Goal: Transaction & Acquisition: Purchase product/service

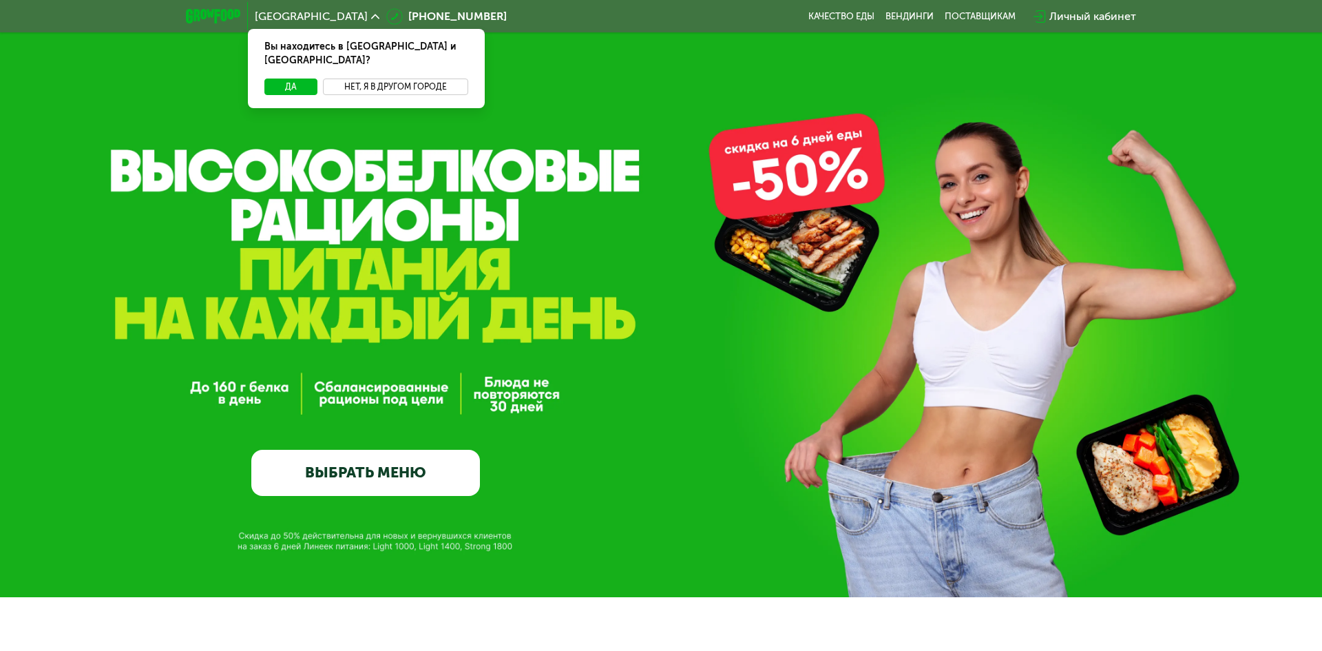
click at [412, 78] on button "Нет, я в другом городе" at bounding box center [395, 86] width 145 height 17
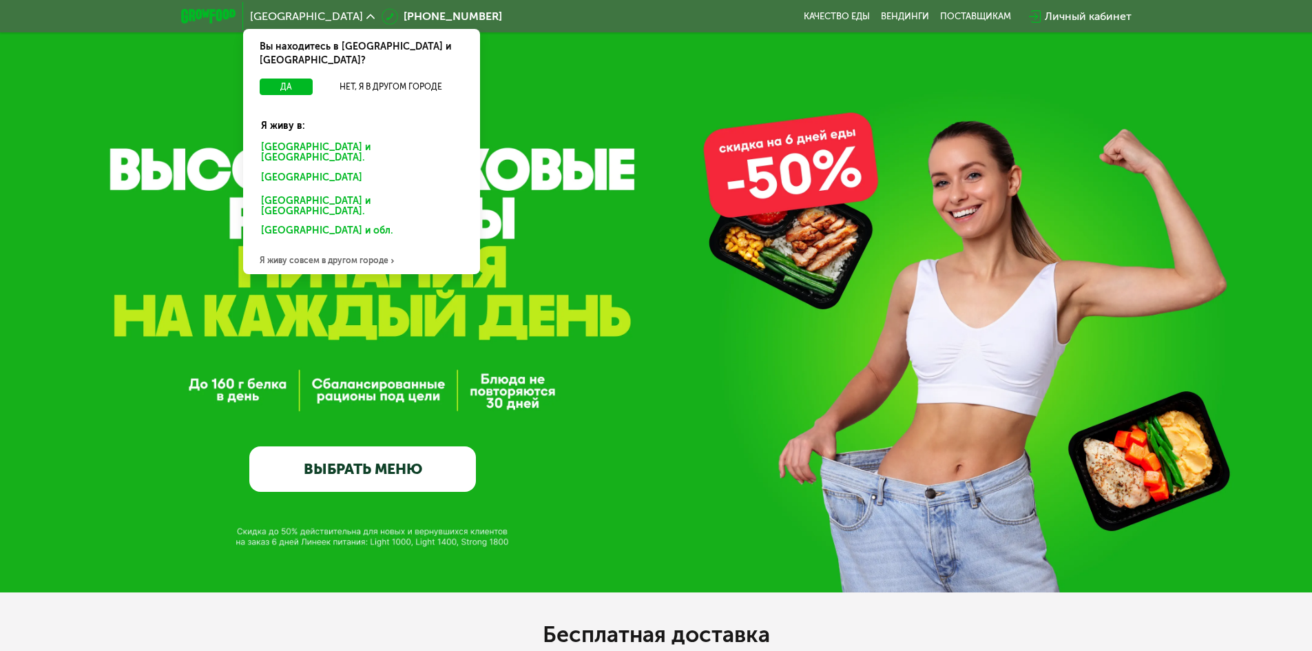
click at [361, 138] on div "Санкт-Петербурге и обл." at bounding box center [361, 152] width 220 height 29
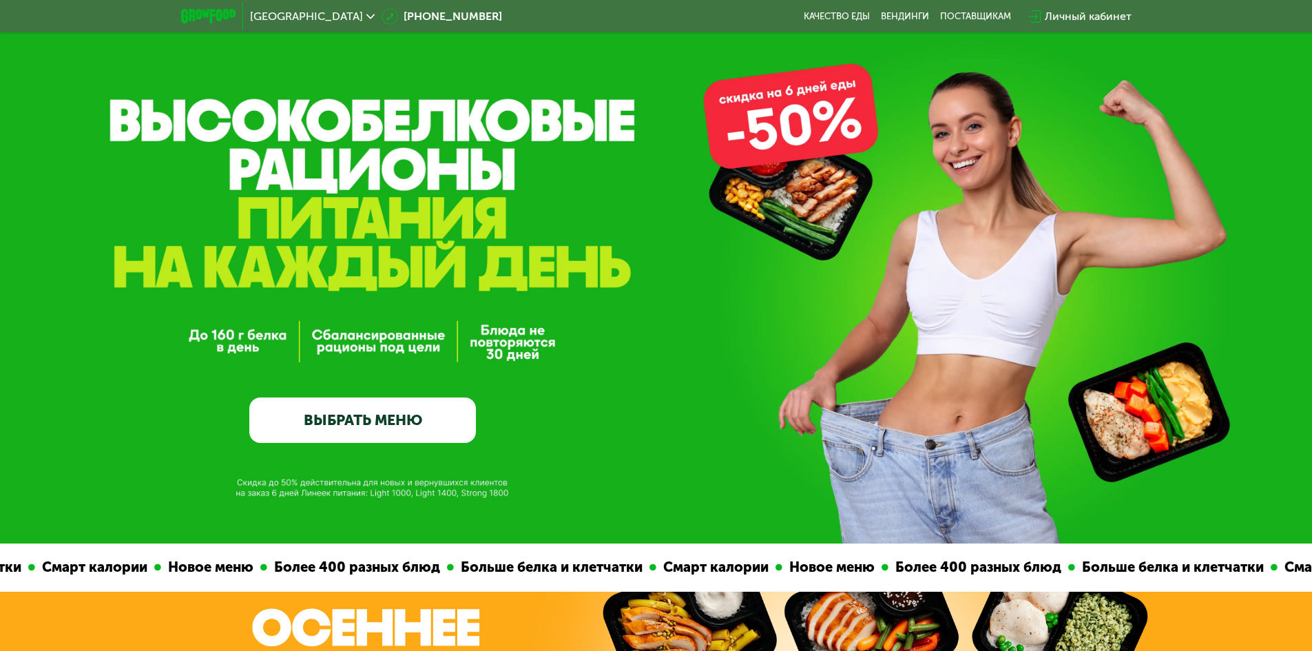
scroll to position [134, 0]
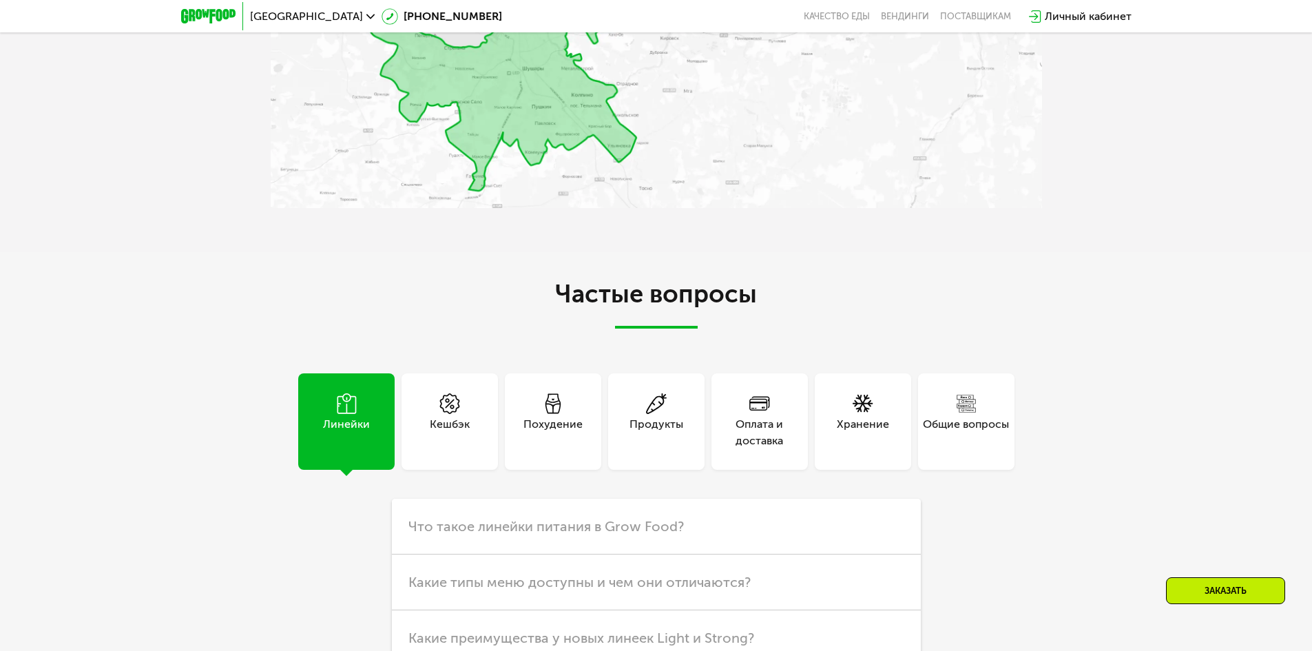
scroll to position [3649, 0]
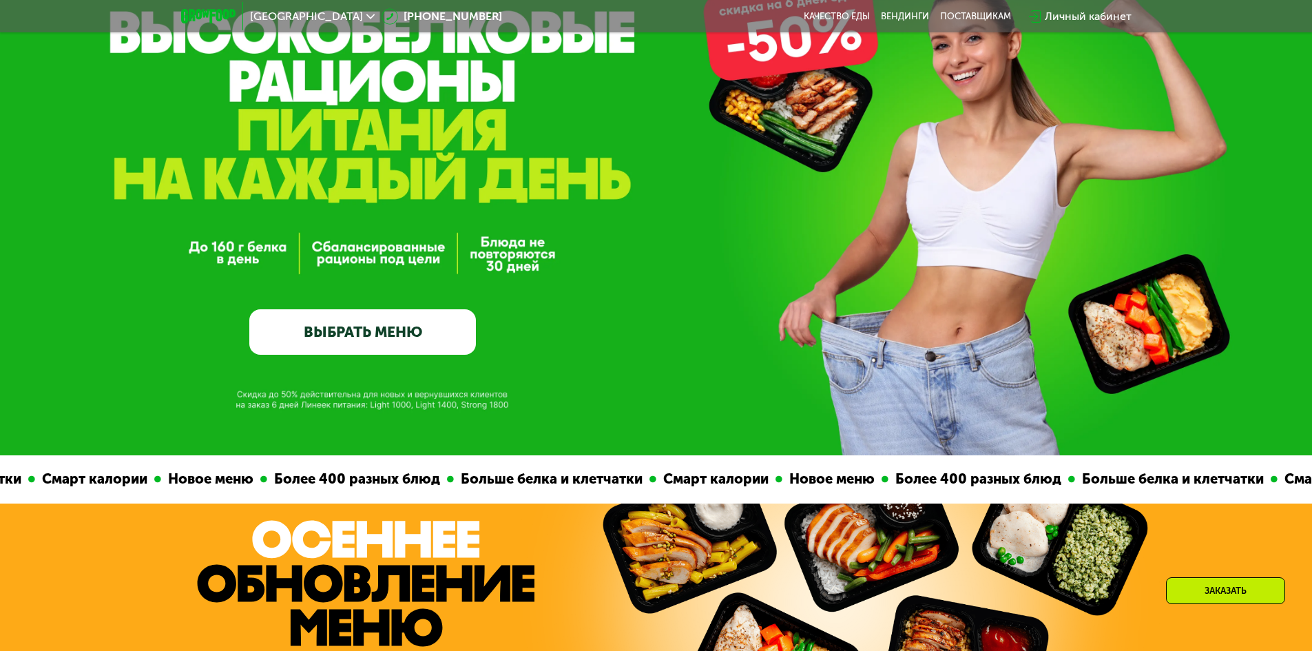
scroll to position [138, 0]
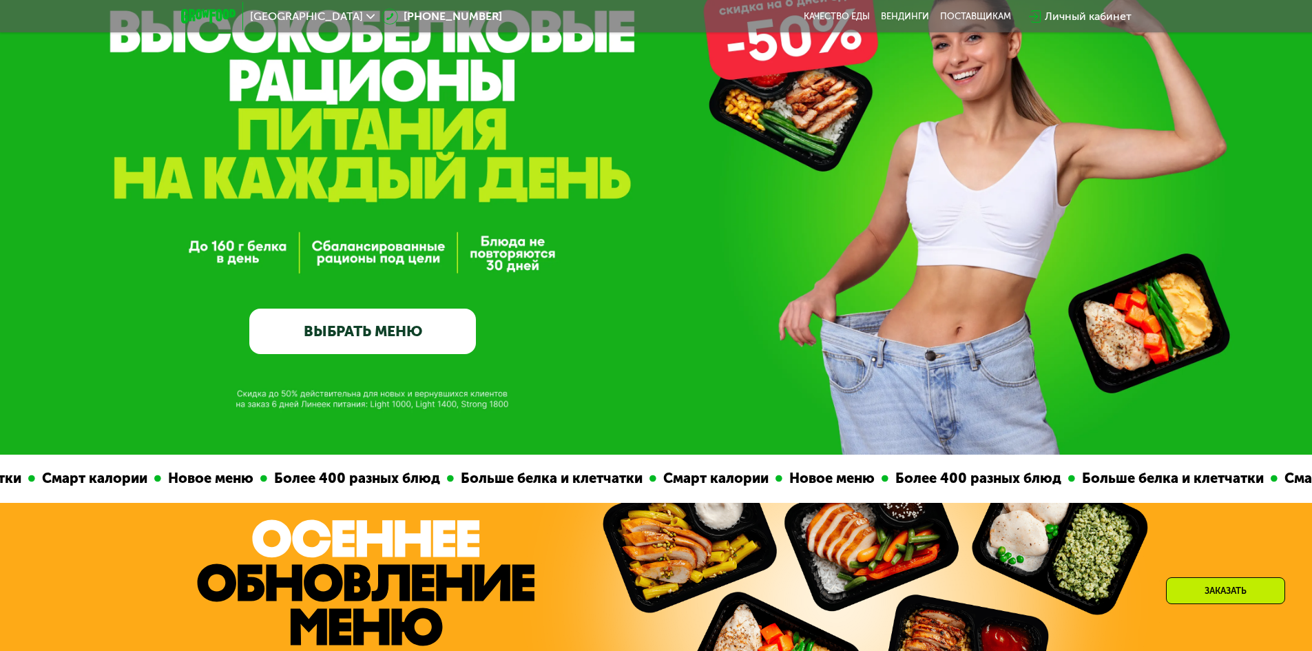
click at [390, 333] on link "ВЫБРАТЬ МЕНЮ" at bounding box center [362, 330] width 227 height 45
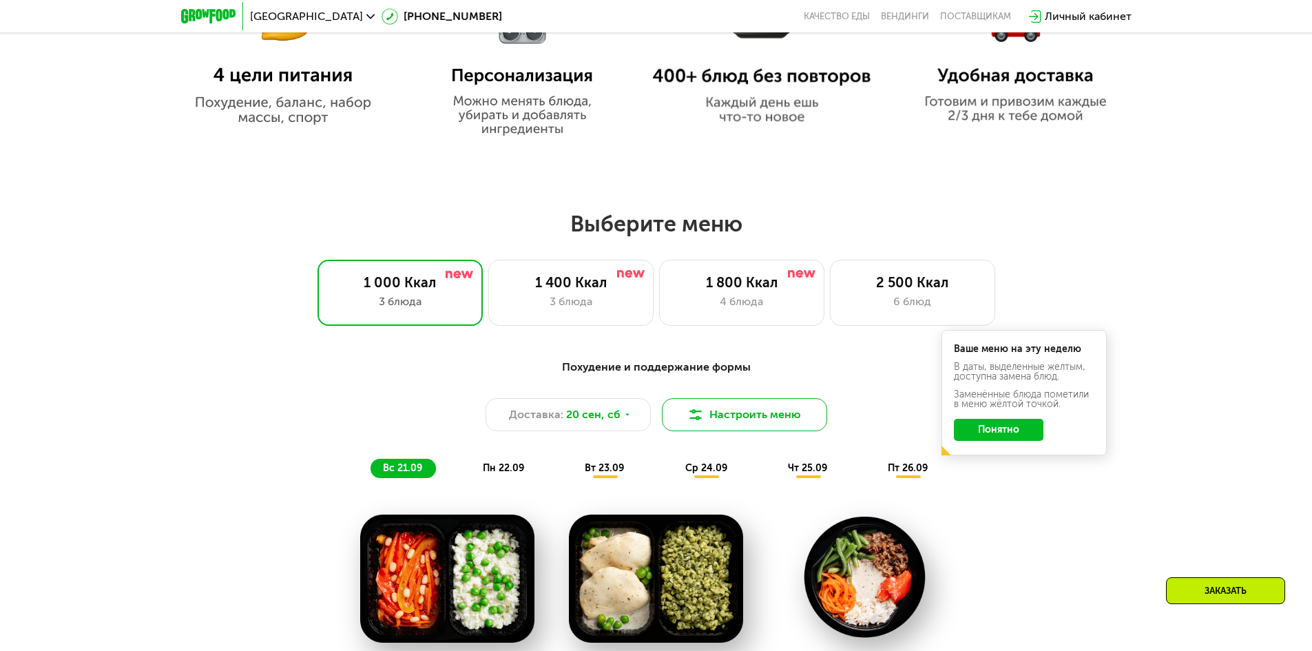
scroll to position [935, 0]
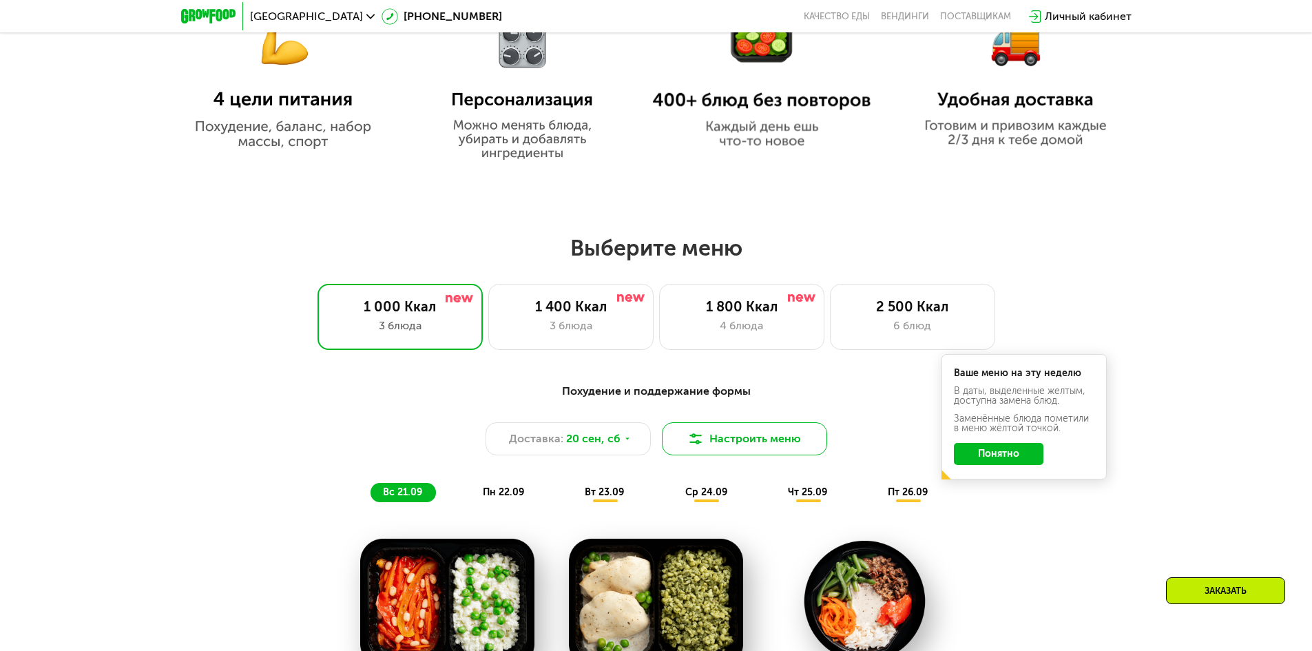
click at [747, 441] on button "Настроить меню" at bounding box center [744, 438] width 165 height 33
click at [750, 442] on button "Настроить меню" at bounding box center [744, 438] width 165 height 33
click at [753, 439] on button "Настроить меню" at bounding box center [744, 438] width 165 height 33
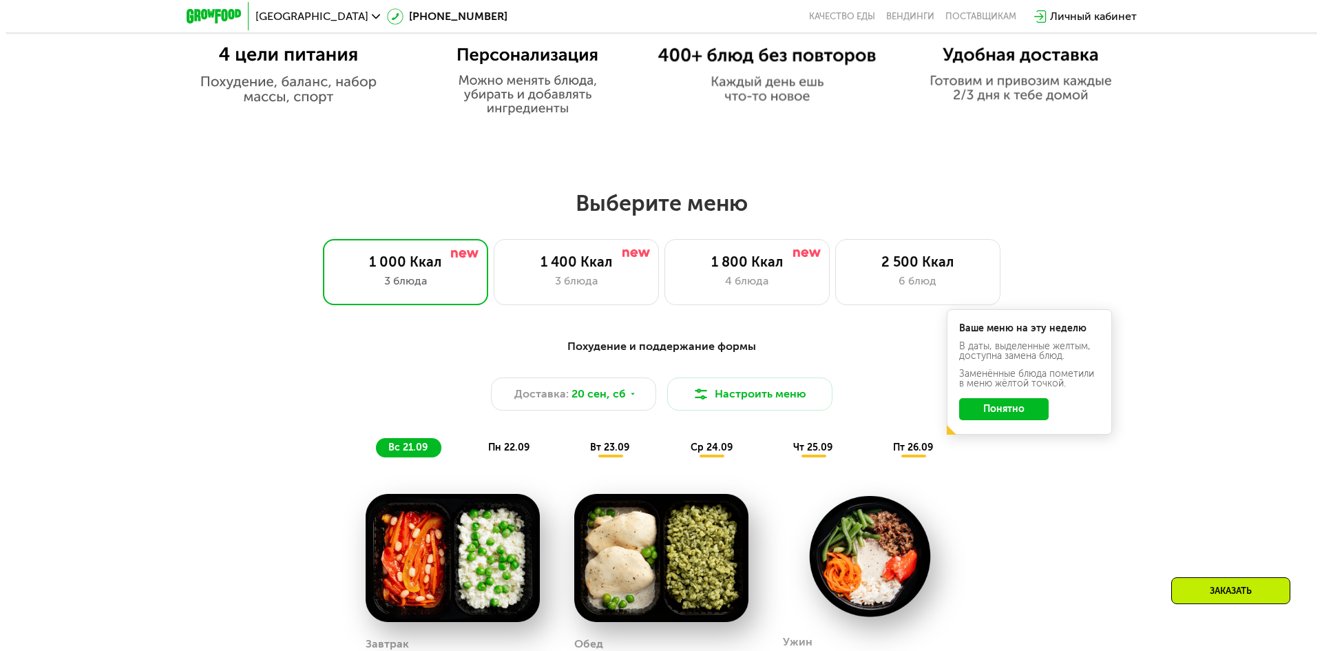
scroll to position [1004, 0]
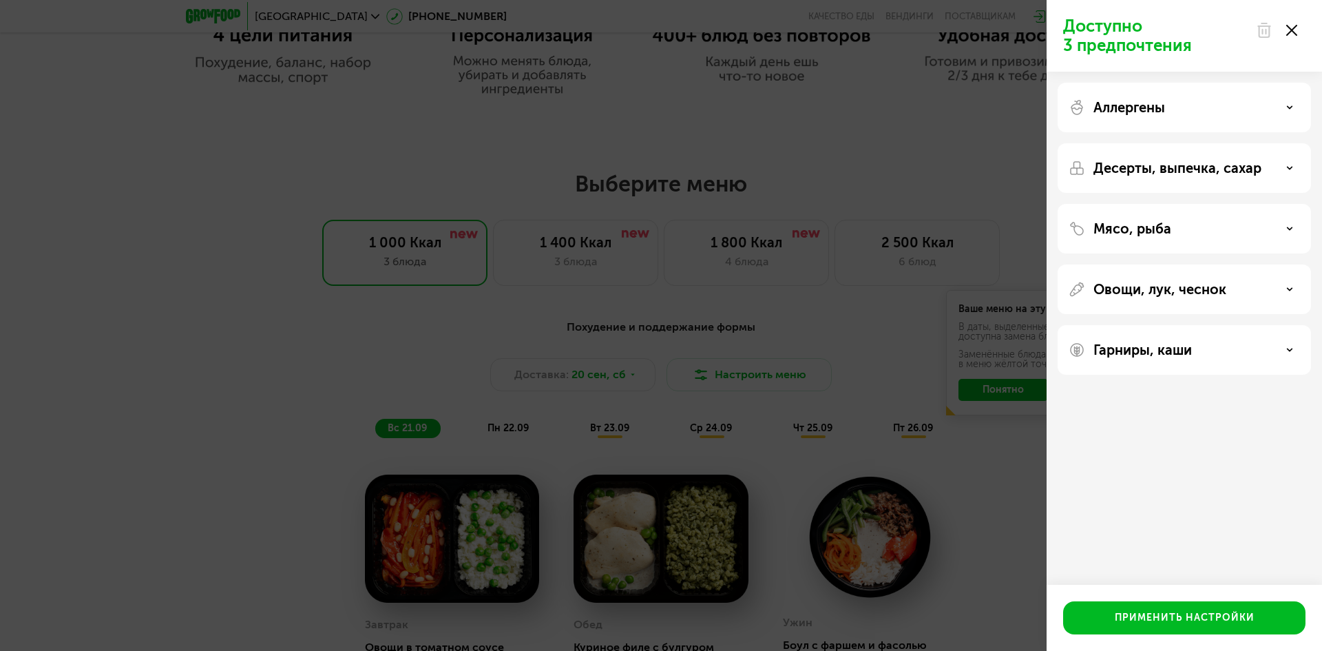
click at [1179, 166] on p "Десерты, выпечка, сахар" at bounding box center [1177, 168] width 168 height 17
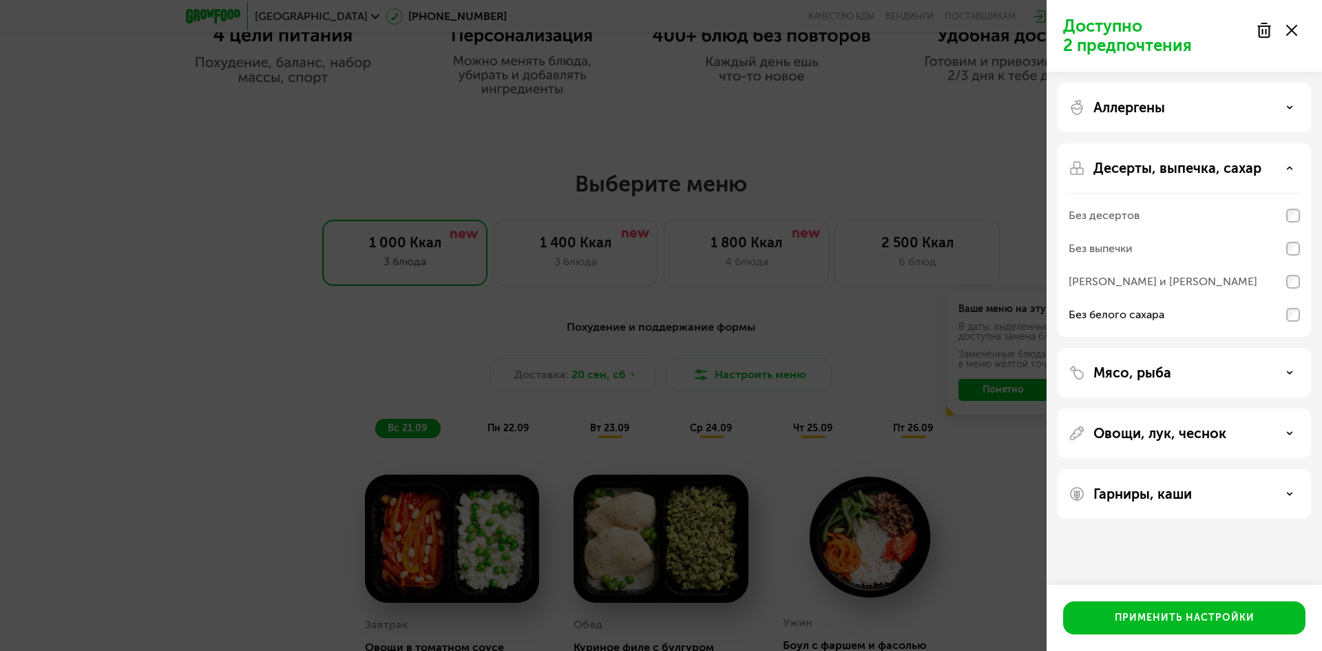
click at [1197, 369] on div "Мясо, рыба" at bounding box center [1184, 372] width 231 height 17
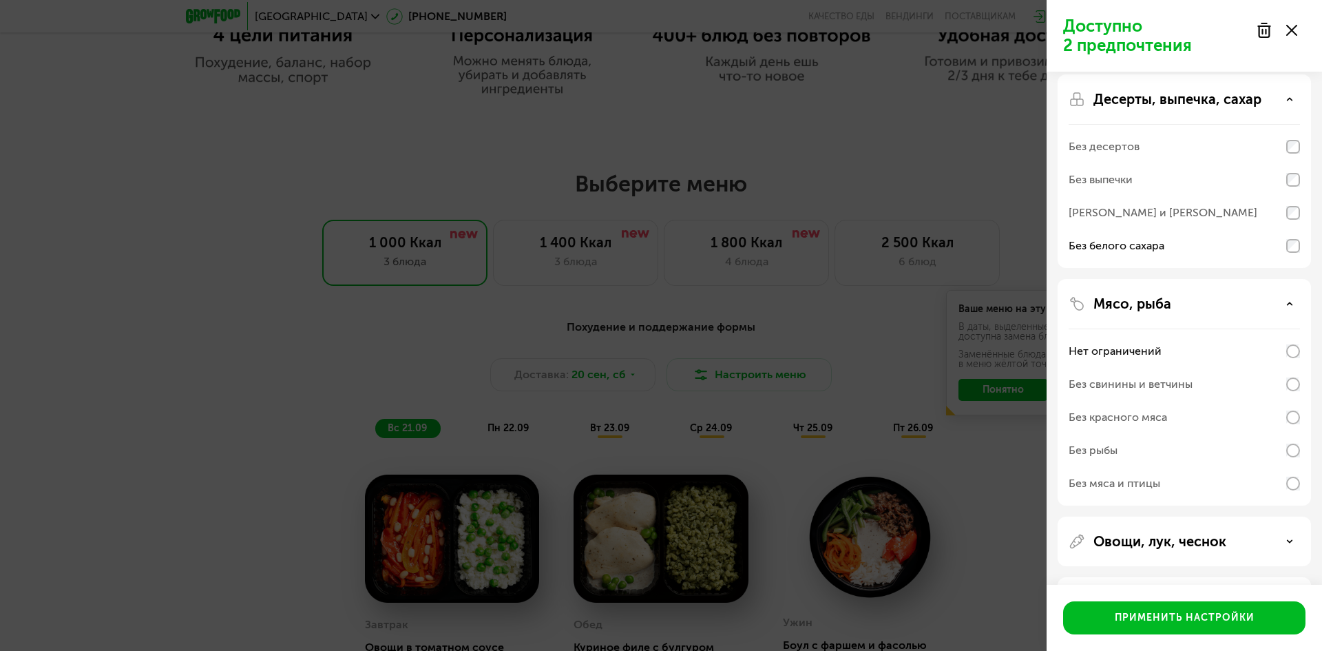
scroll to position [125, 0]
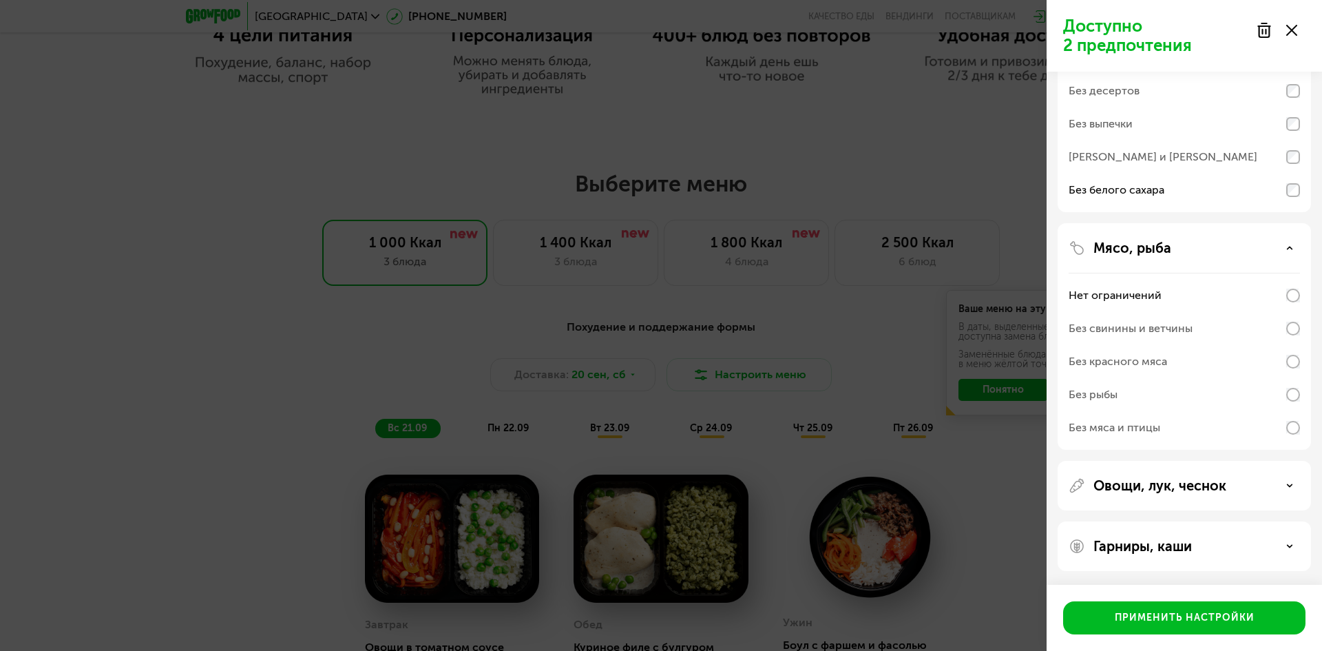
click at [1162, 485] on p "Овощи, лук, чеснок" at bounding box center [1159, 485] width 133 height 17
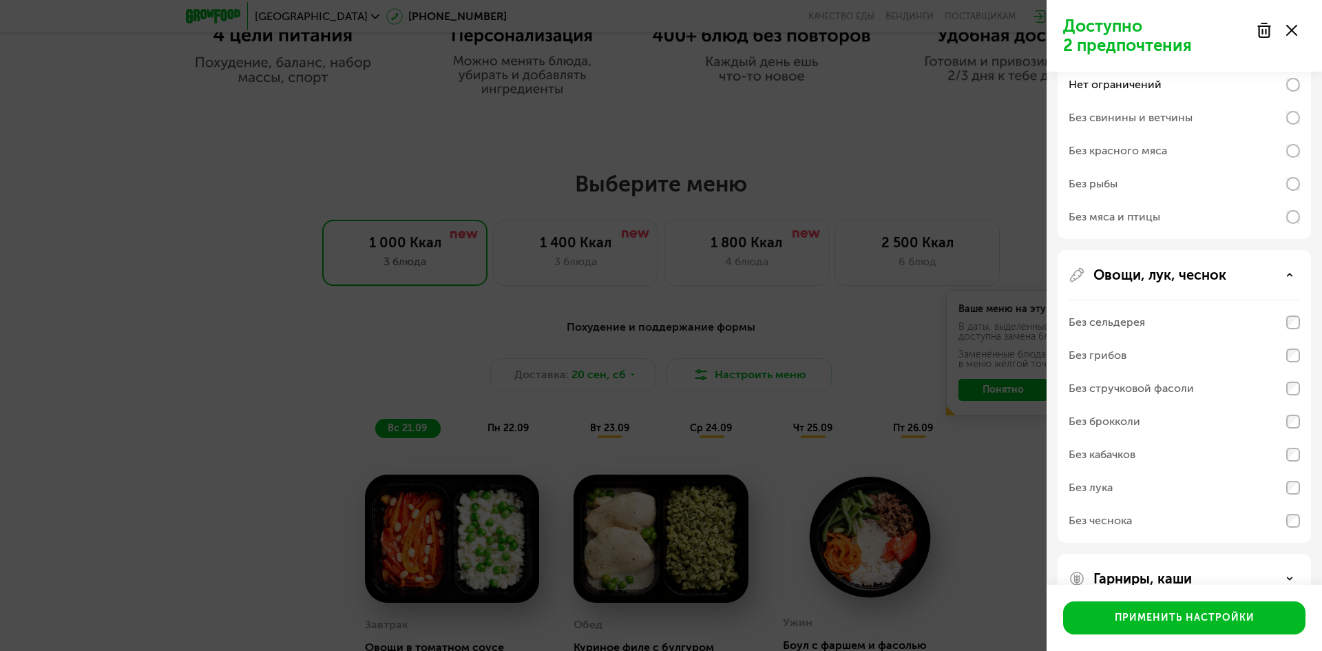
scroll to position [368, 0]
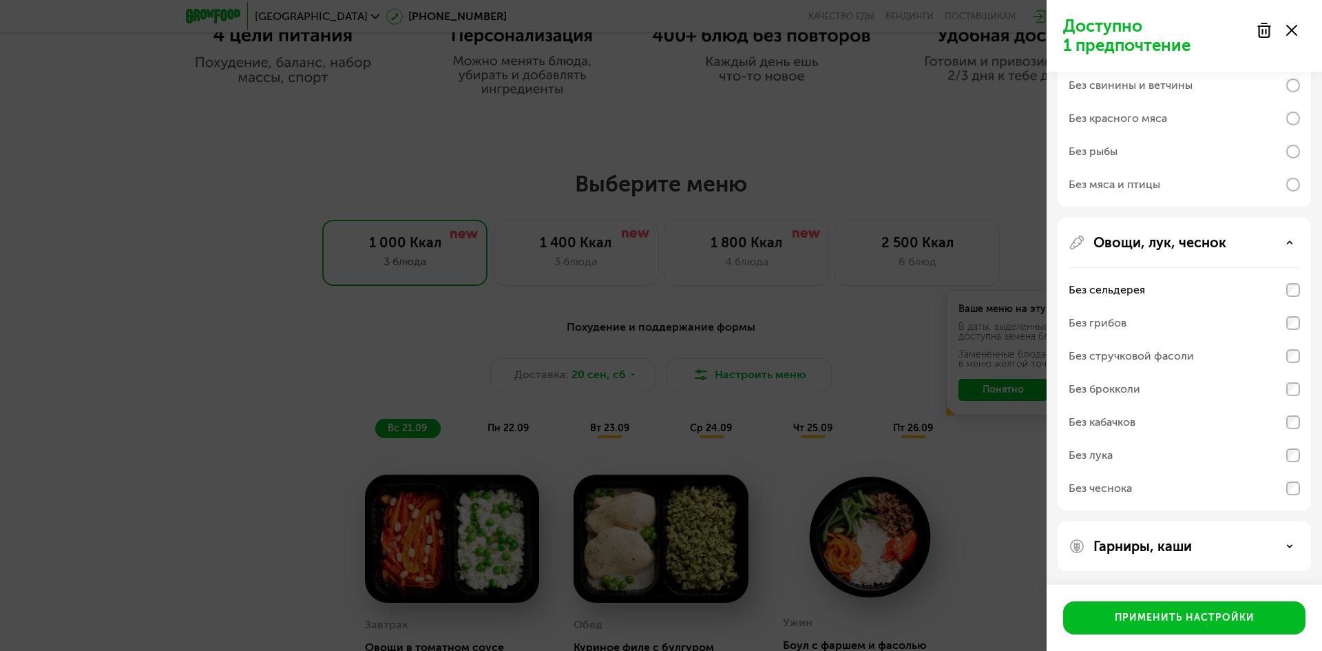
click at [1179, 538] on p "Гарниры, каши" at bounding box center [1142, 546] width 98 height 17
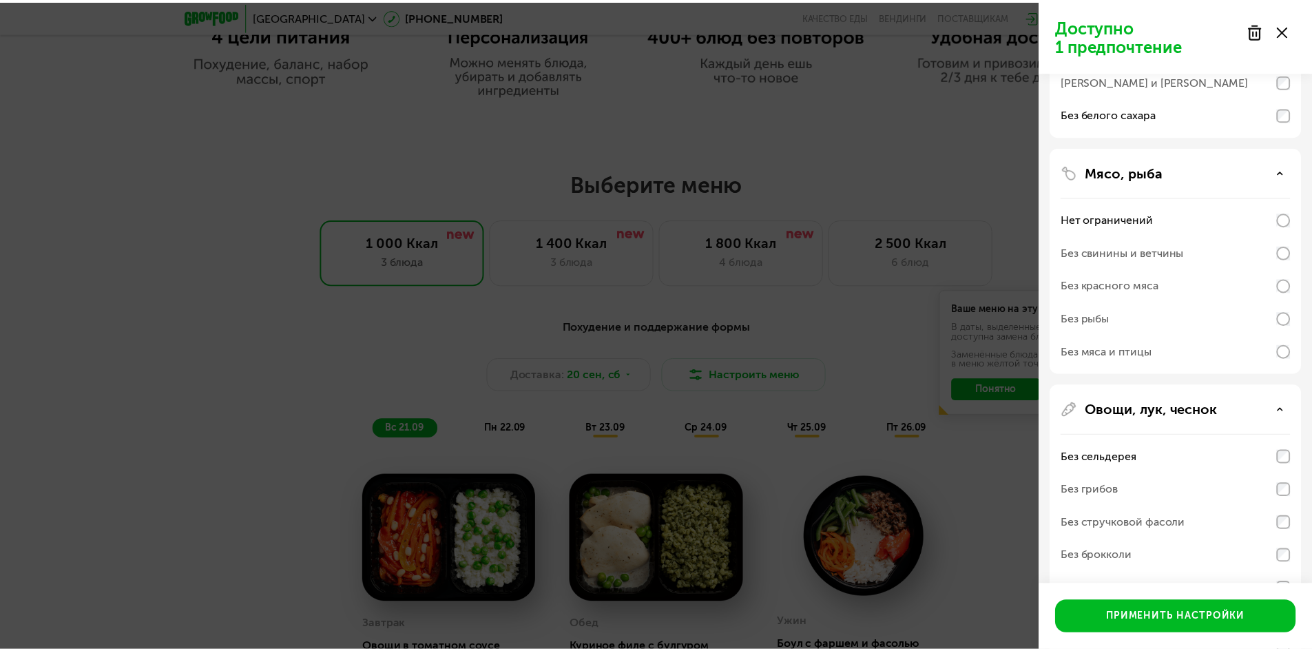
scroll to position [0, 0]
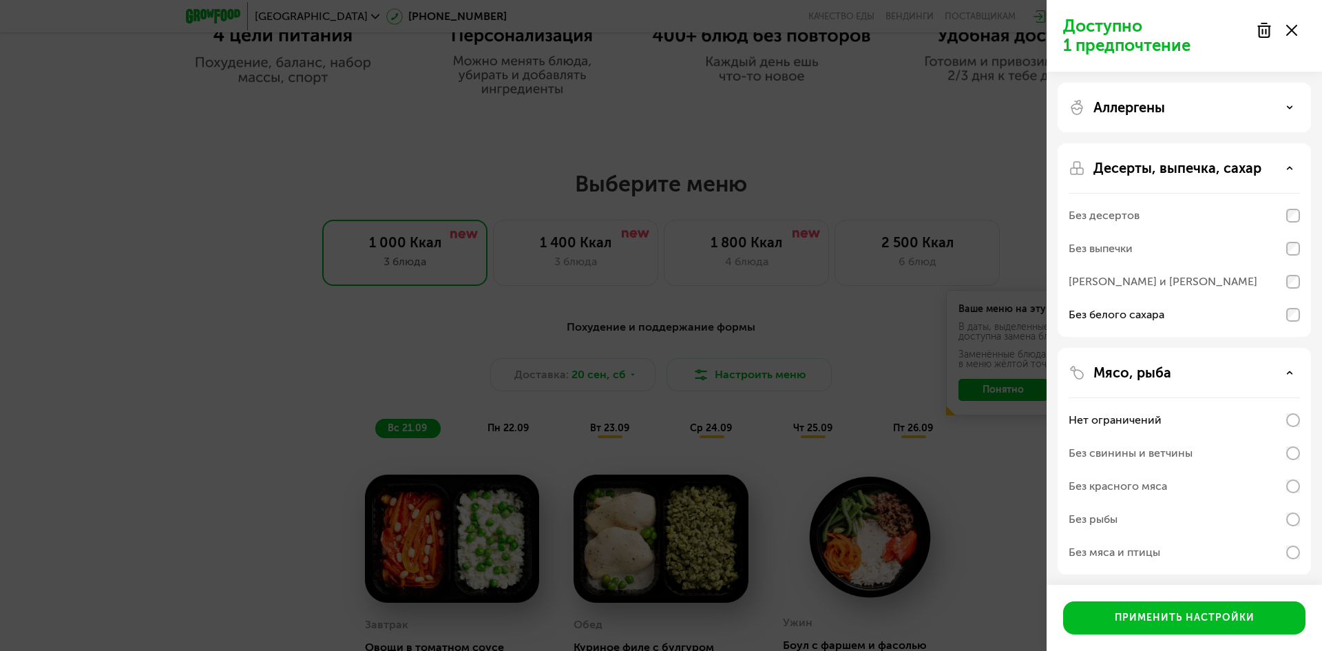
click at [1209, 106] on div "Аллергены" at bounding box center [1184, 107] width 231 height 17
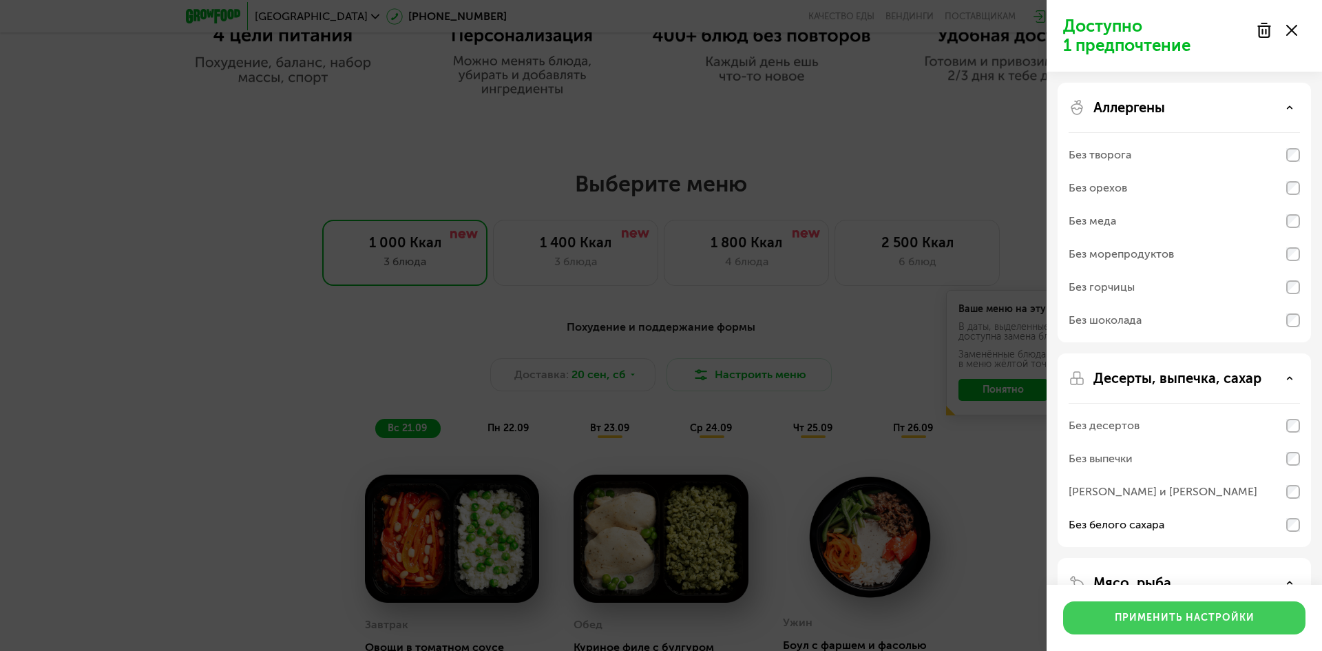
click at [1183, 617] on div "Применить настройки" at bounding box center [1185, 618] width 140 height 14
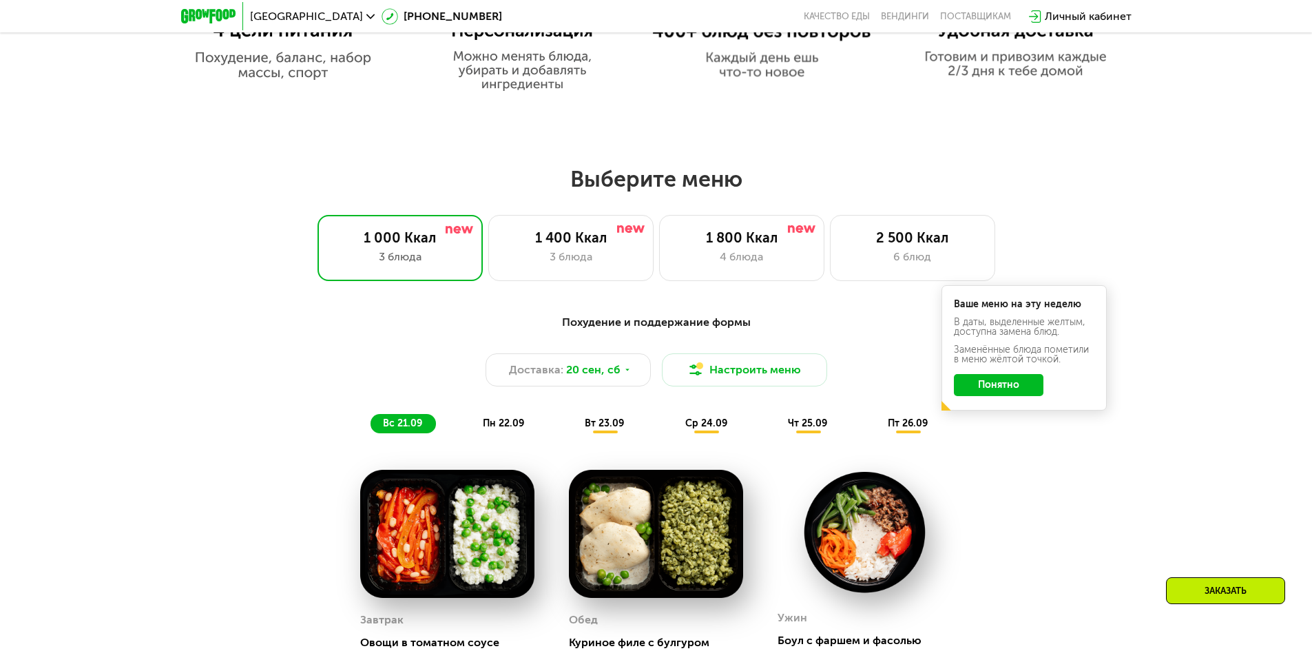
click at [1003, 389] on button "Понятно" at bounding box center [999, 385] width 90 height 22
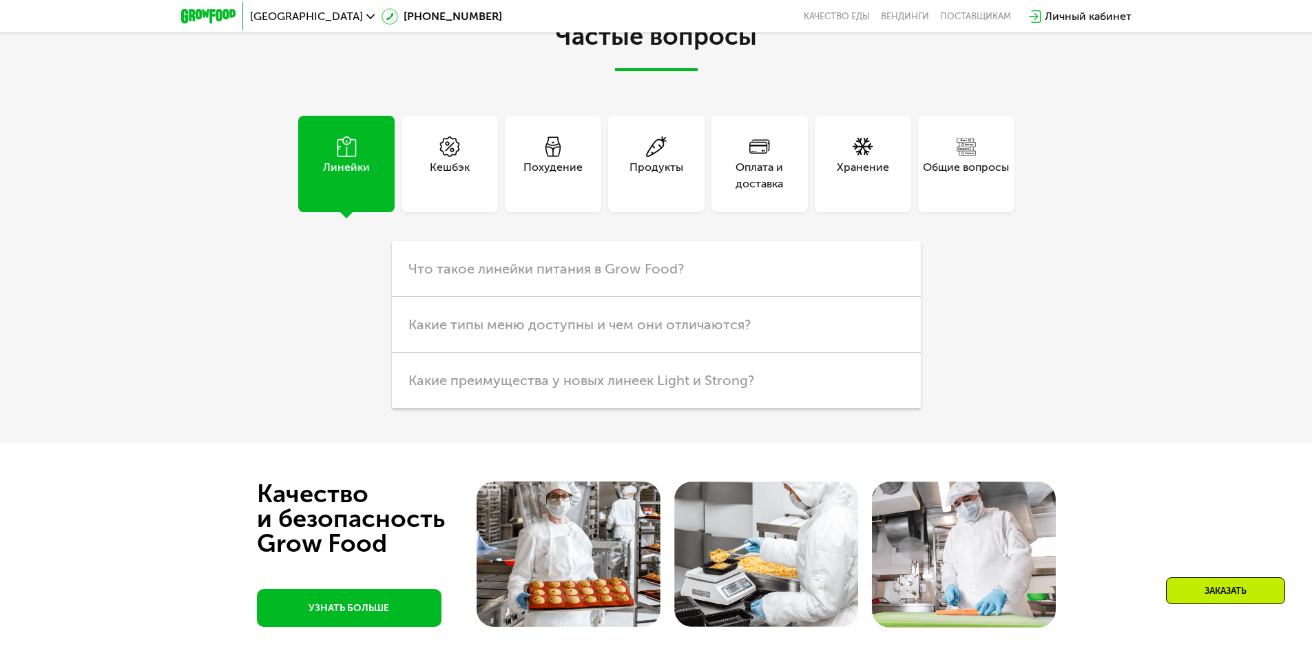
scroll to position [4102, 0]
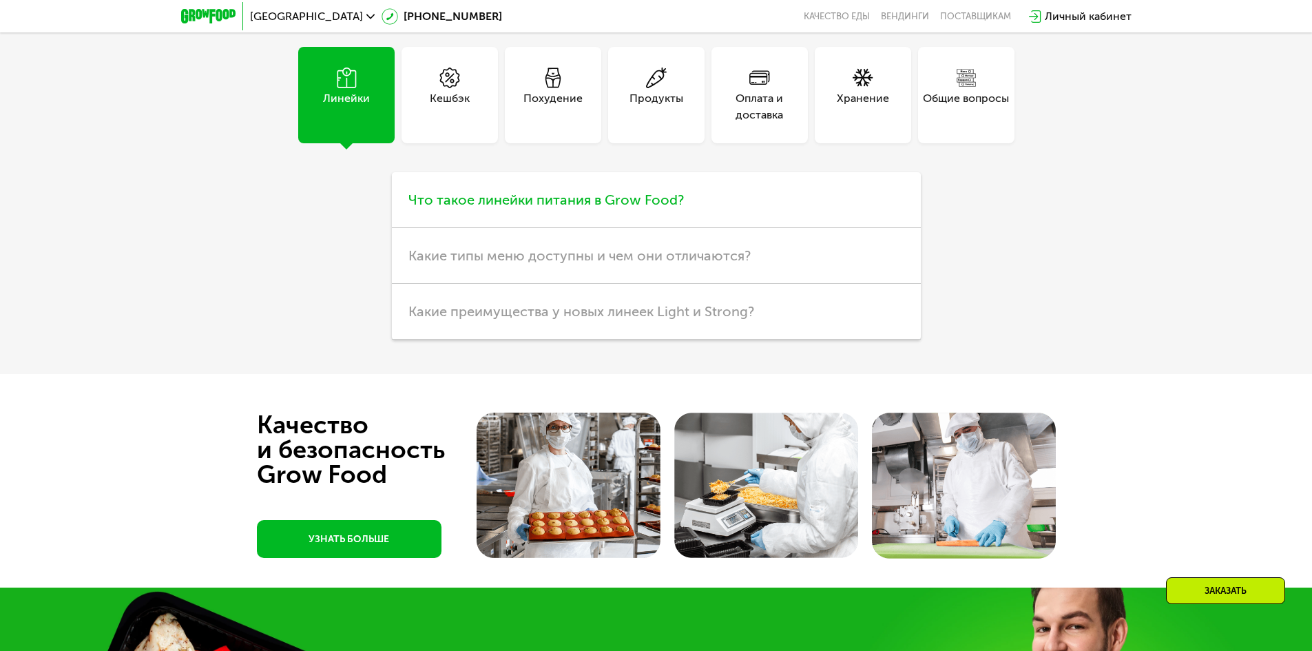
click at [642, 205] on span "Что такое линейки питания в Grow Food?" at bounding box center [545, 199] width 275 height 17
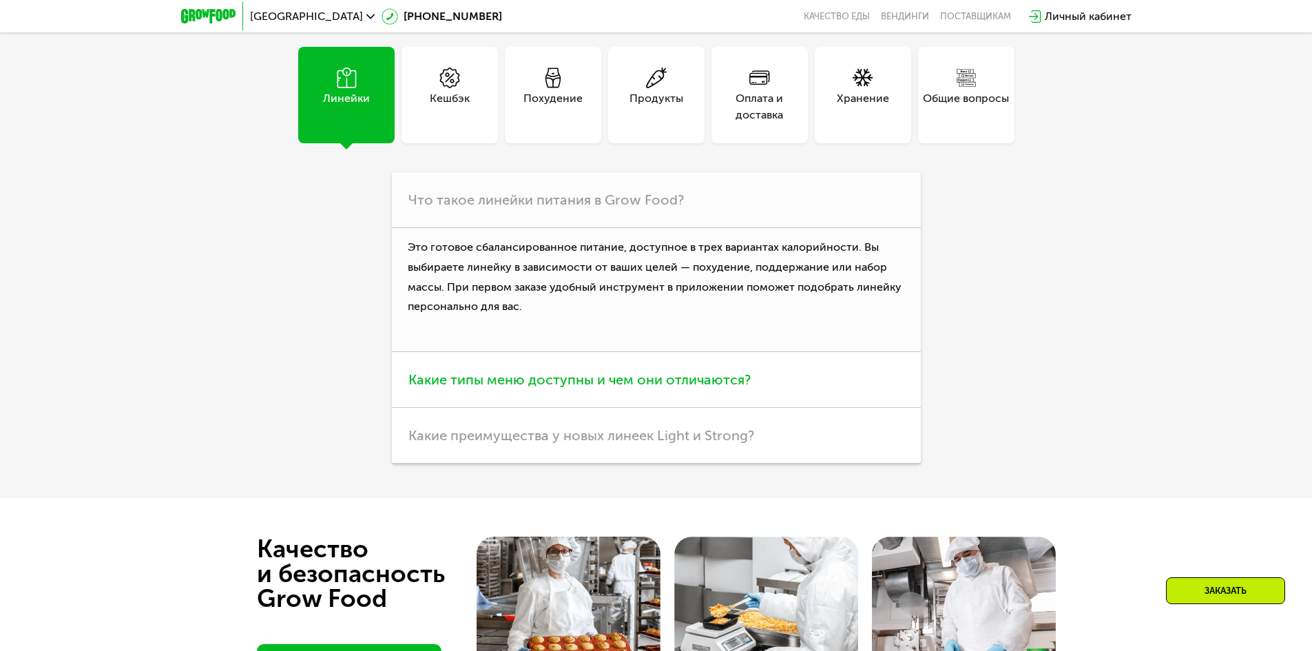
click at [691, 383] on span "Какие типы меню доступны и чем они отличаются?" at bounding box center [579, 379] width 342 height 17
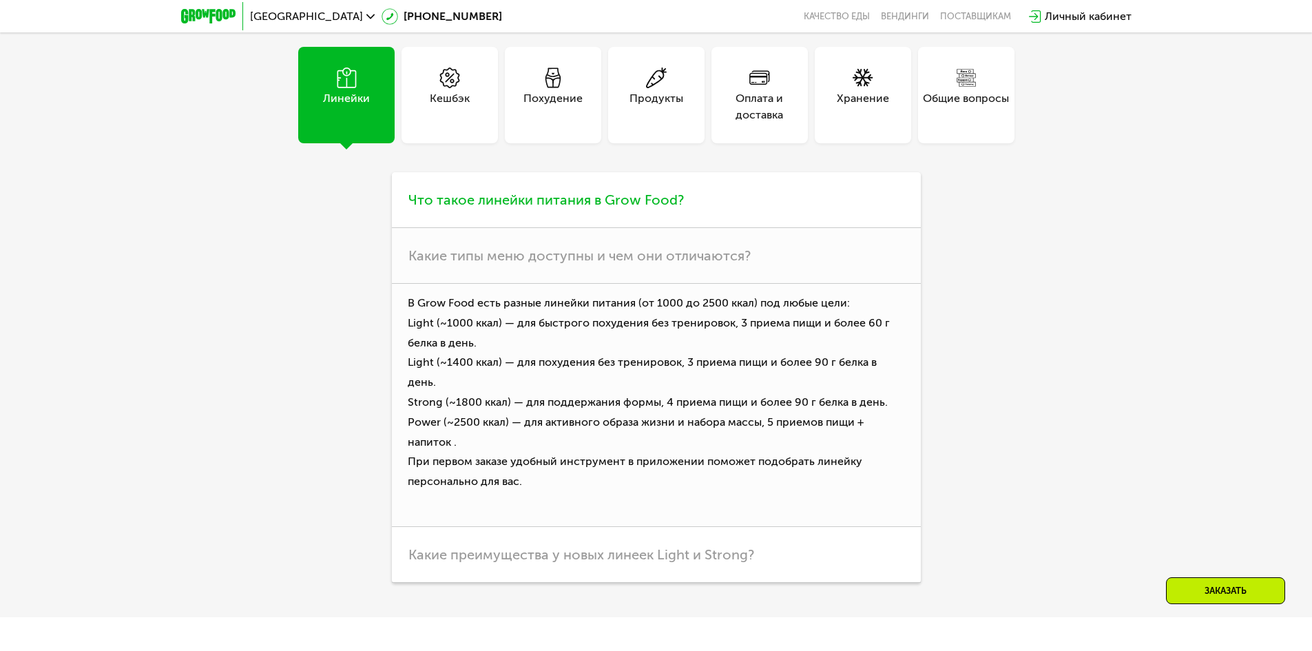
click at [695, 201] on h3 "Что такое линейки питания в Grow Food?" at bounding box center [656, 200] width 529 height 56
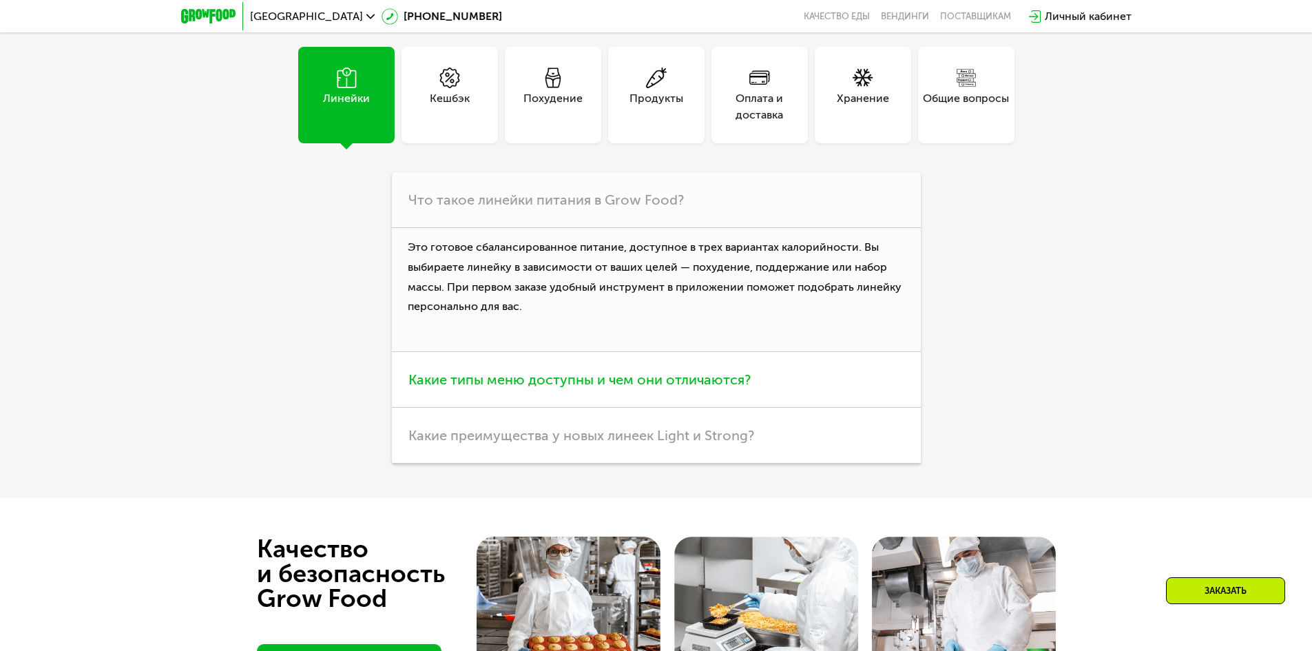
click at [697, 381] on span "Какие типы меню доступны и чем они отличаются?" at bounding box center [579, 379] width 342 height 17
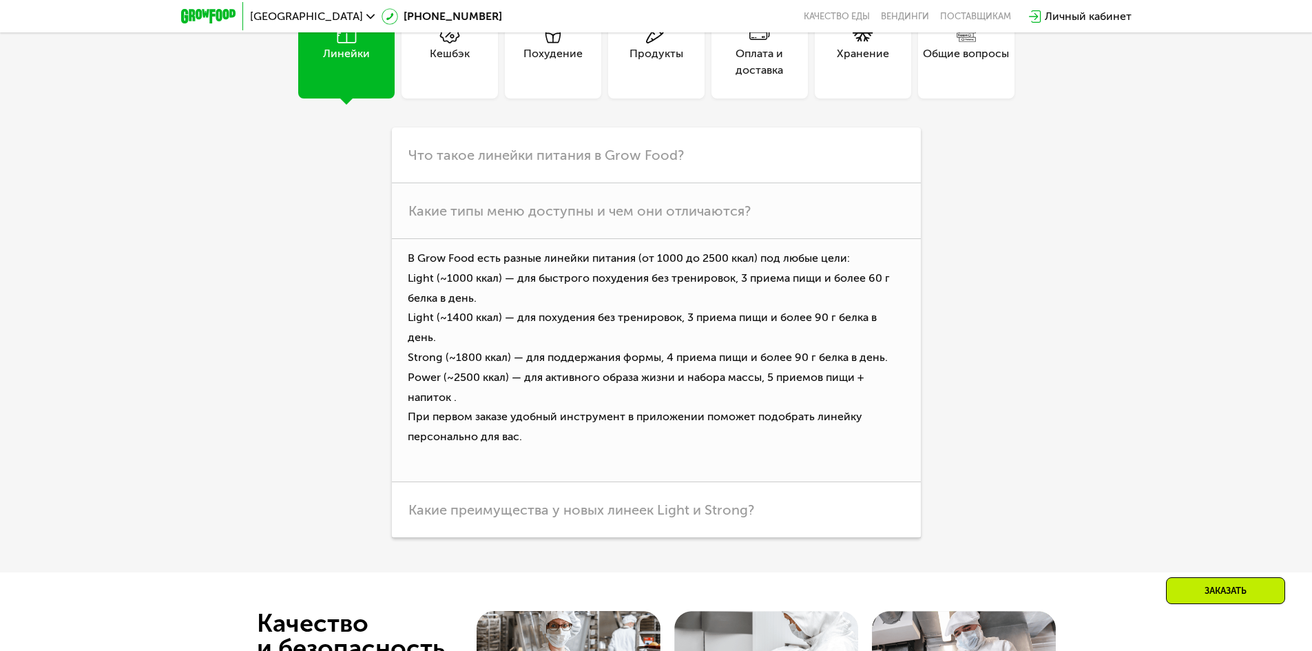
scroll to position [4171, 0]
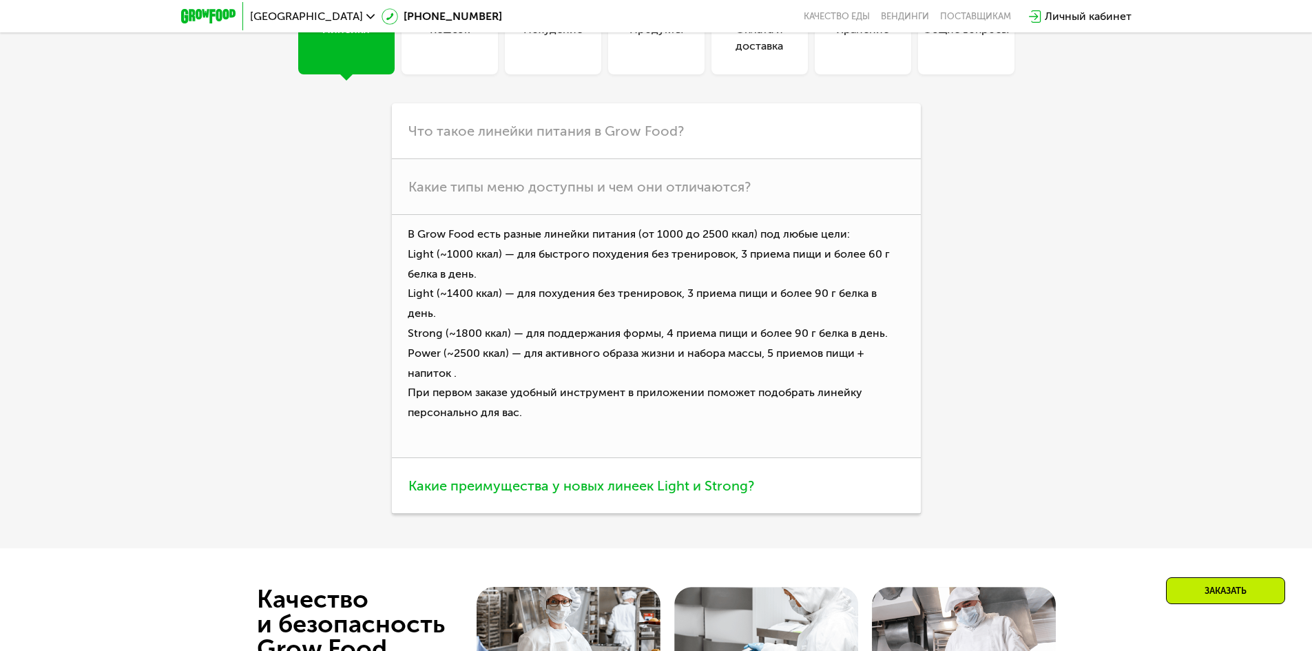
click at [753, 484] on h3 "Какие преимущества у новых линеек Light и Strong?" at bounding box center [656, 486] width 529 height 56
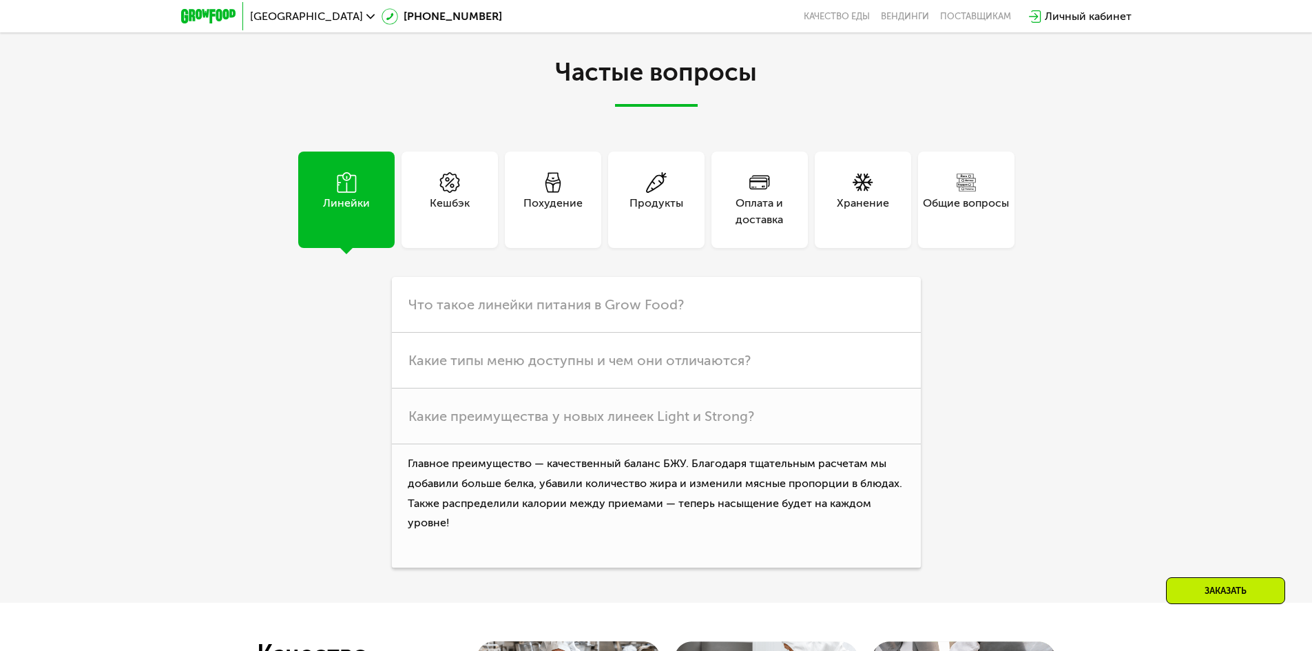
scroll to position [3964, 0]
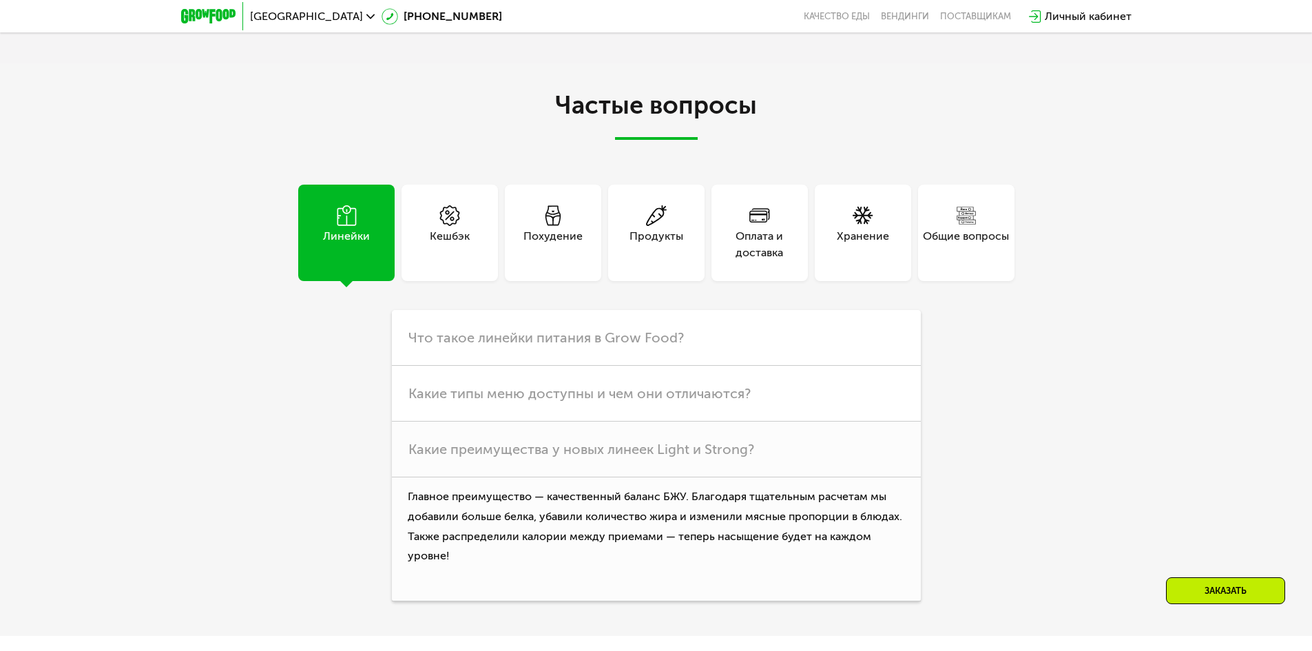
click at [436, 231] on div "Кешбэк" at bounding box center [450, 244] width 40 height 33
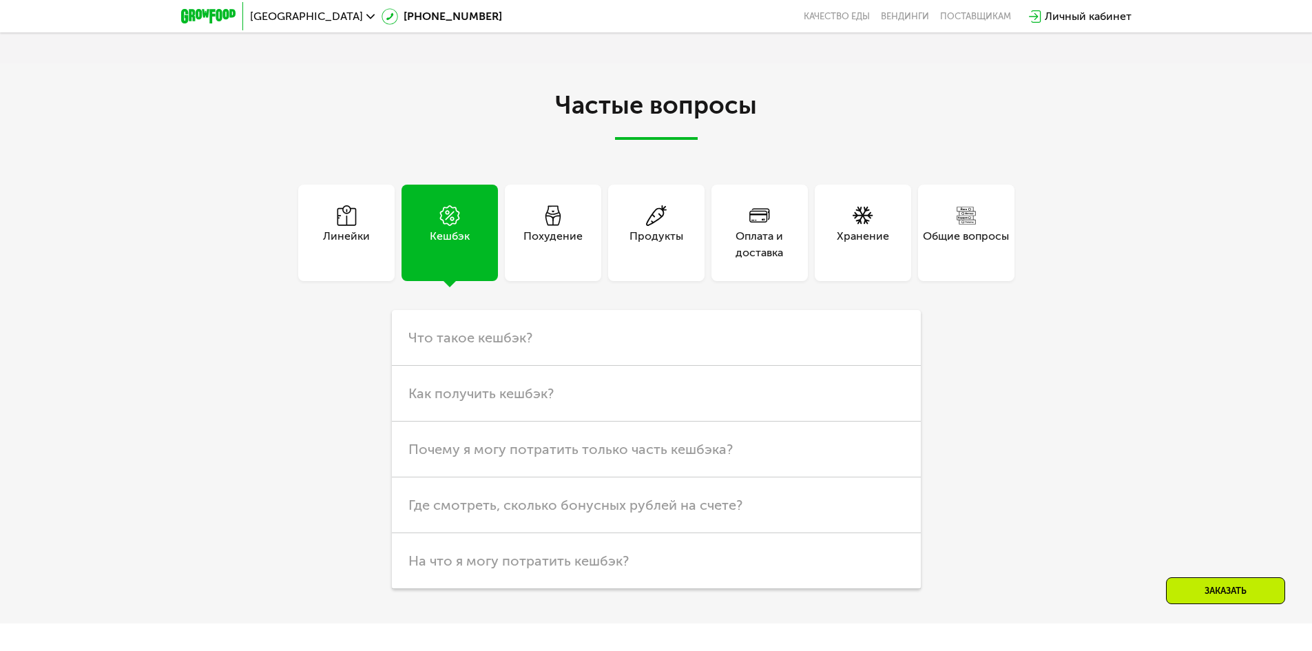
click at [529, 246] on div "Похудение" at bounding box center [552, 244] width 59 height 33
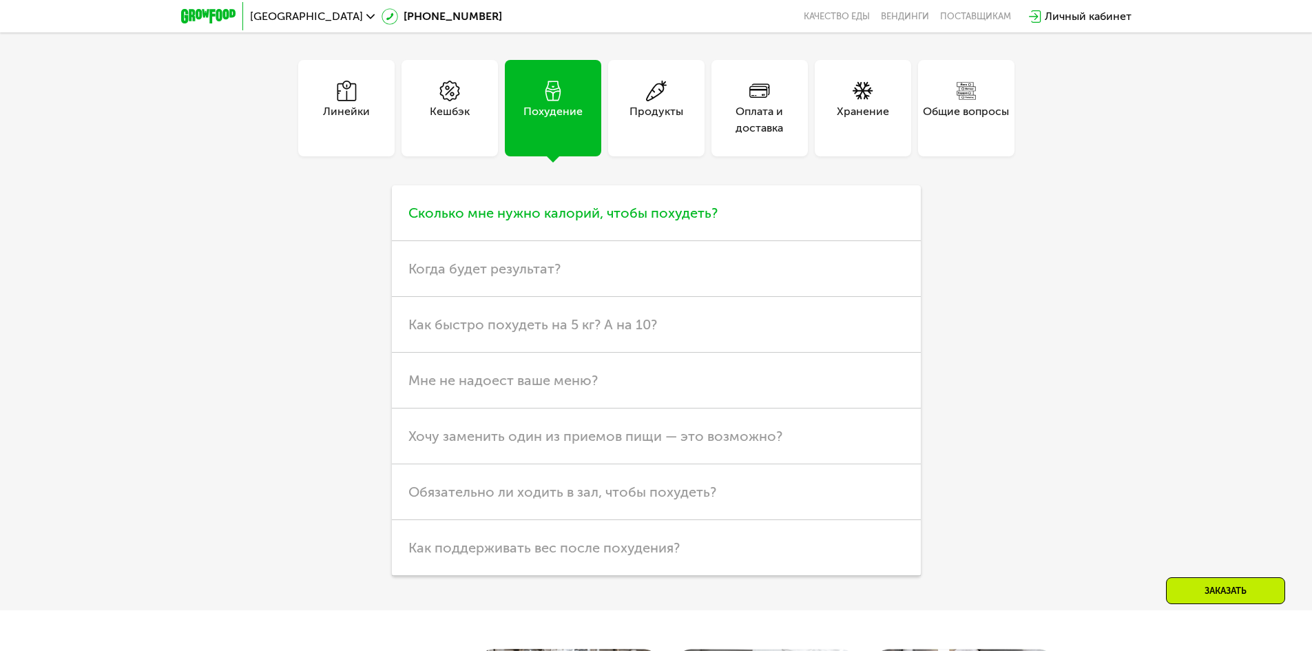
scroll to position [4102, 0]
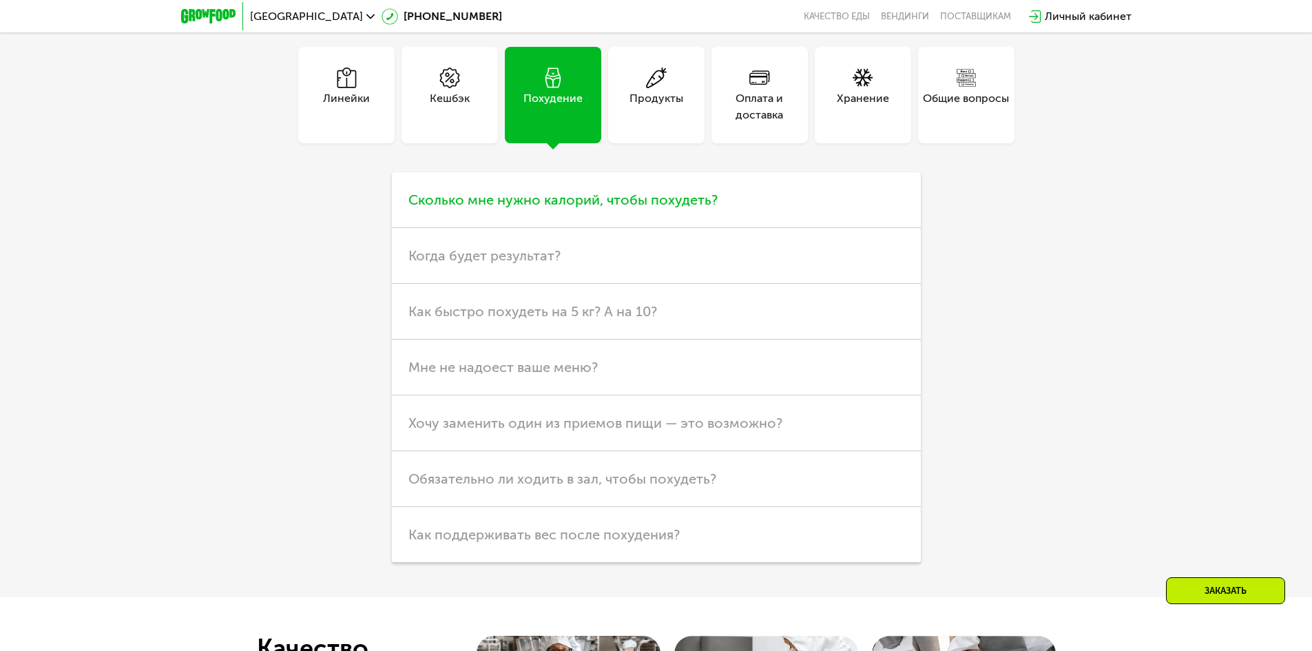
click at [702, 204] on span "Сколько мне нужно калорий, чтобы похудеть?" at bounding box center [562, 199] width 309 height 17
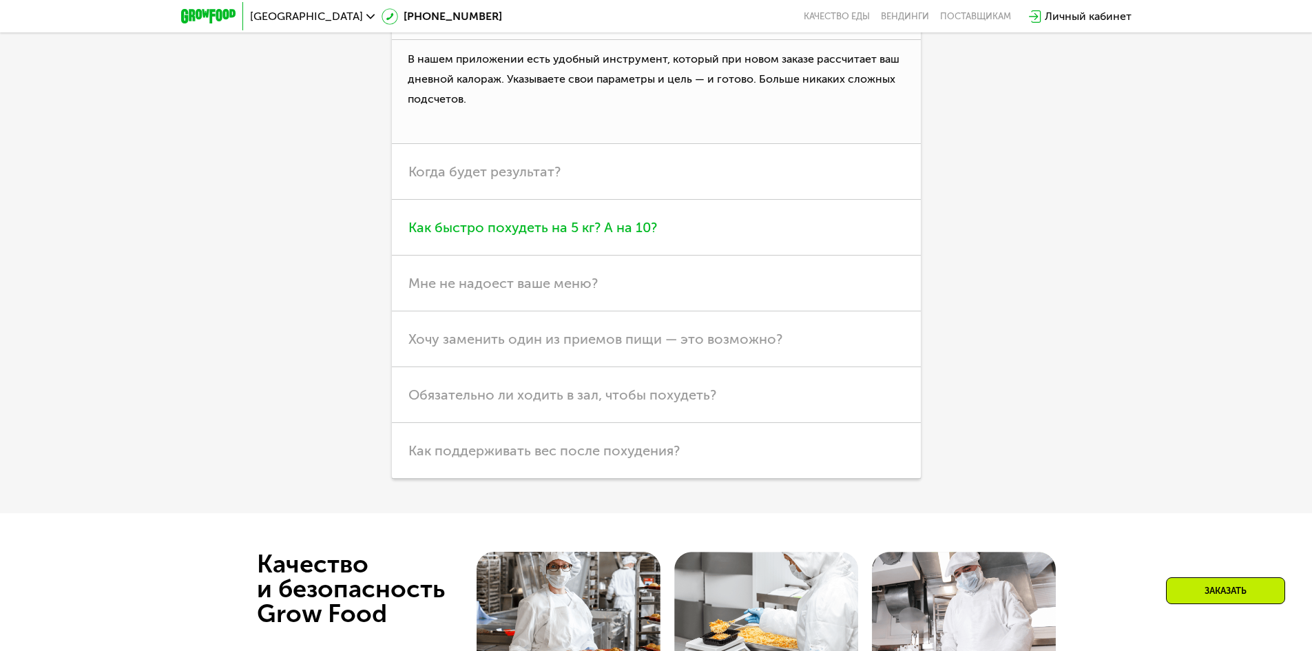
scroll to position [4309, 0]
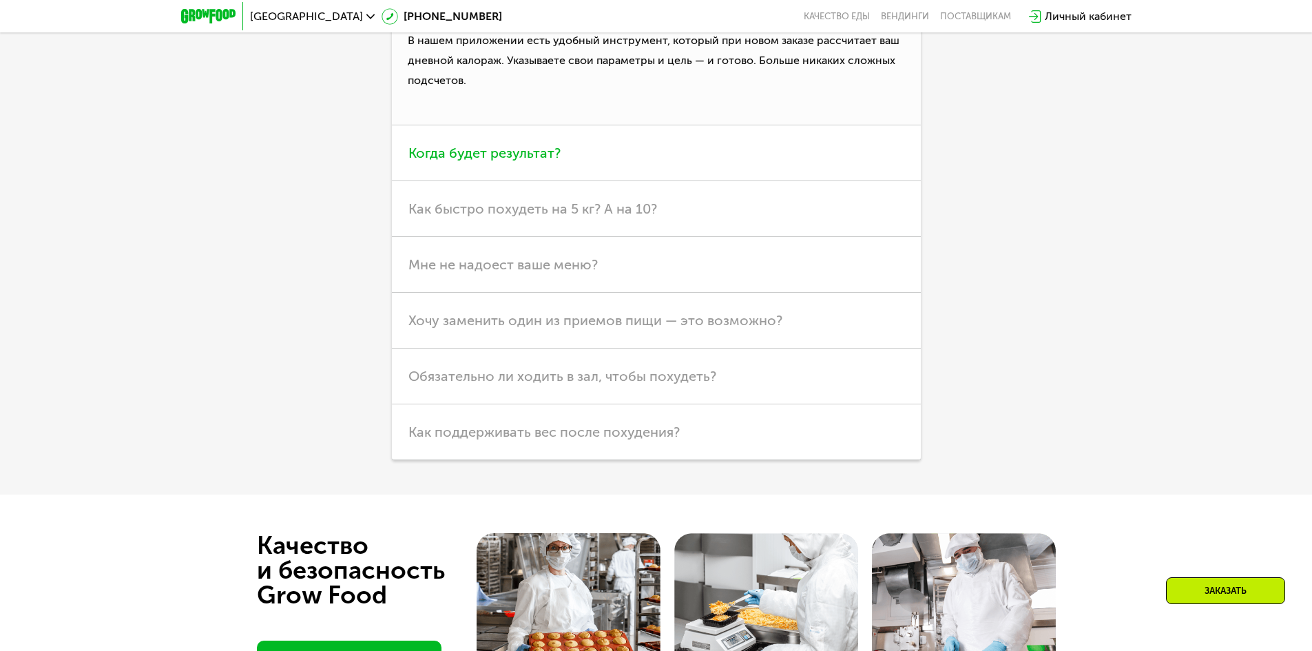
click at [707, 160] on h3 "Когда будет результат?" at bounding box center [656, 153] width 529 height 56
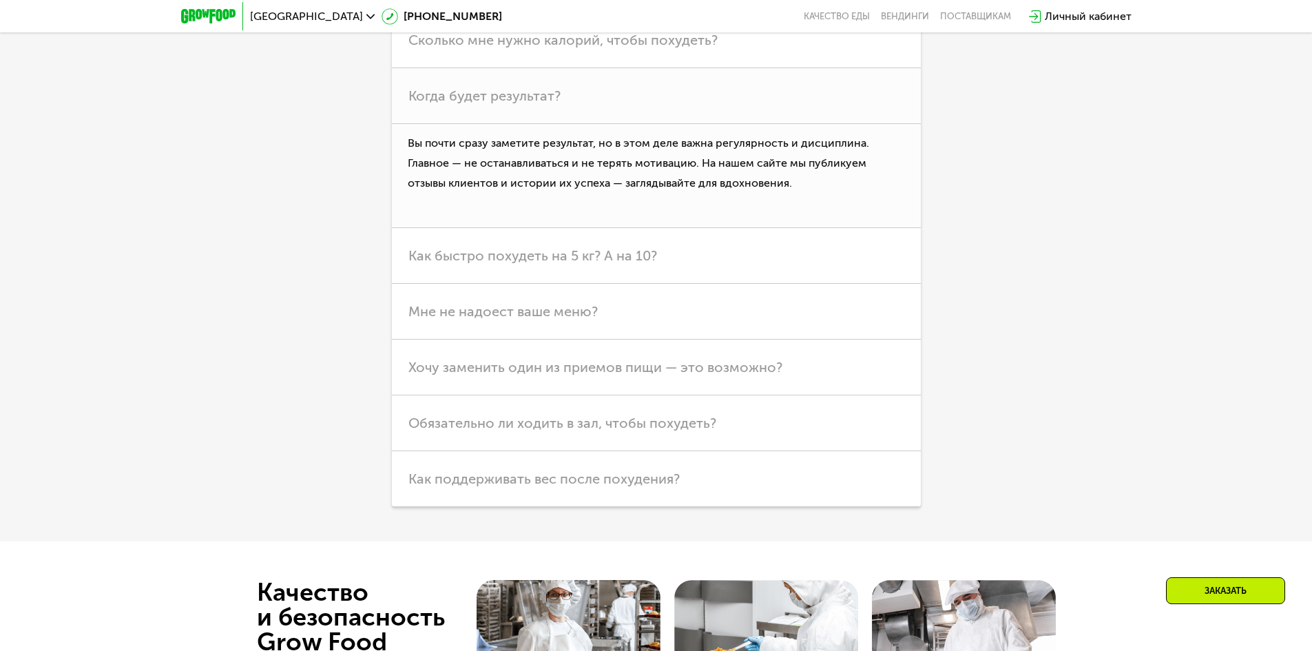
scroll to position [4240, 0]
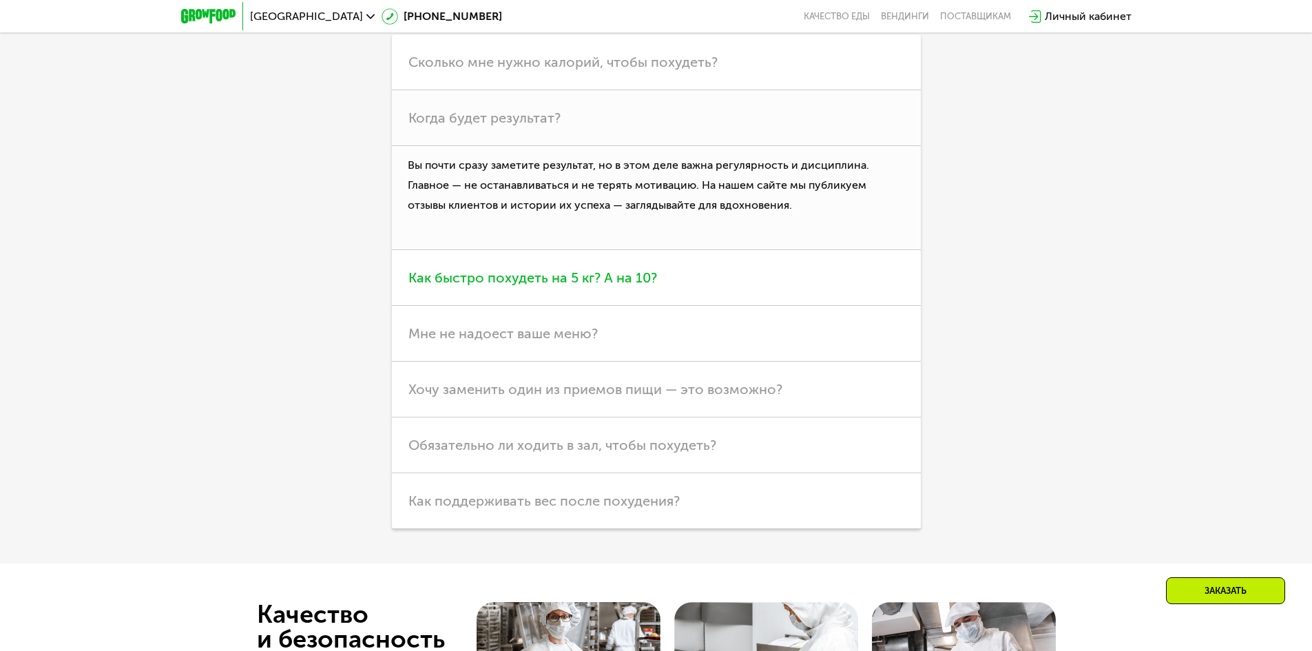
click at [587, 292] on h3 "Как быстро похудеть на 5 кг? А на 10?" at bounding box center [656, 278] width 529 height 56
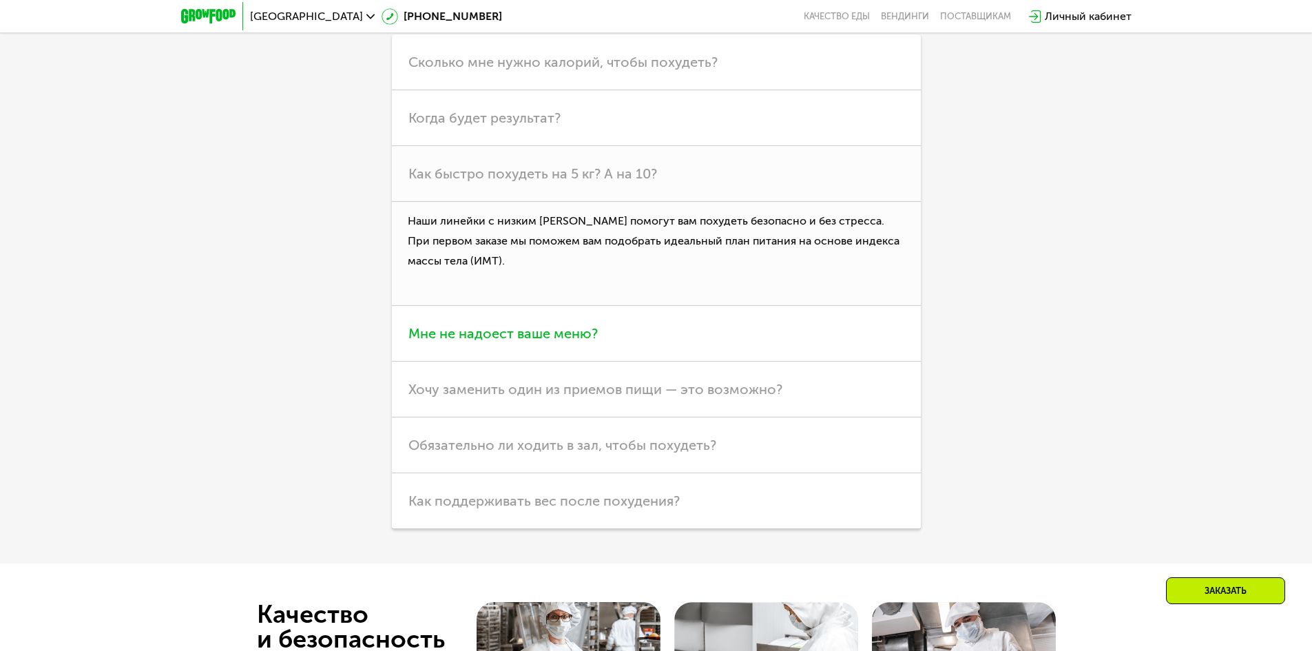
click at [669, 346] on h3 "Мне не надоест ваше меню?" at bounding box center [656, 334] width 529 height 56
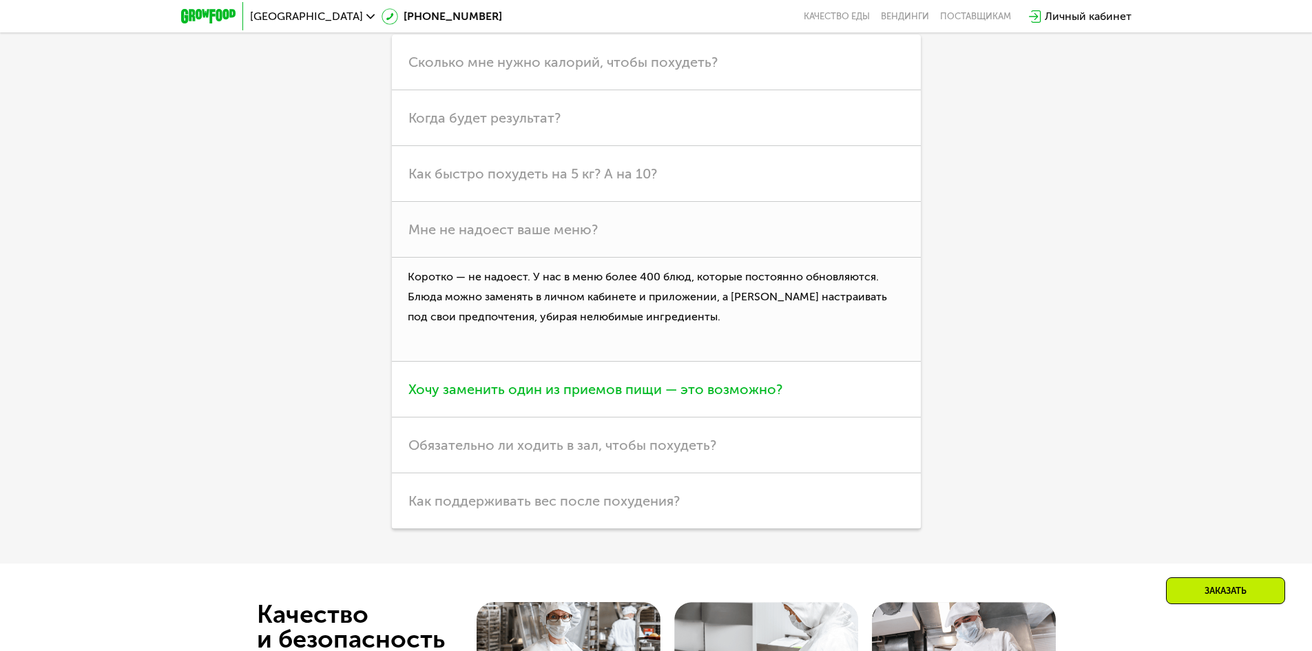
click at [646, 396] on span "Хочу заменить один из приемов пищи — это возможно?" at bounding box center [595, 389] width 374 height 17
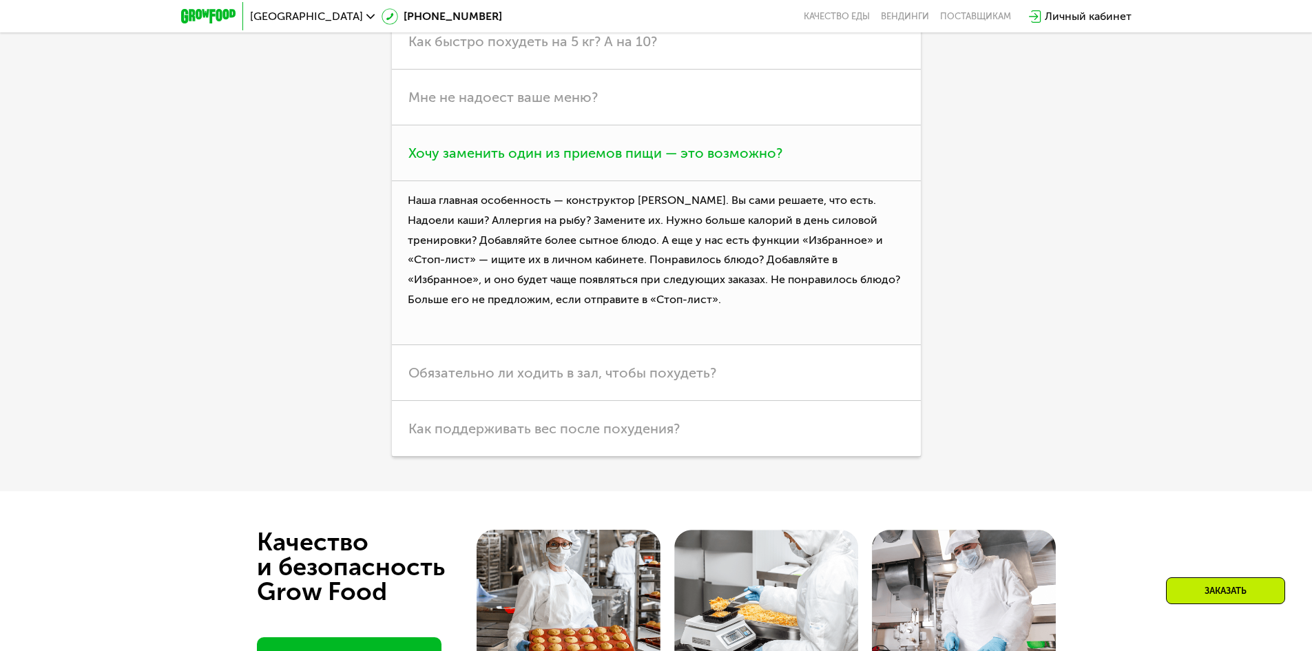
scroll to position [4377, 0]
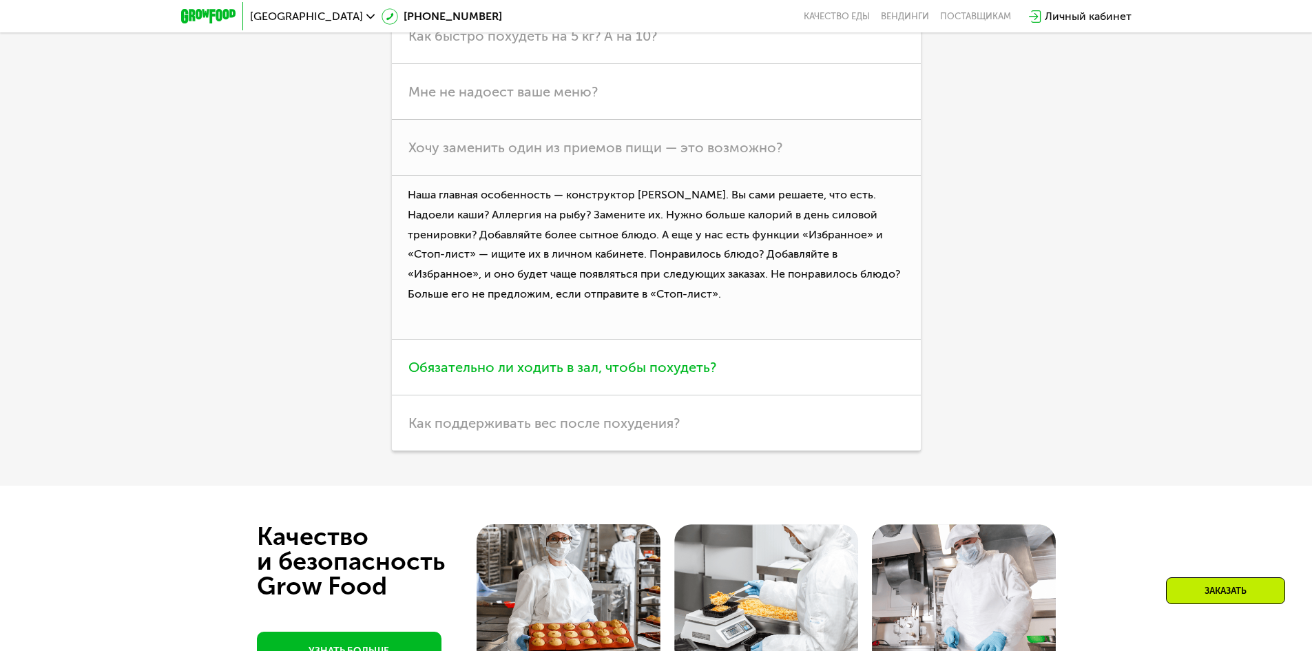
click at [603, 381] on h3 "Обязательно ли ходить в зал, чтобы похудеть?" at bounding box center [656, 367] width 529 height 56
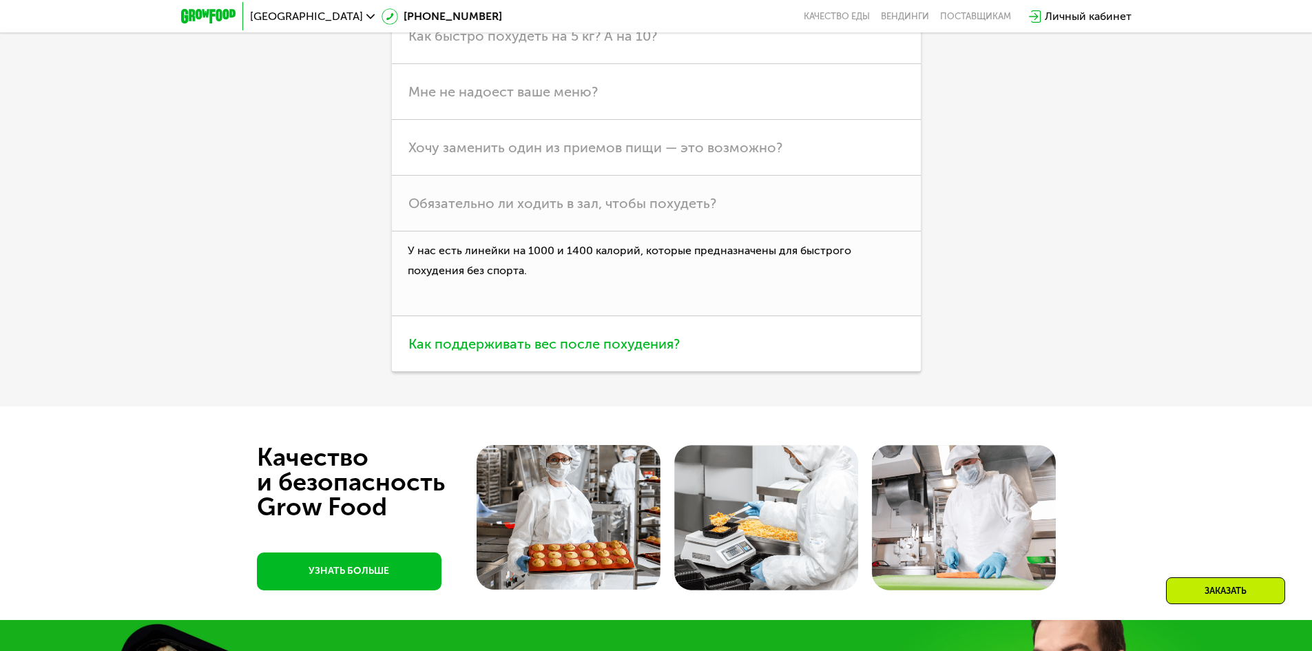
click at [576, 350] on span "Как поддерживать вес после похудения?" at bounding box center [543, 343] width 271 height 17
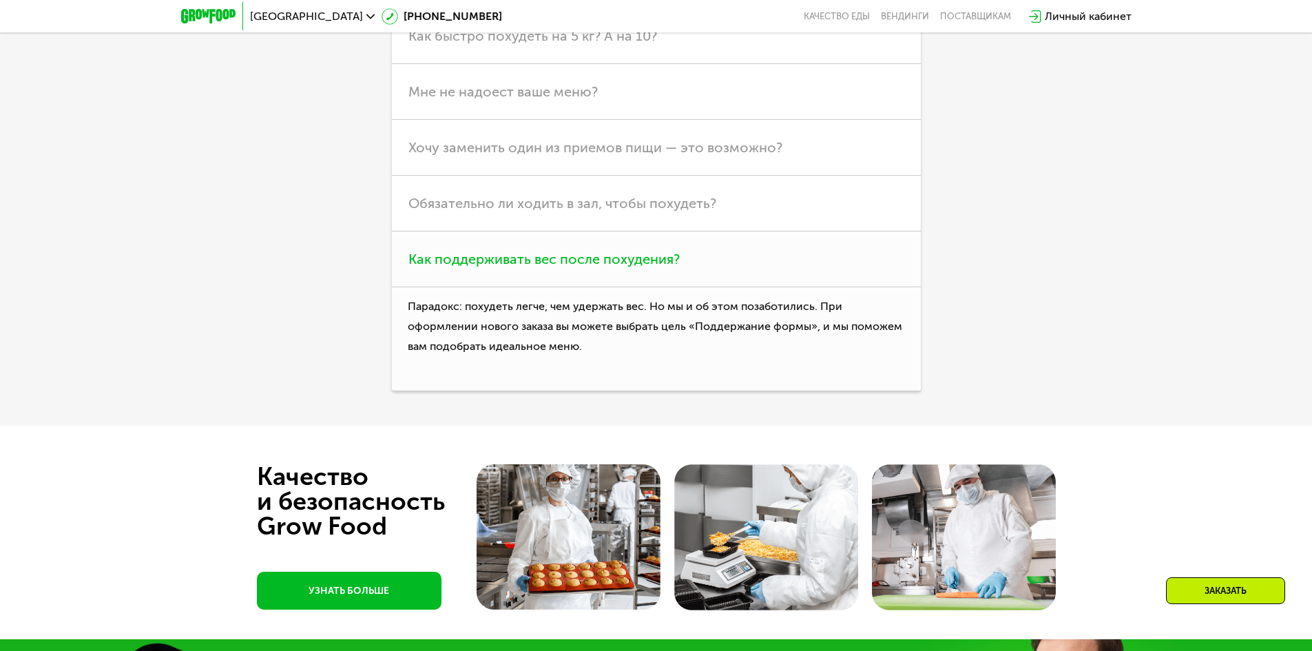
click at [676, 267] on span "Как поддерживать вес после похудения?" at bounding box center [543, 259] width 271 height 17
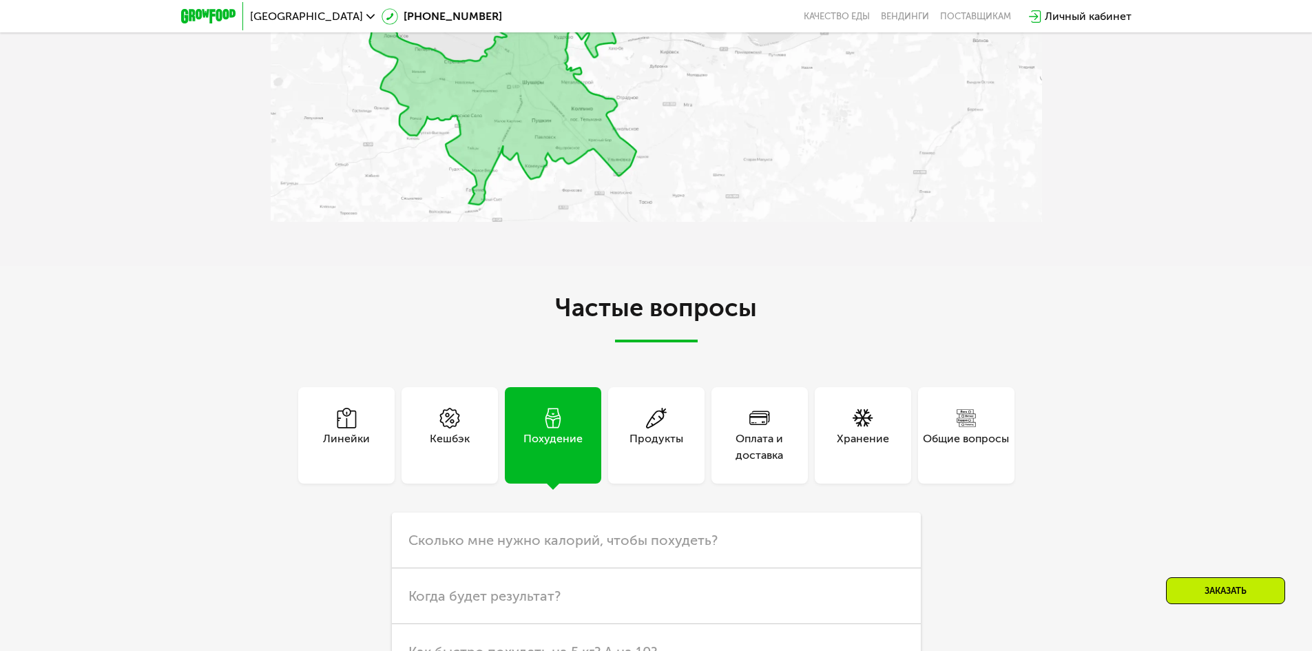
scroll to position [3753, 0]
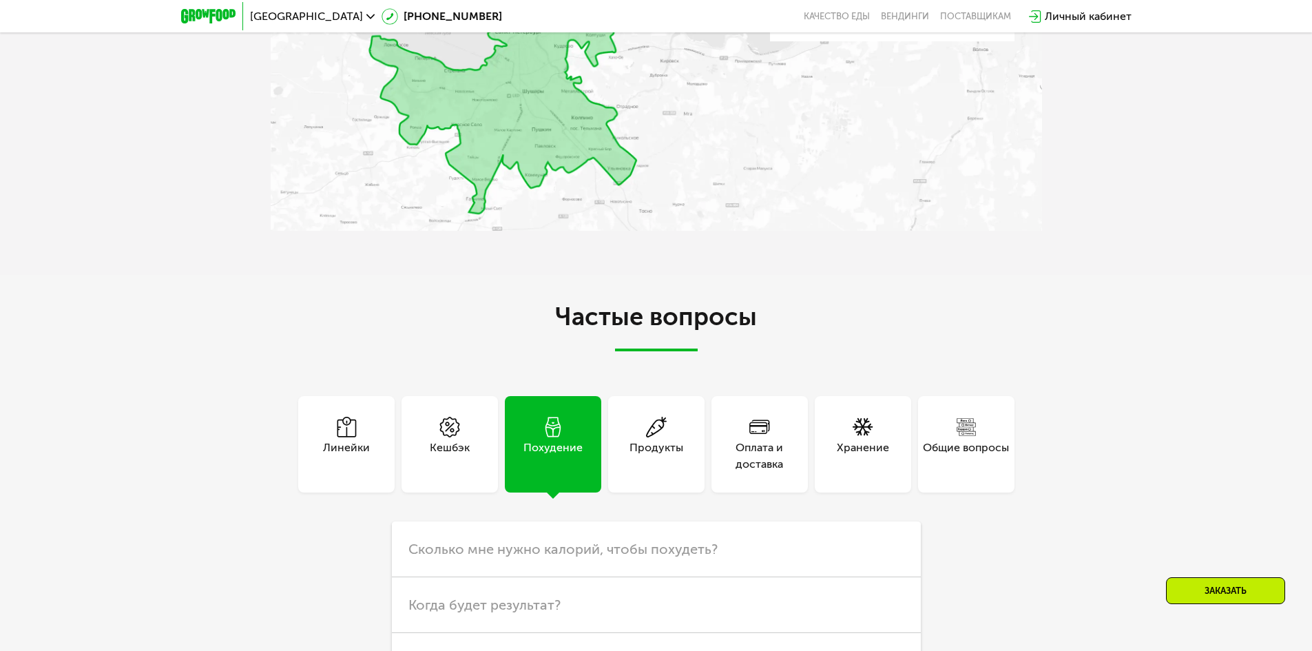
click at [660, 432] on icon at bounding box center [656, 427] width 21 height 21
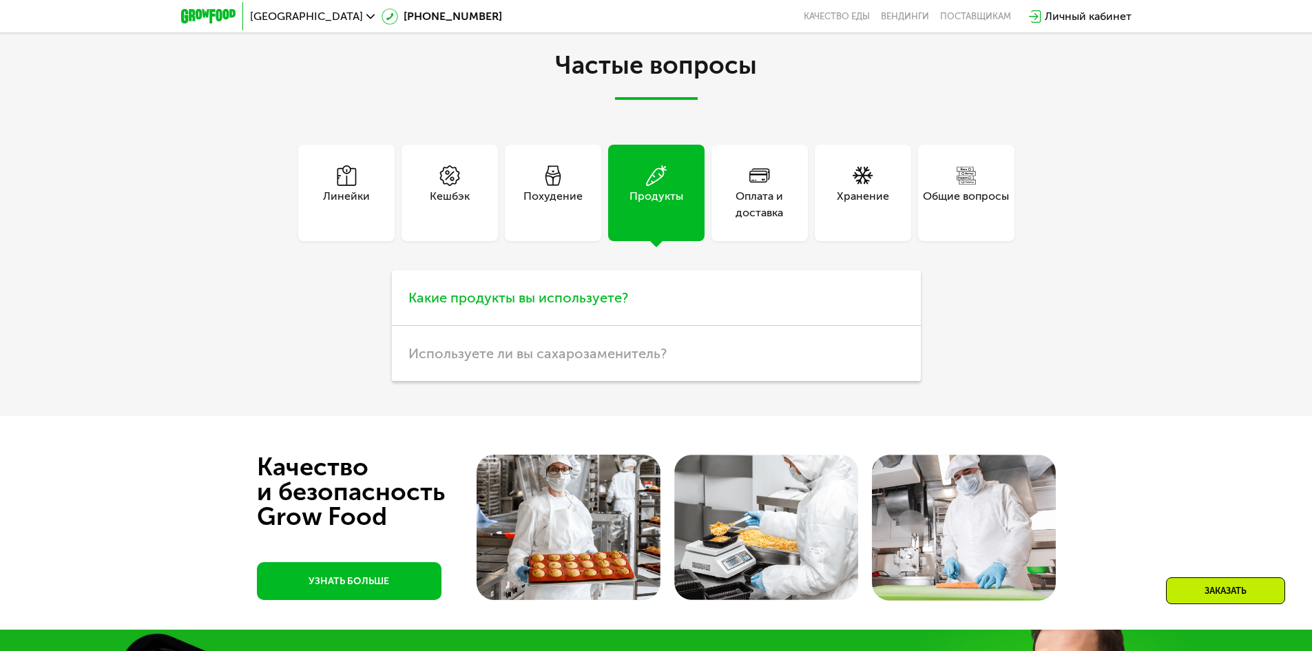
scroll to position [4028, 0]
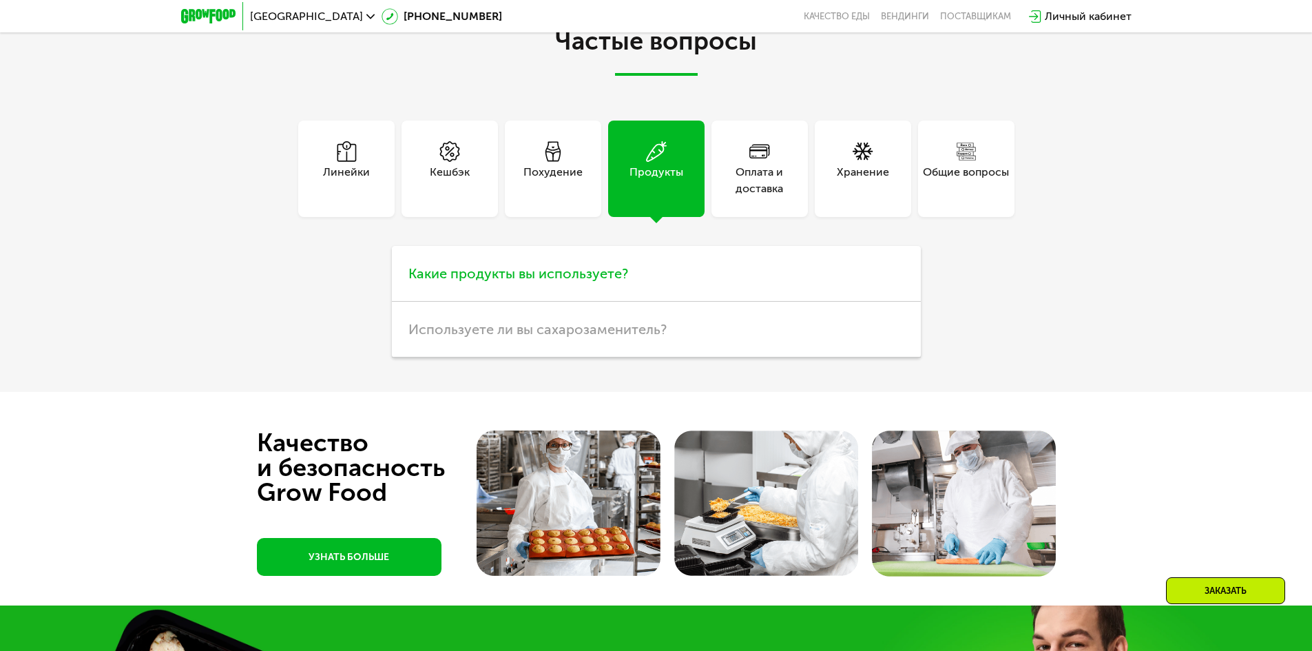
click at [734, 291] on h3 "Какие продукты вы используете?" at bounding box center [656, 274] width 529 height 56
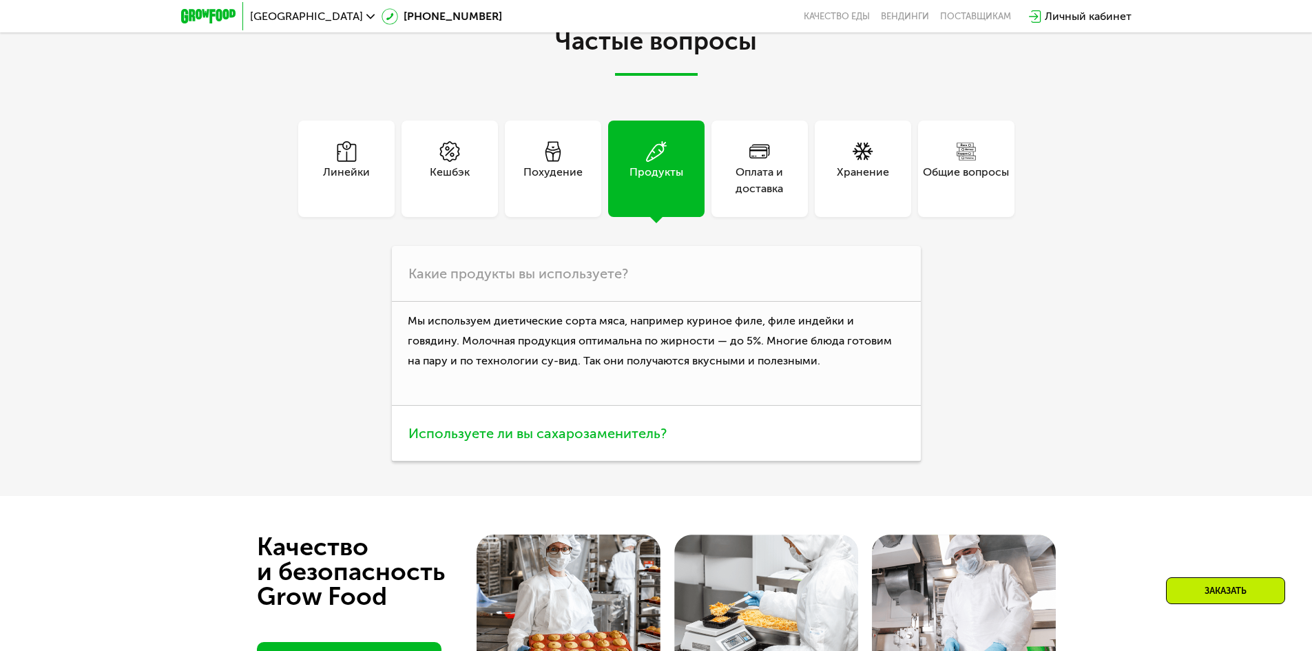
click at [619, 440] on span "Используете ли вы сахарозаменитель?" at bounding box center [537, 433] width 258 height 17
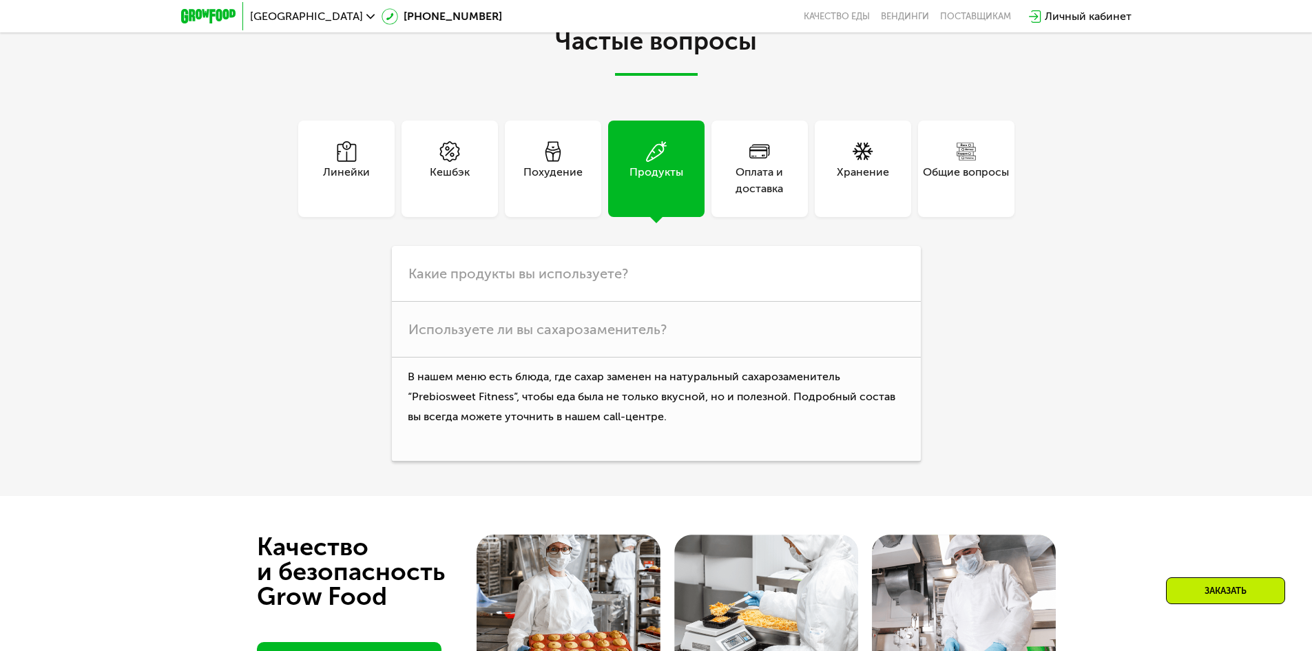
click at [761, 176] on div "Оплата и доставка" at bounding box center [759, 180] width 96 height 33
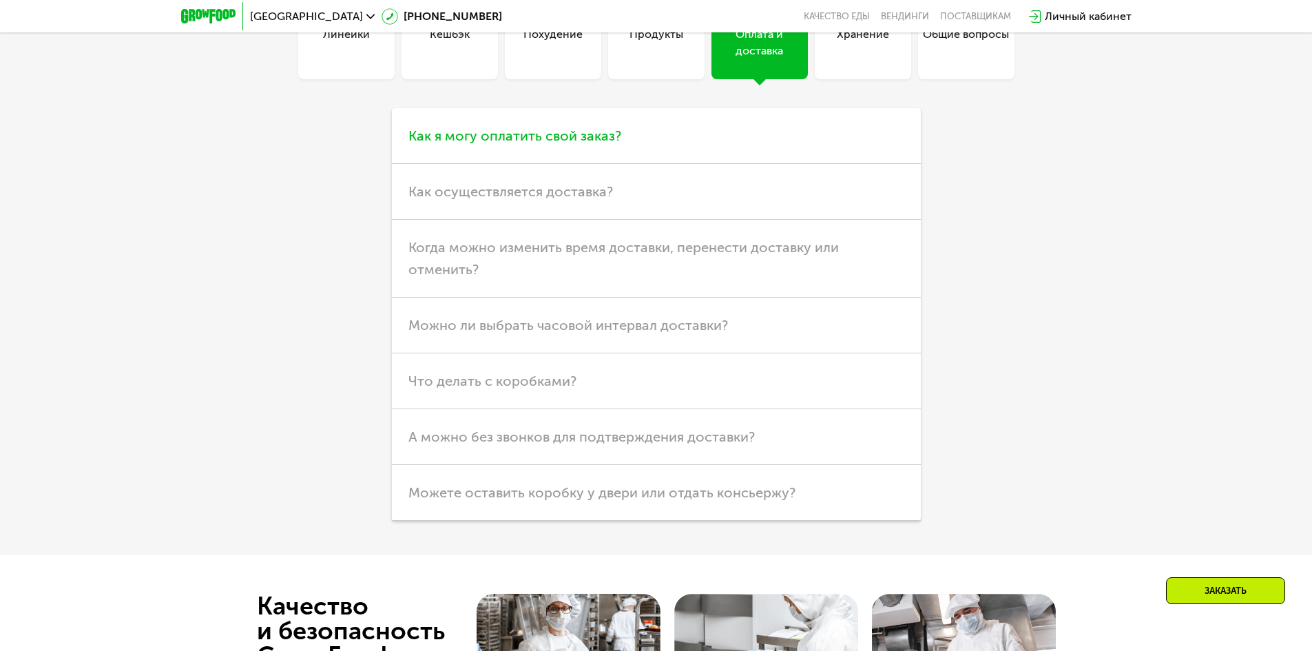
scroll to position [4097, 0]
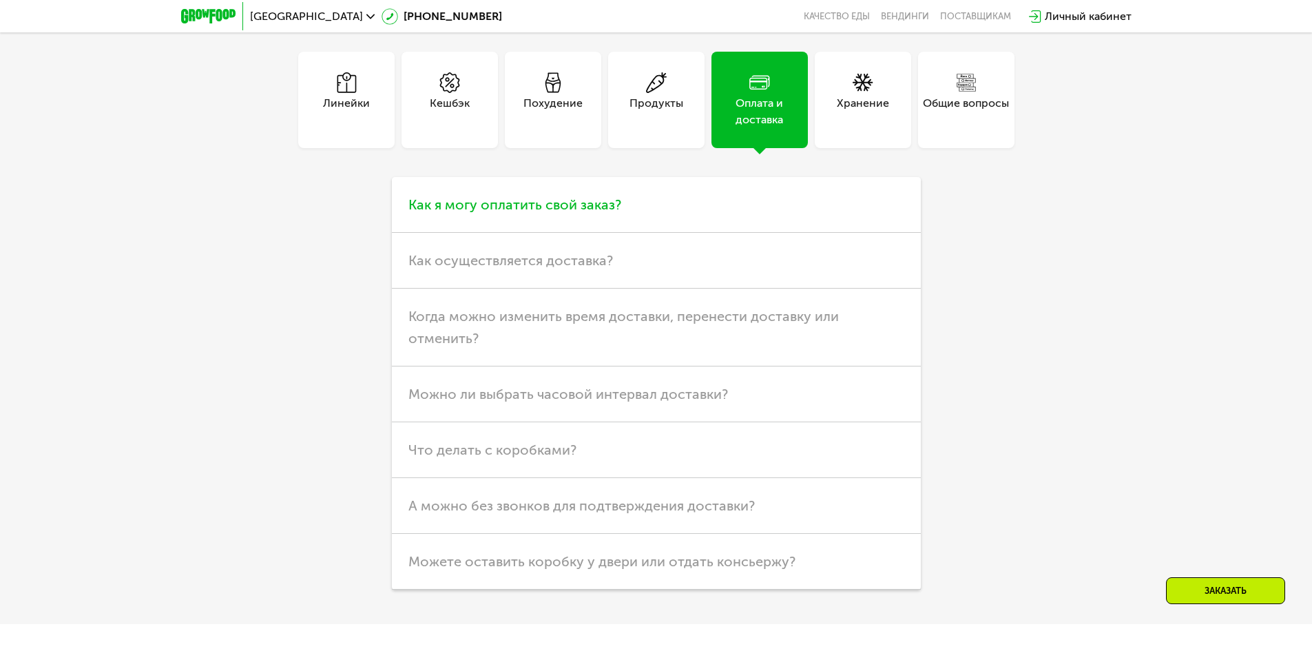
click at [646, 218] on h3 "Как я могу оплатить свой заказ?" at bounding box center [656, 205] width 529 height 56
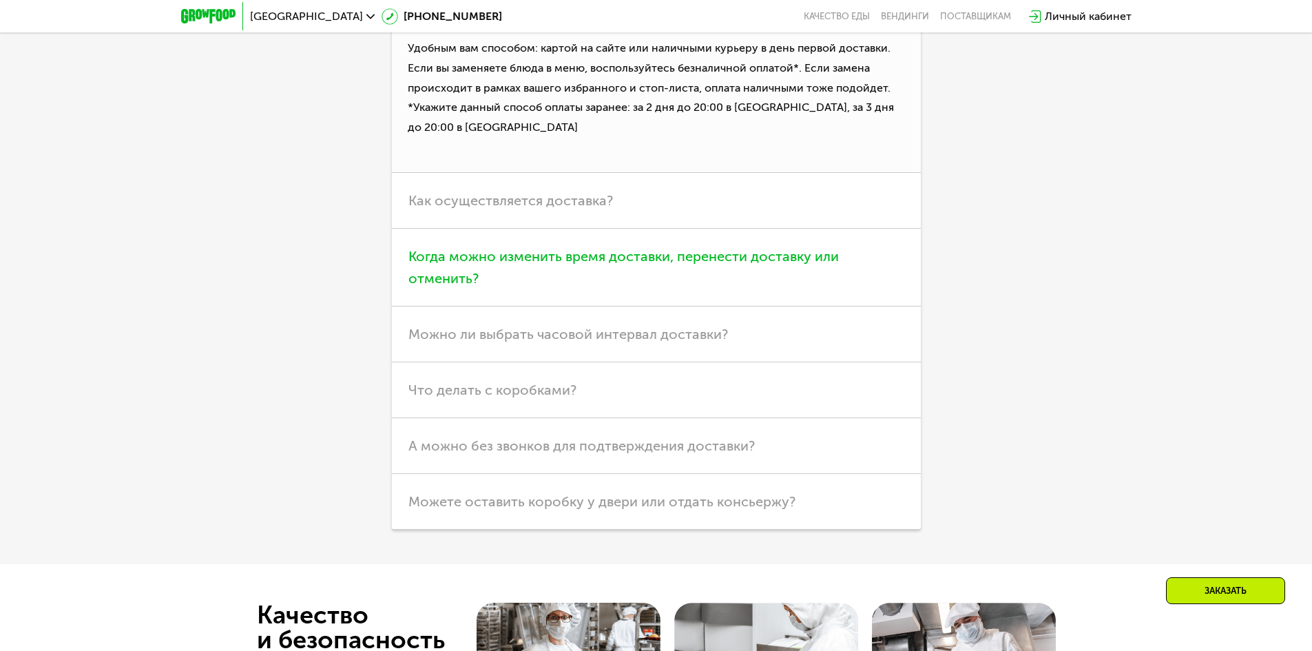
scroll to position [4304, 0]
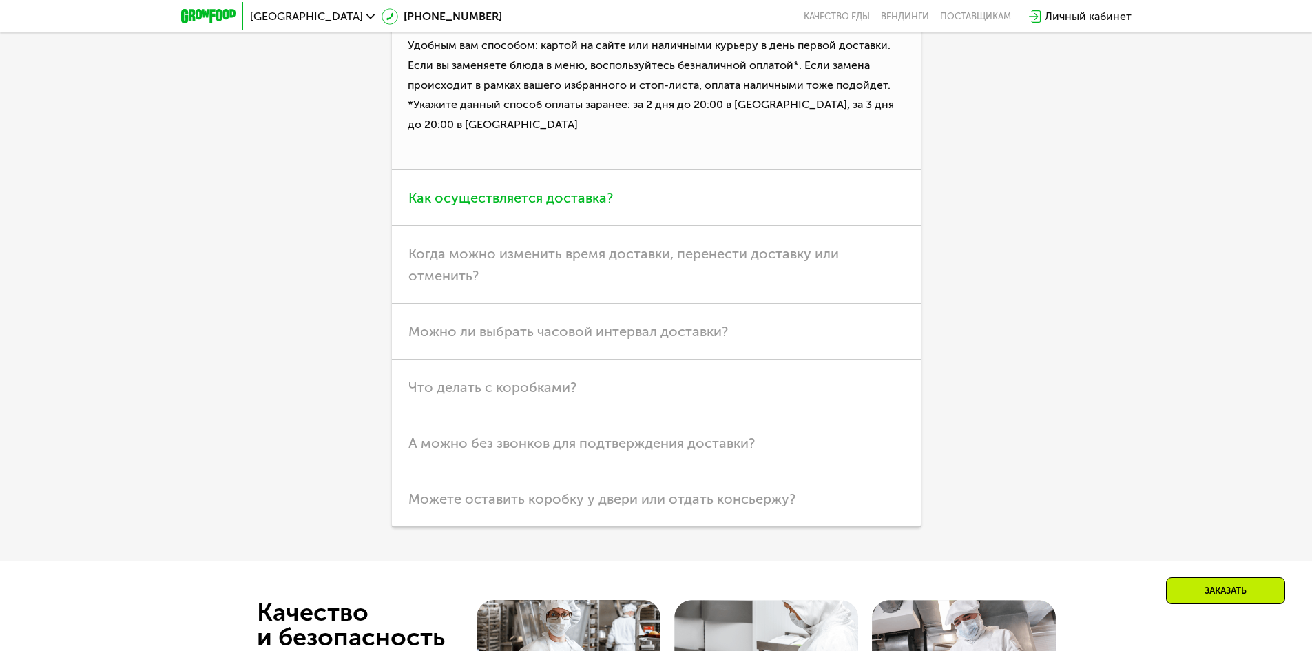
click at [672, 207] on h3 "Как осуществляется доставка?" at bounding box center [656, 198] width 529 height 56
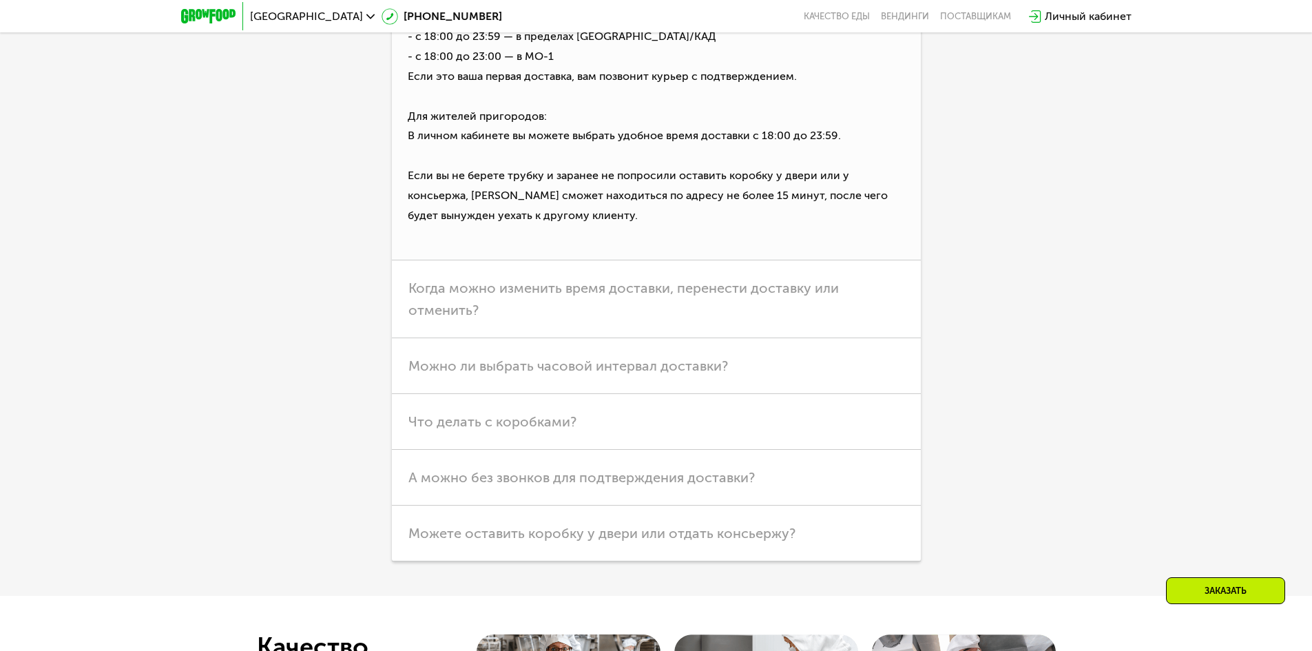
scroll to position [4441, 0]
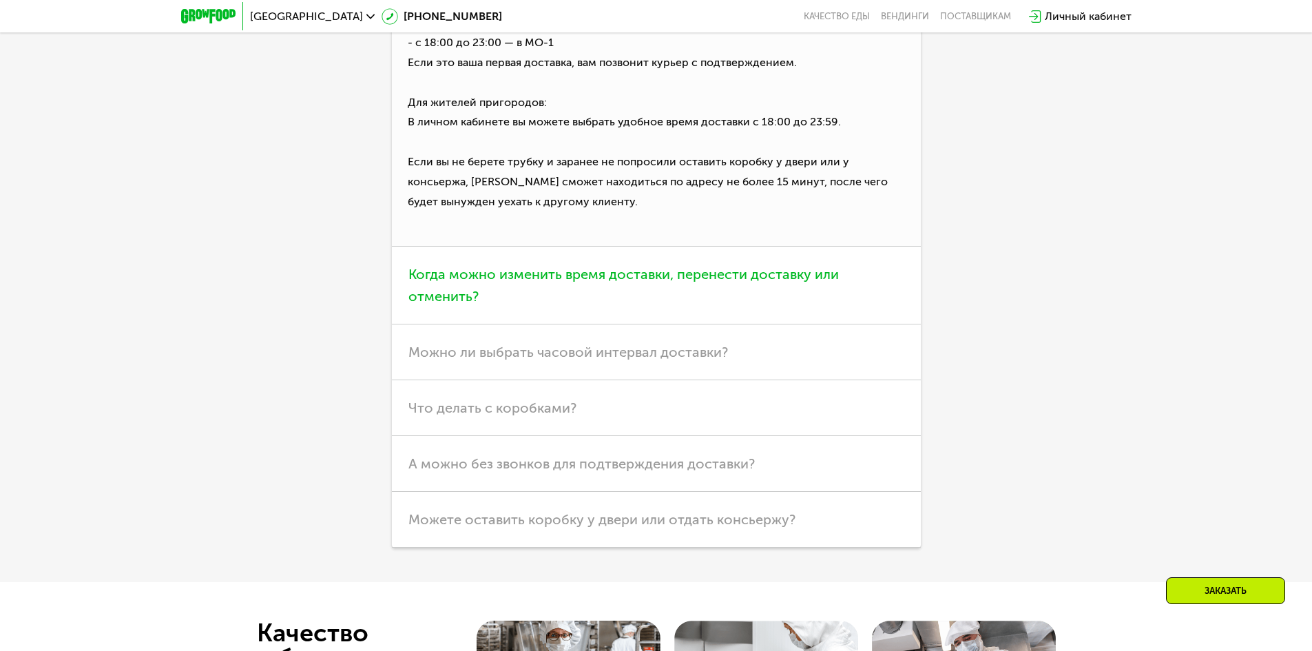
click at [653, 285] on span "Когда можно изменить время доставки, перенести доставку или отменить?" at bounding box center [623, 285] width 430 height 39
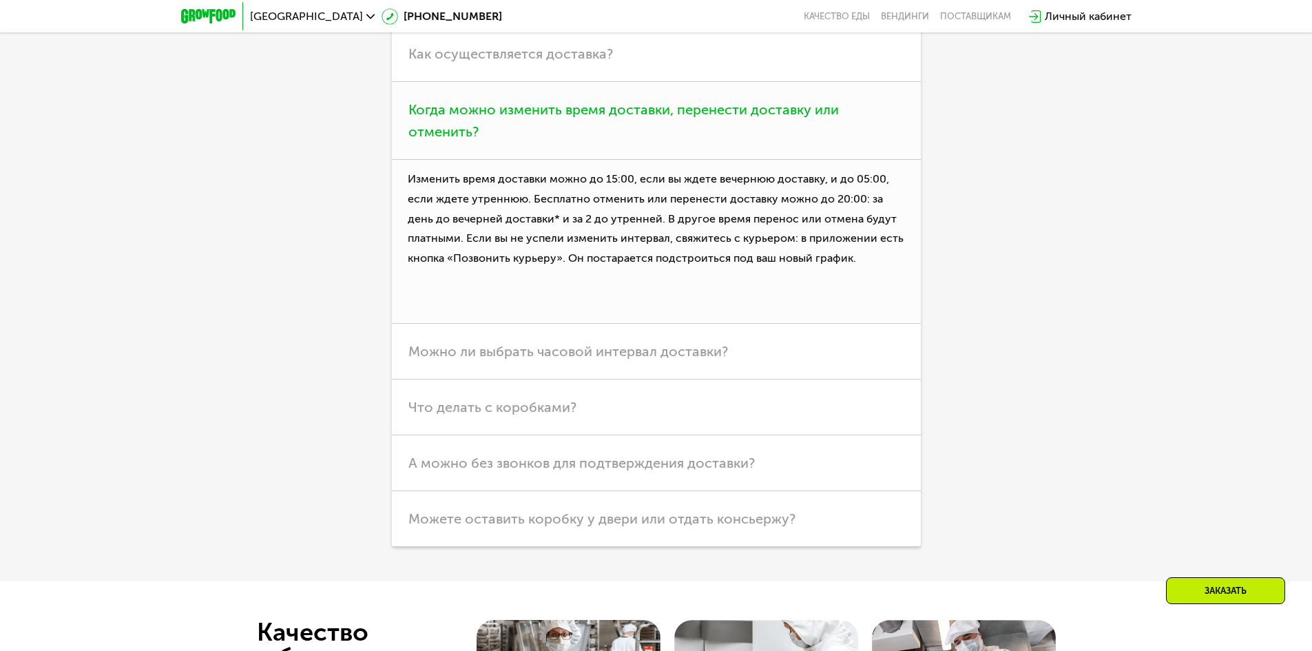
scroll to position [4373, 0]
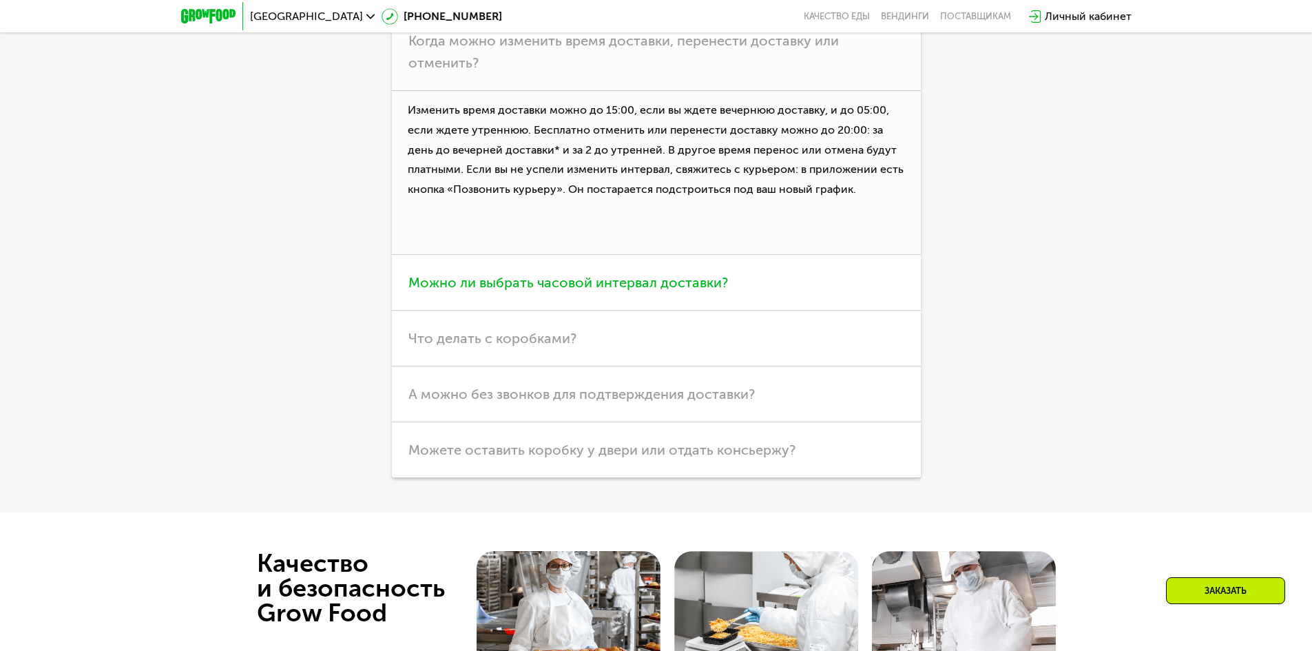
click at [659, 287] on span "Можно ли выбрать часовой интервал доставки?" at bounding box center [567, 282] width 319 height 17
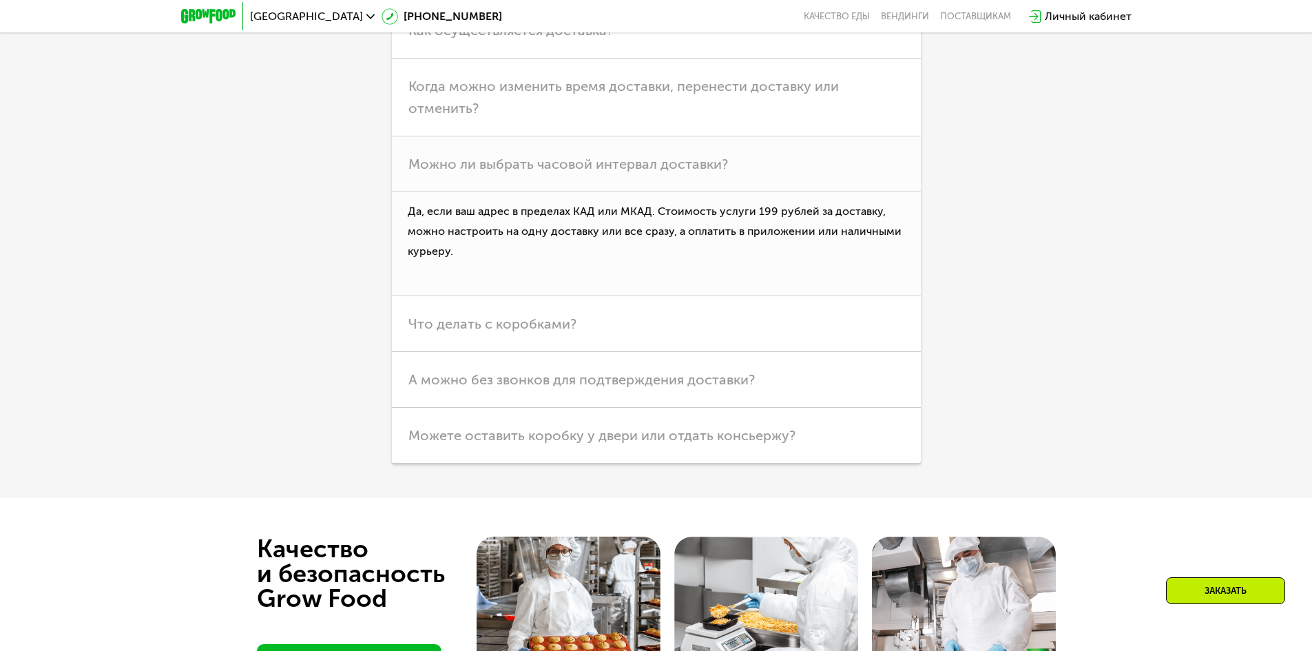
scroll to position [4304, 0]
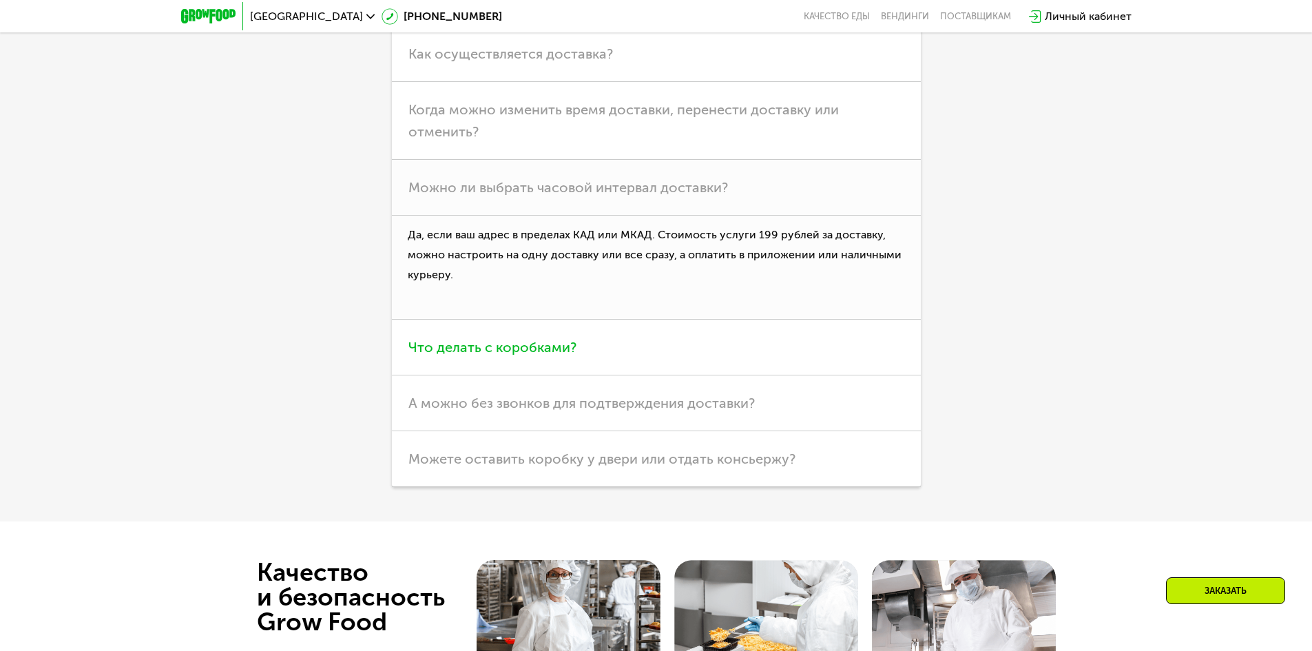
click at [541, 349] on span "Что делать с коробками?" at bounding box center [492, 347] width 168 height 17
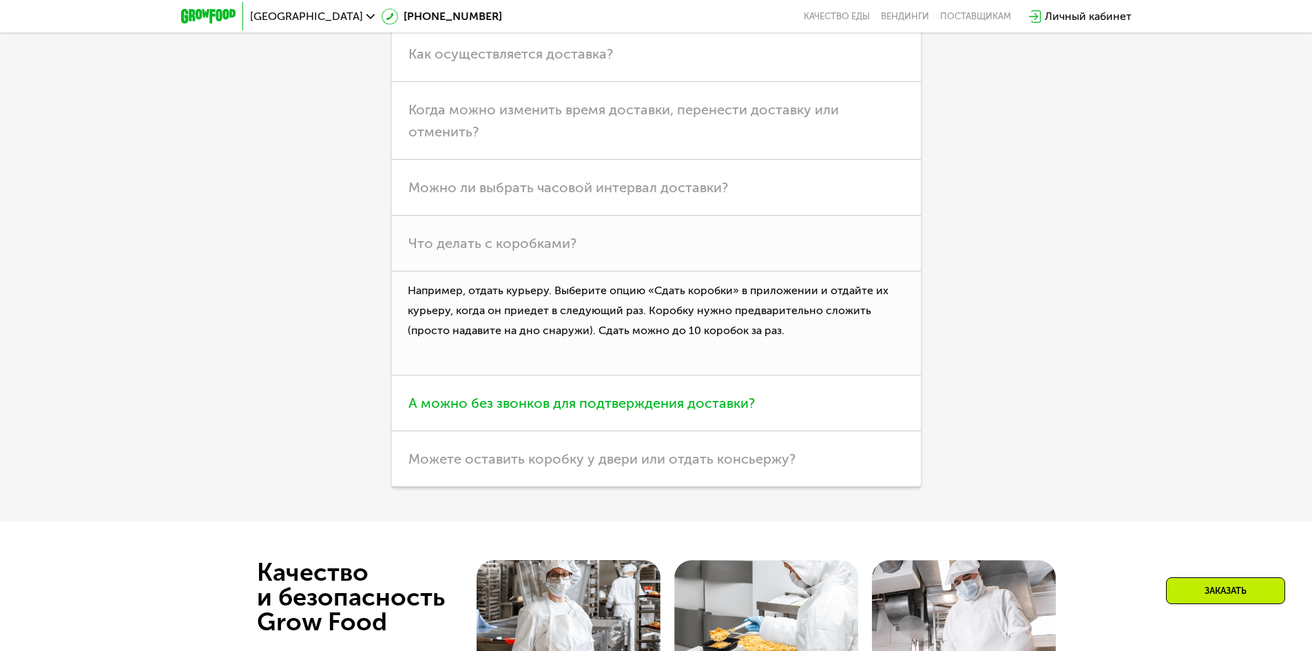
click at [680, 411] on span "А можно без звонков для подтверждения доставки?" at bounding box center [581, 403] width 346 height 17
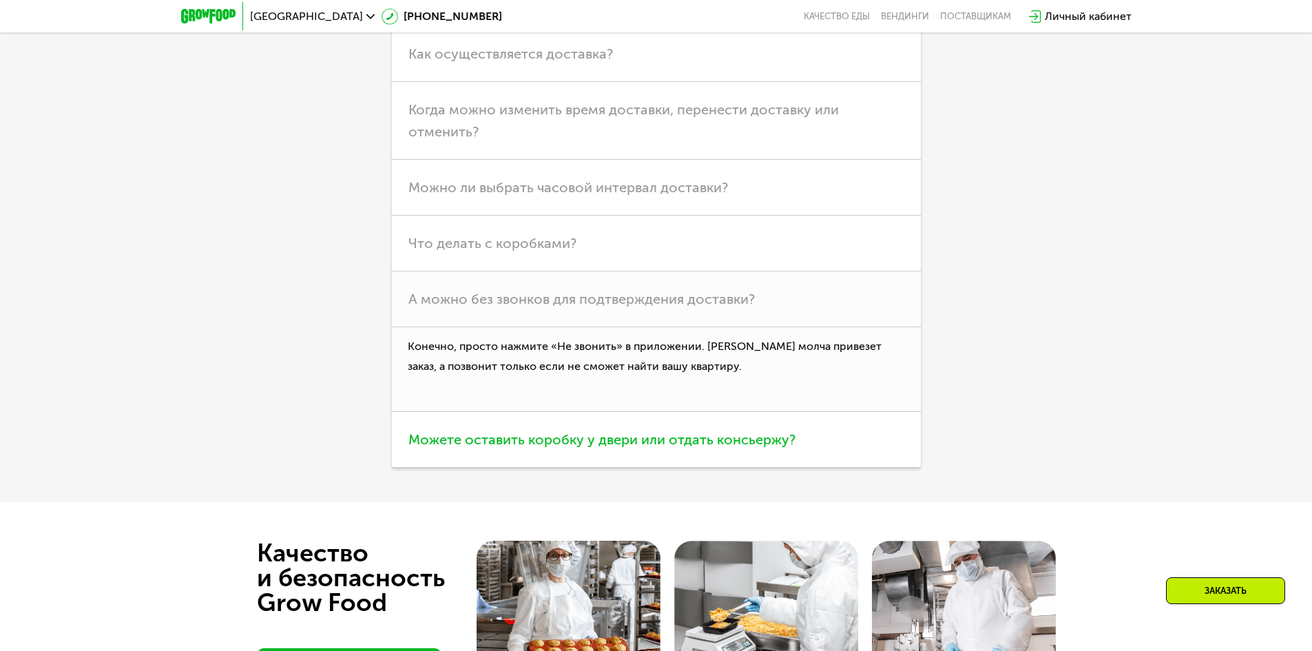
click at [700, 448] on span "Можете оставить коробку у двери или отдать консьержу?" at bounding box center [601, 439] width 387 height 17
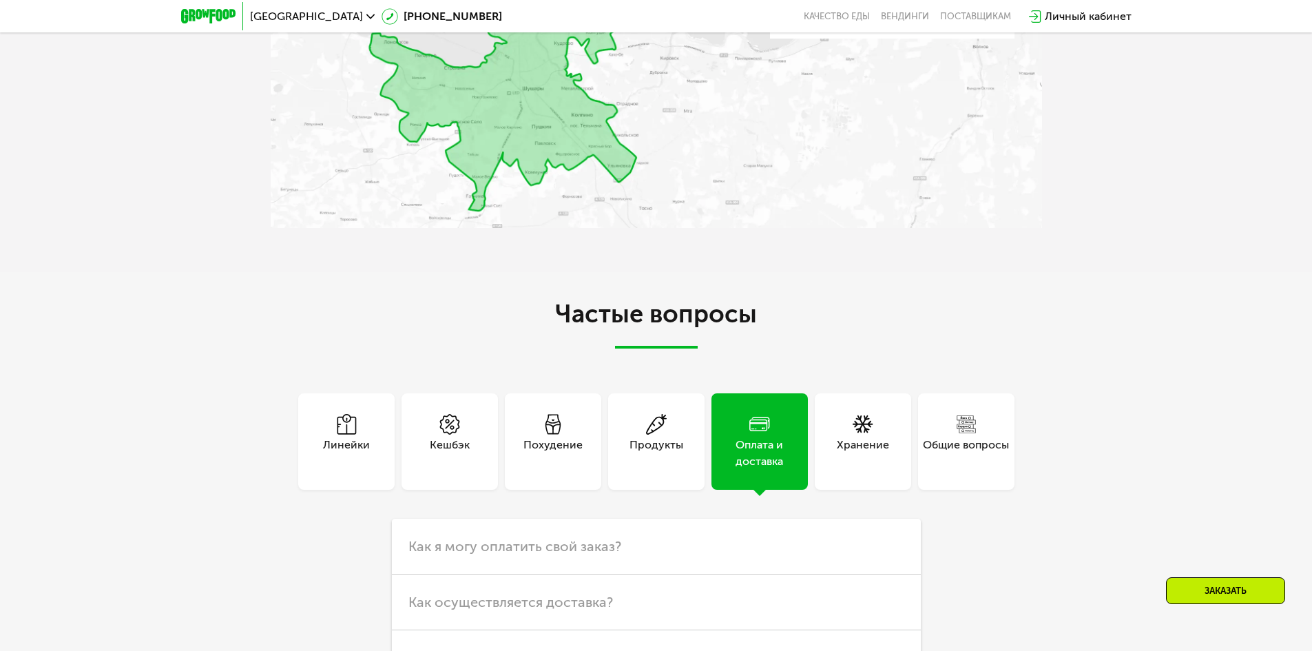
scroll to position [3753, 0]
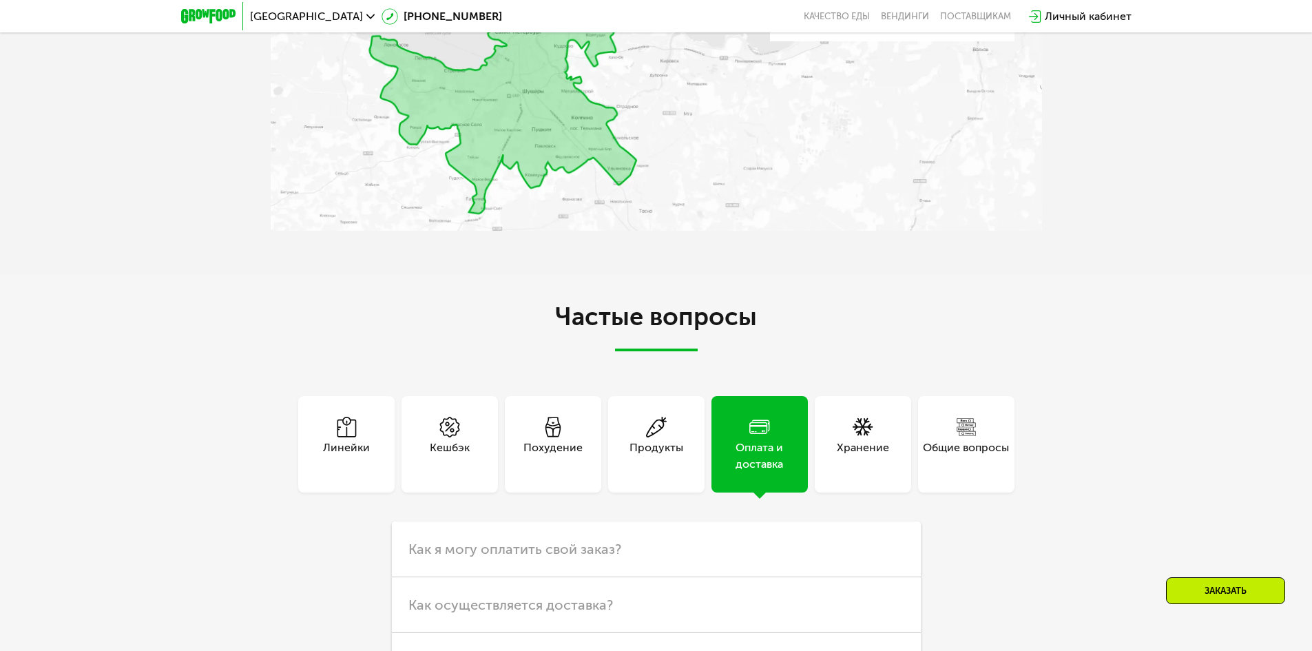
click at [873, 428] on div "Хранение" at bounding box center [862, 444] width 96 height 96
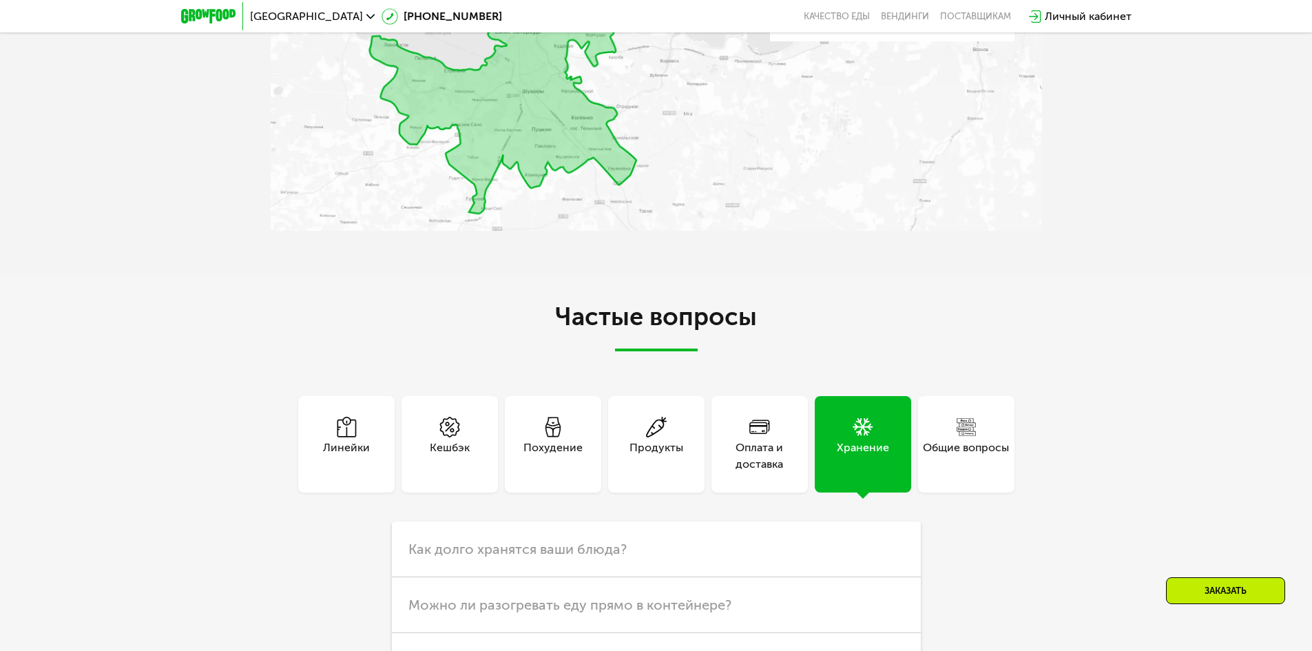
scroll to position [4028, 0]
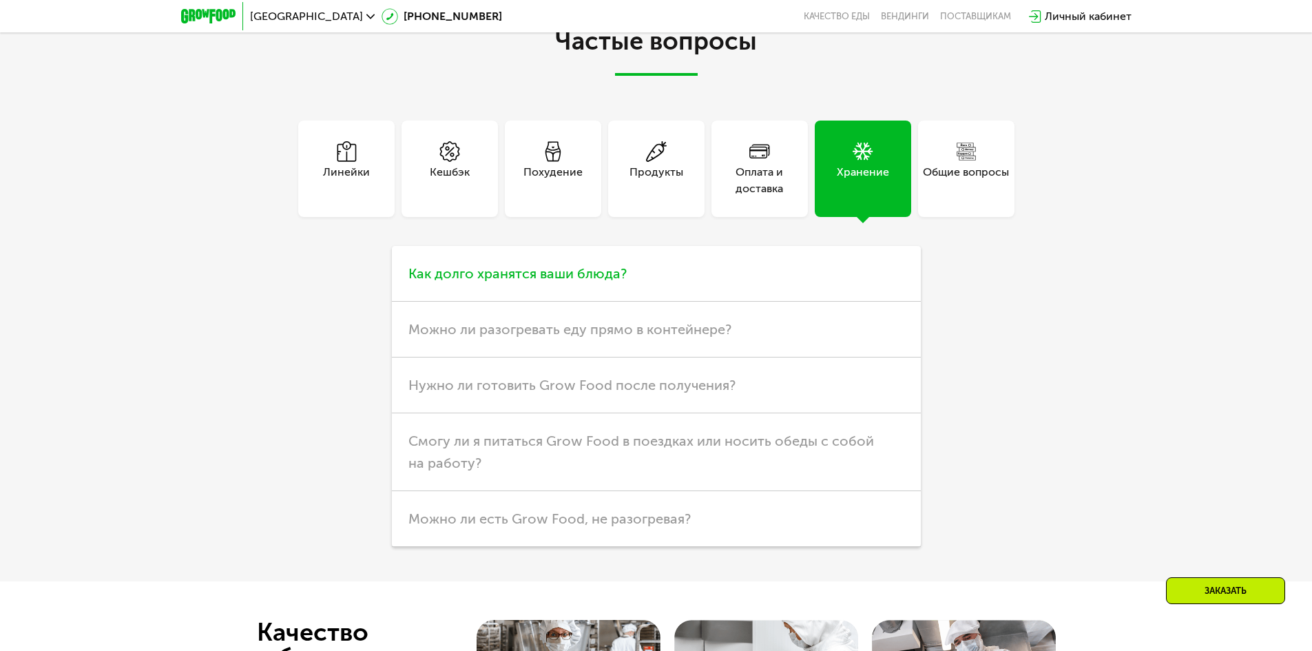
click at [678, 282] on h3 "Как долго хранятся ваши блюда?" at bounding box center [656, 274] width 529 height 56
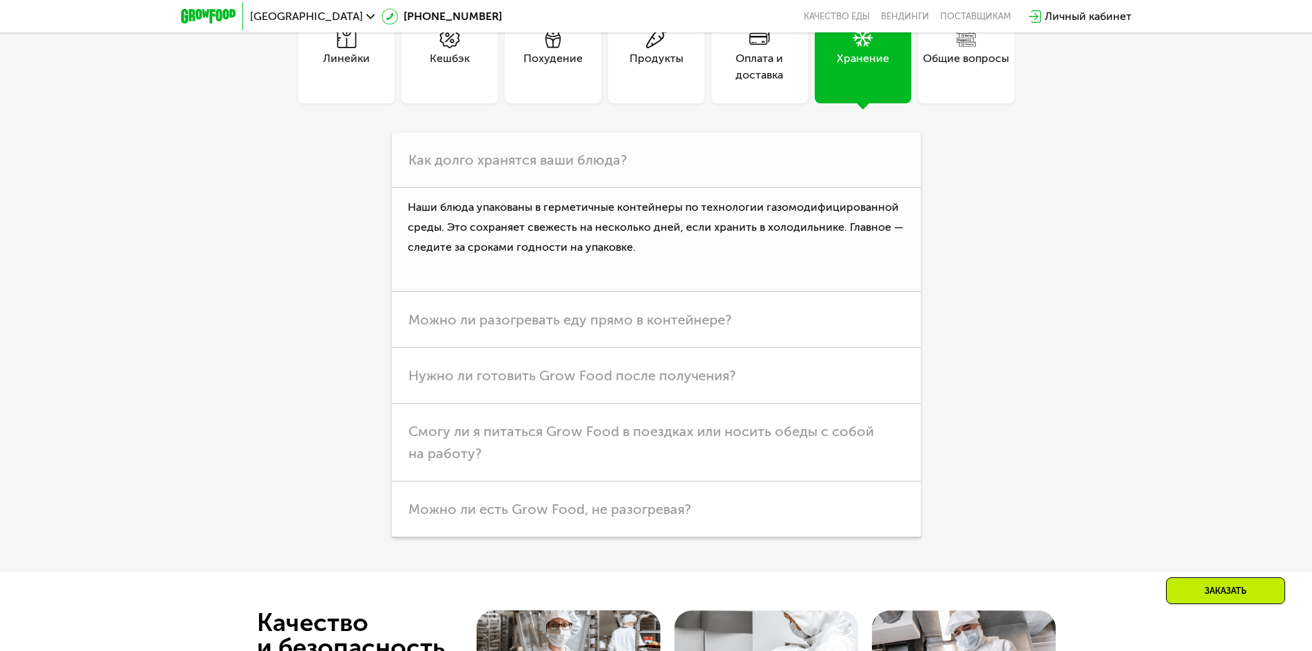
scroll to position [4166, 0]
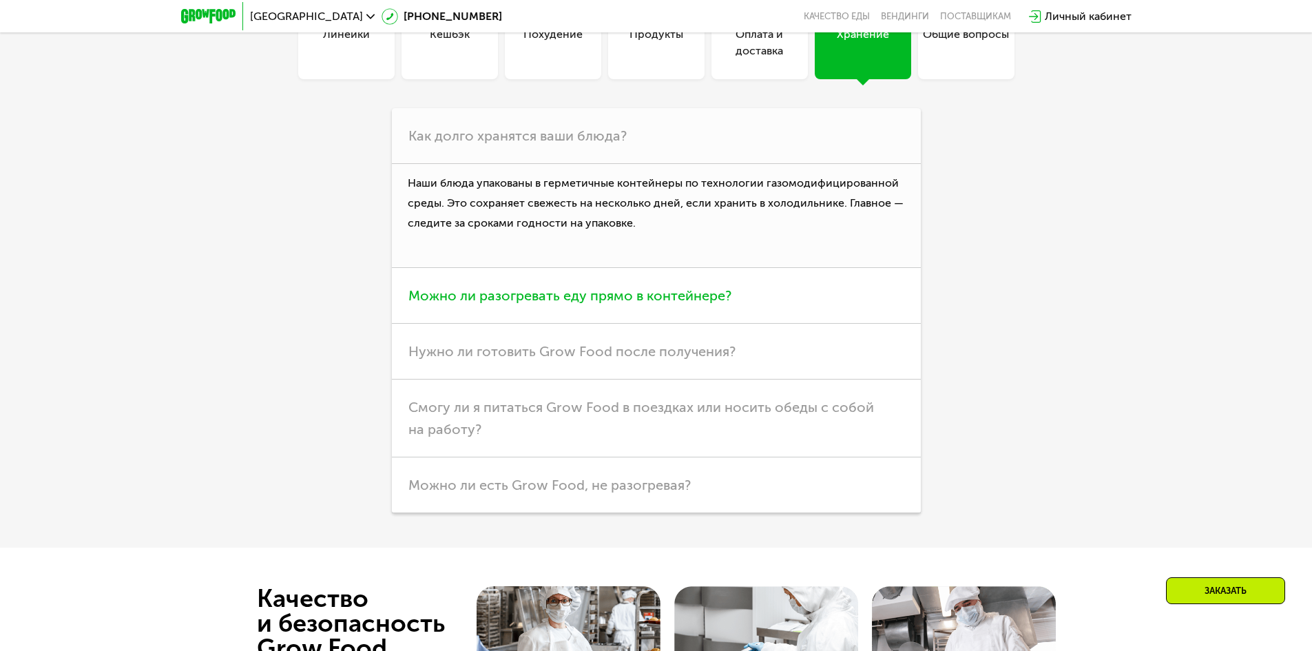
click at [620, 304] on span "Можно ли разогревать еду прямо в контейнере?" at bounding box center [569, 295] width 323 height 17
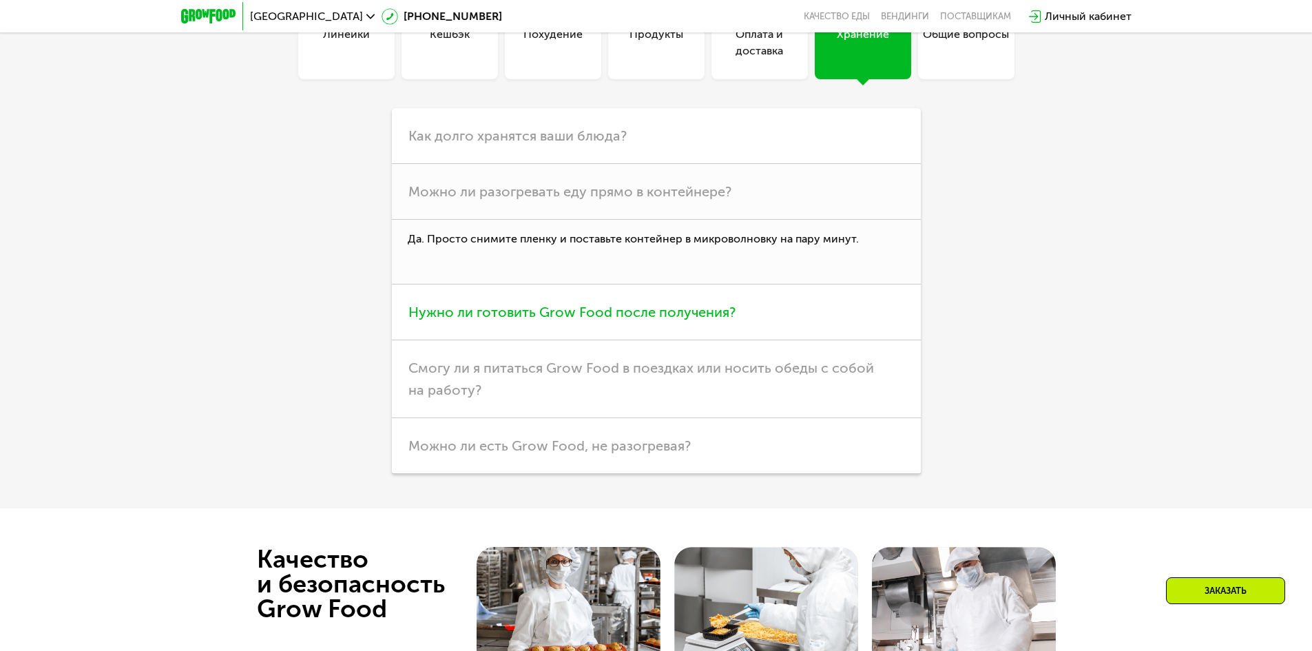
click at [785, 317] on h3 "Нужно ли готовить Grow Food после получения?" at bounding box center [656, 312] width 529 height 56
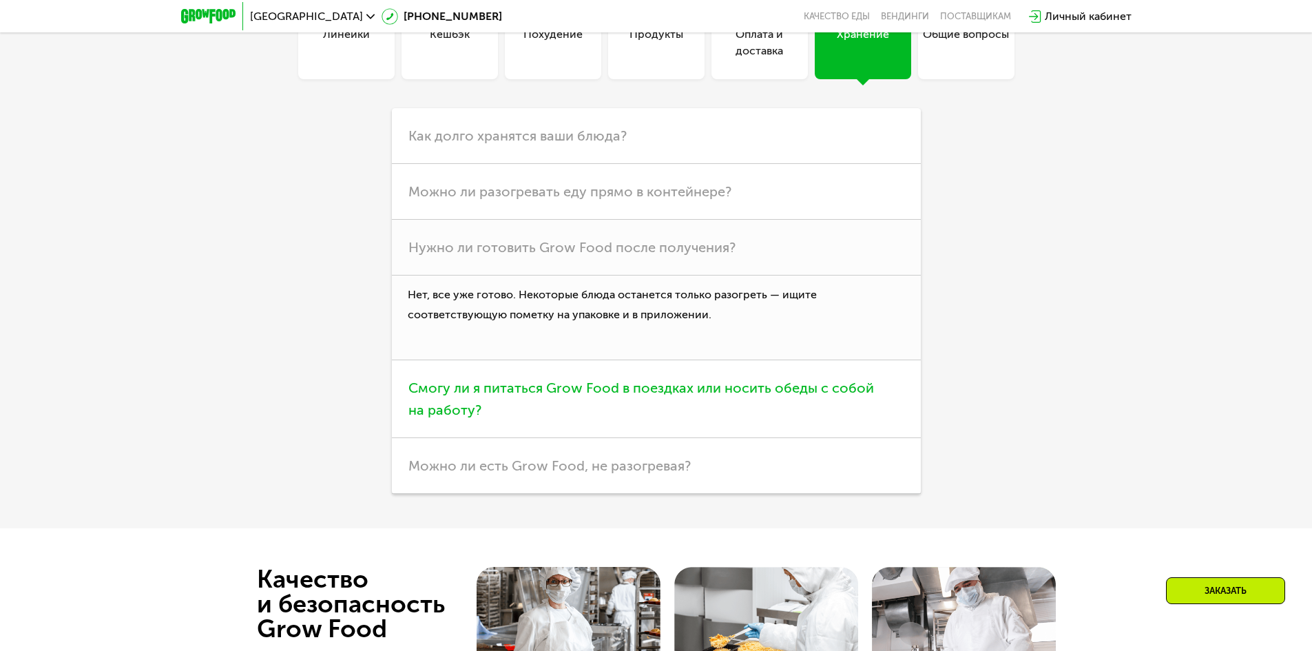
click at [760, 410] on h3 "Смогу ли я питаться Grow Food в поездках или носить обеды с собой на работу?" at bounding box center [656, 399] width 529 height 78
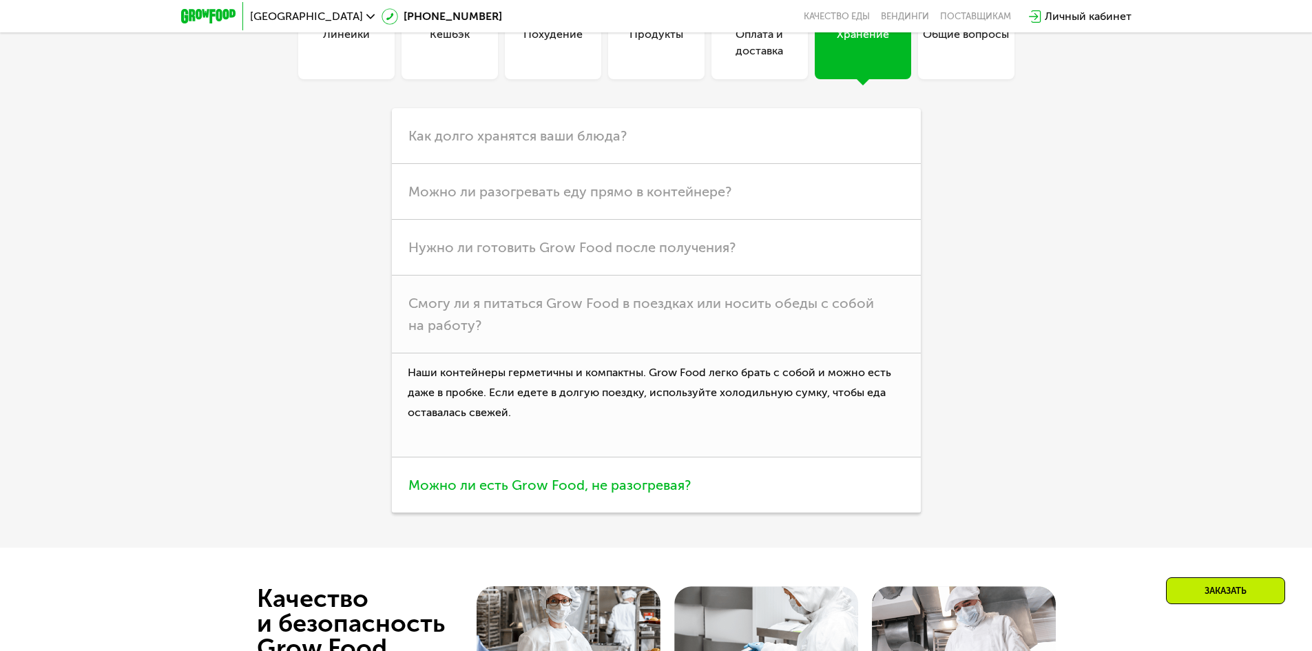
click at [605, 493] on span "Можно ли есть Grow Food, не разогревая?" at bounding box center [549, 484] width 282 height 17
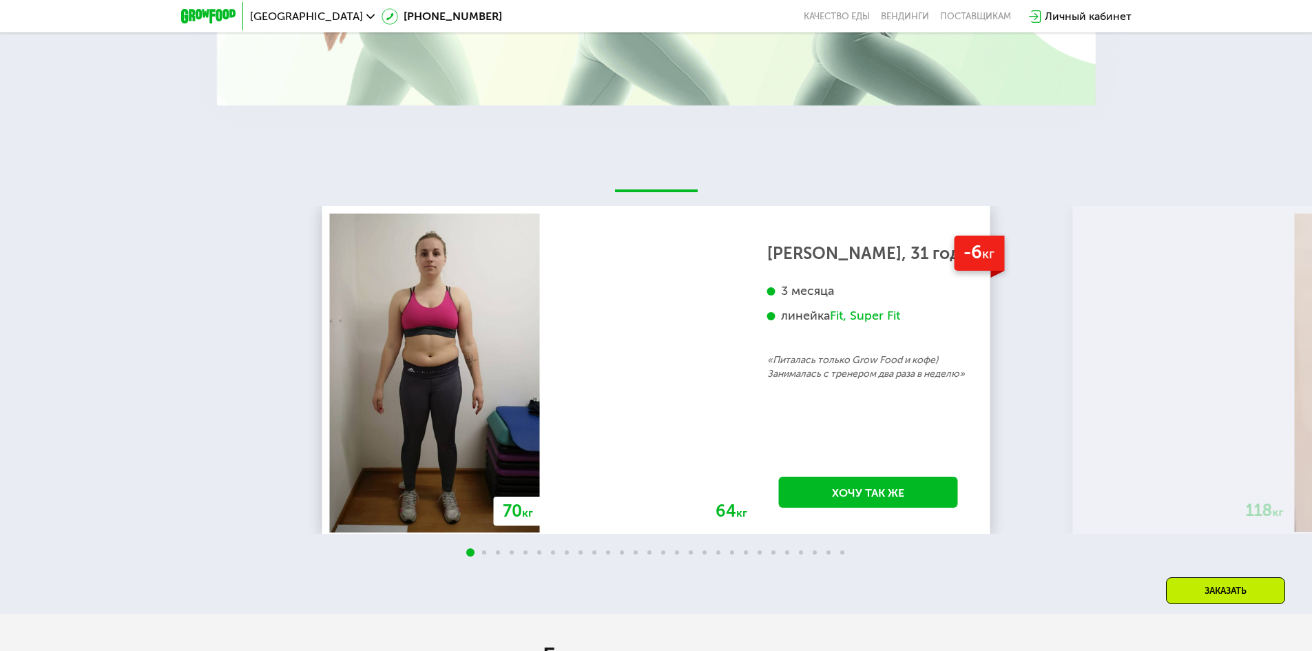
scroll to position [2927, 0]
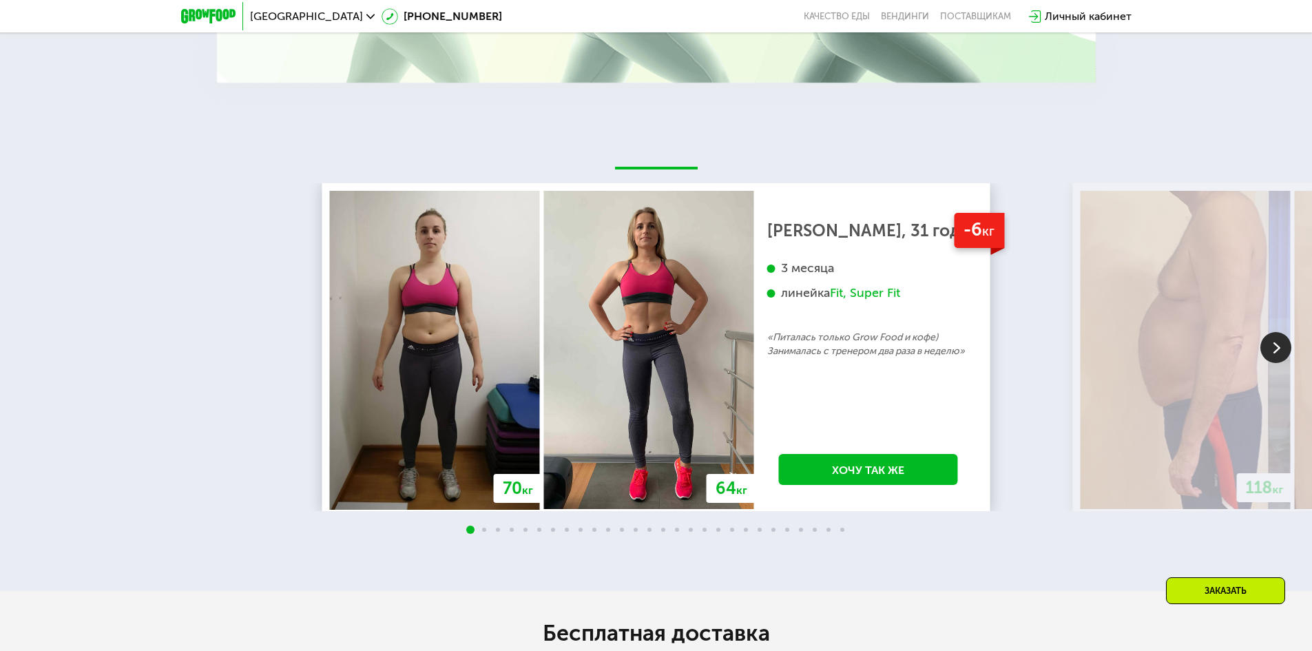
click at [1009, 404] on div "70 кг 64 кг -6 кг Екатерина, 31 год 3 месяца линейка Fit, Super Fit «Питалась т…" at bounding box center [978, 347] width 1312 height 328
click at [1197, 444] on img at bounding box center [1185, 350] width 210 height 318
click at [1203, 392] on img at bounding box center [1185, 350] width 210 height 318
click at [1272, 350] on img at bounding box center [1275, 347] width 31 height 31
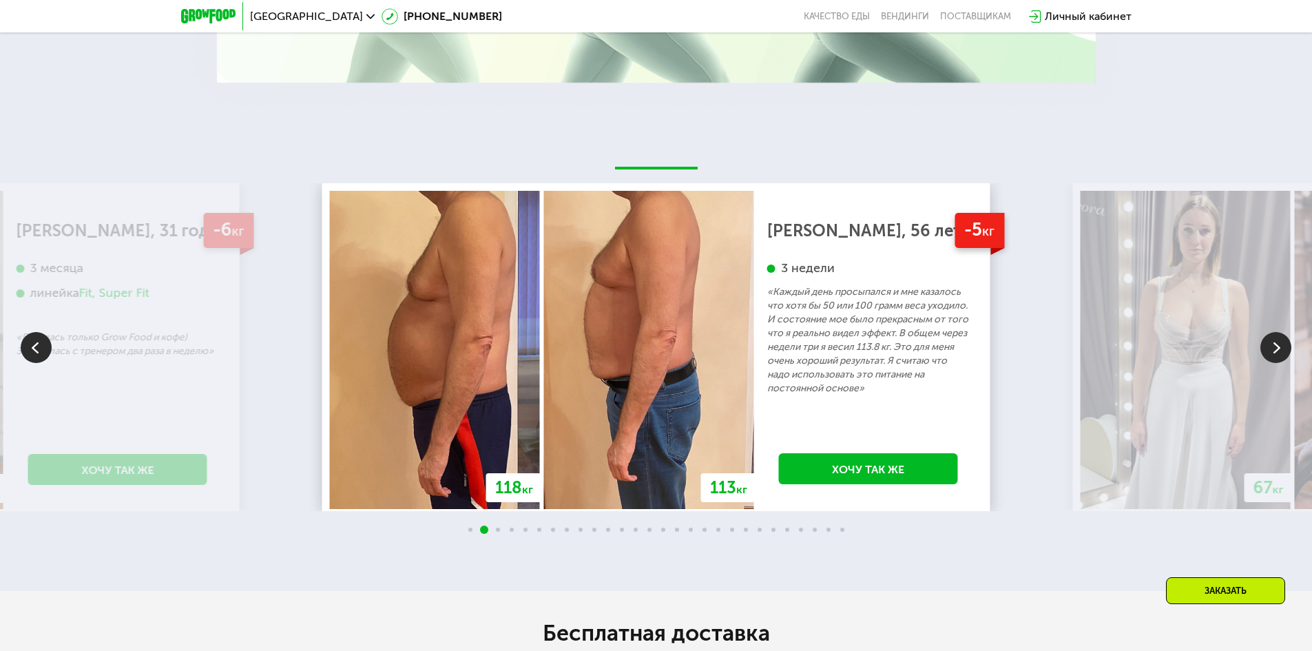
click at [1272, 350] on img at bounding box center [1275, 347] width 31 height 31
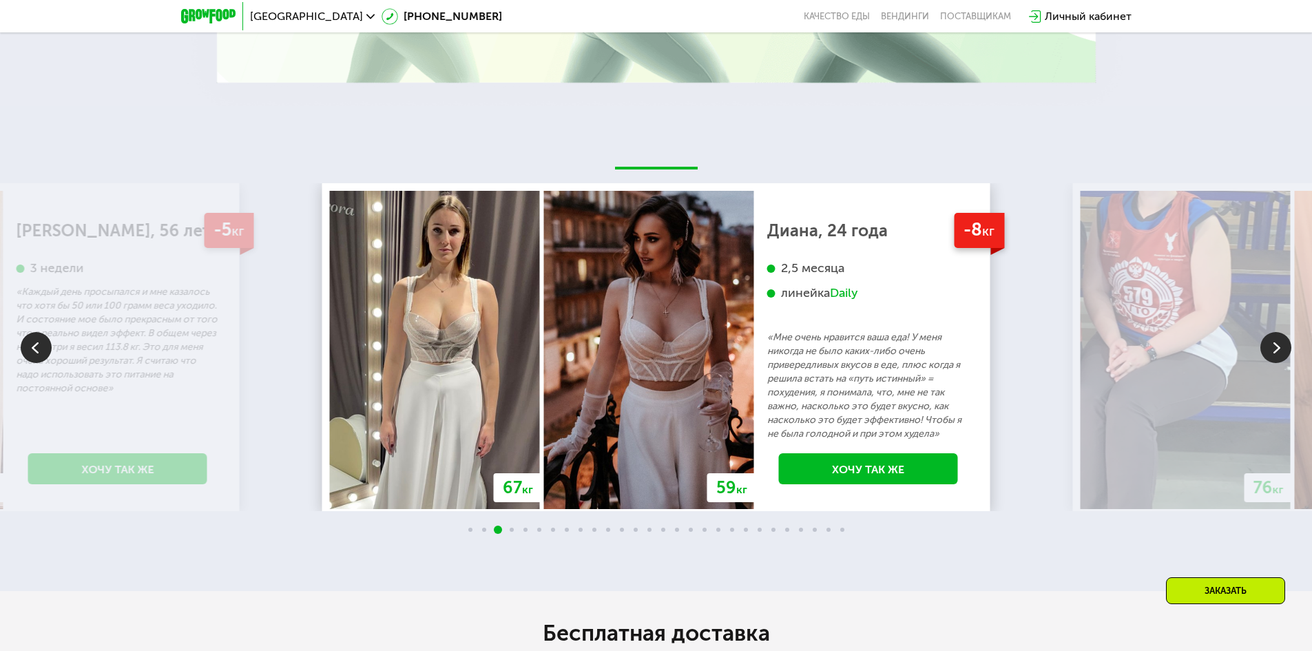
click at [1272, 350] on img at bounding box center [1275, 347] width 31 height 31
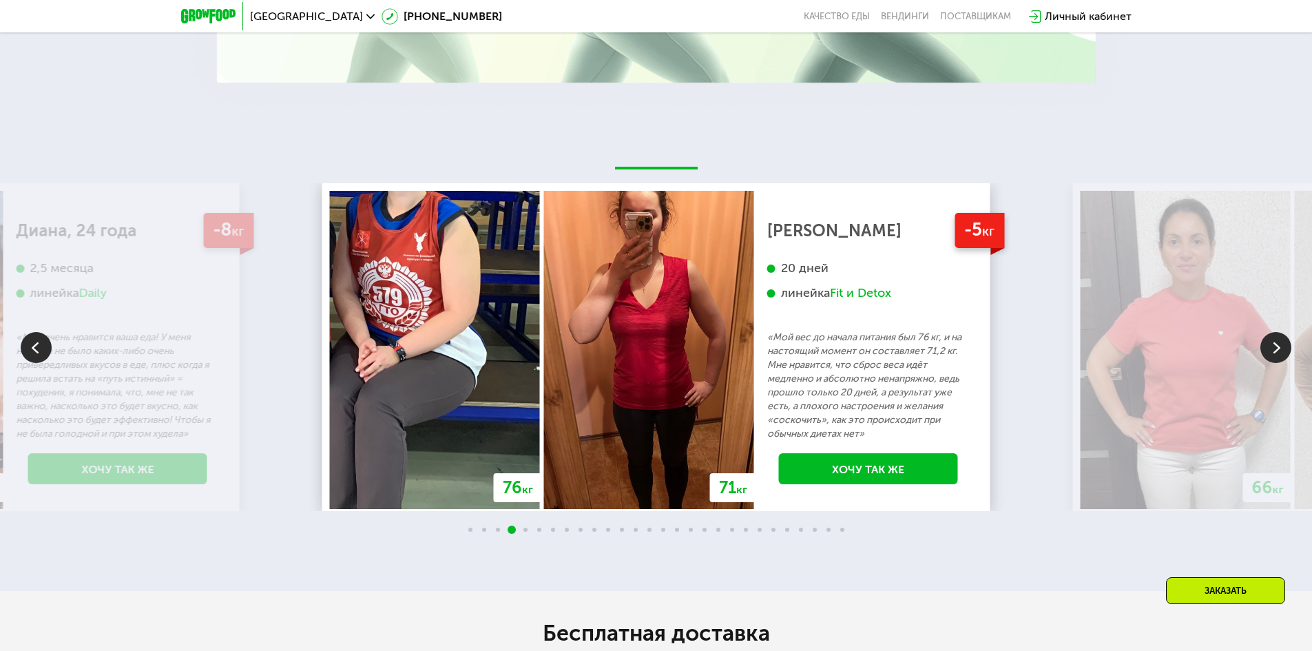
click at [1260, 348] on img at bounding box center [1275, 347] width 31 height 31
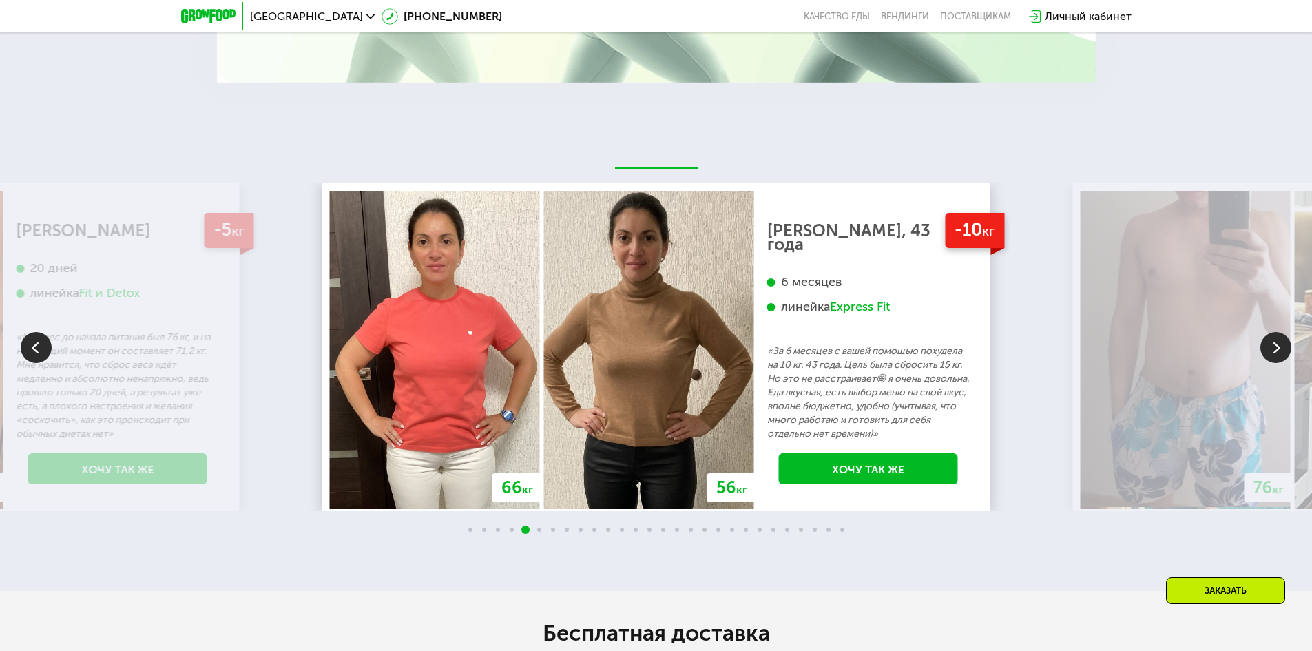
click at [1260, 348] on img at bounding box center [1275, 347] width 31 height 31
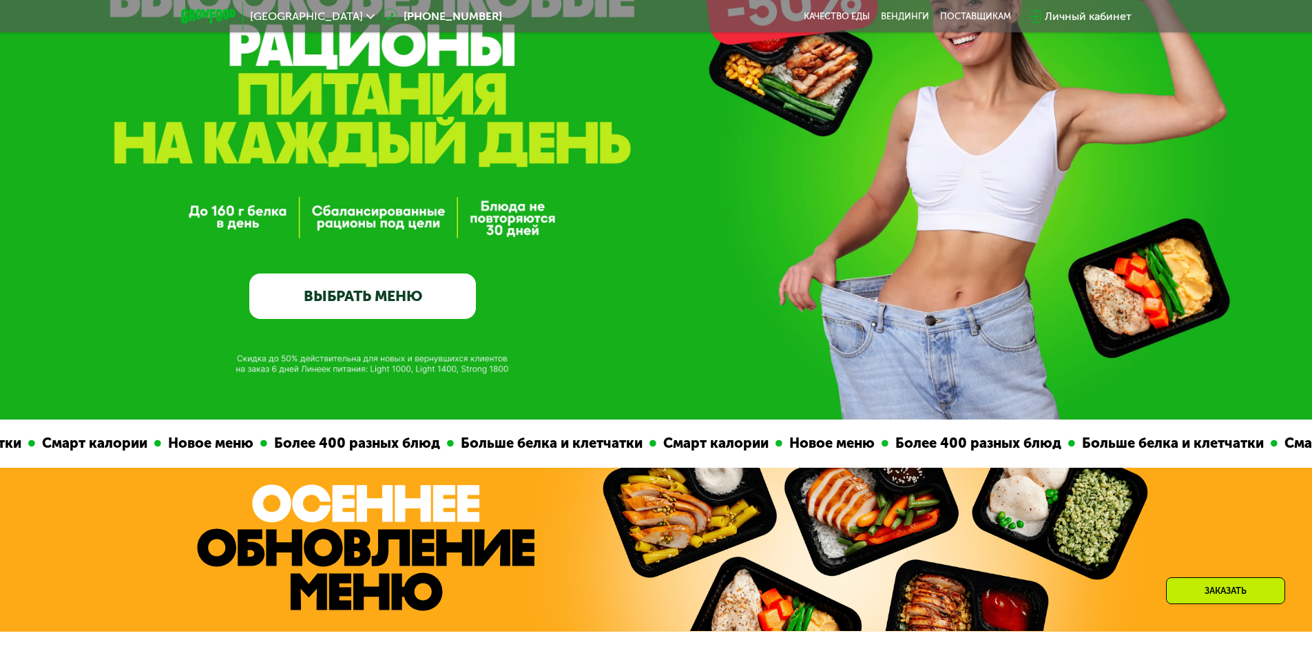
scroll to position [0, 0]
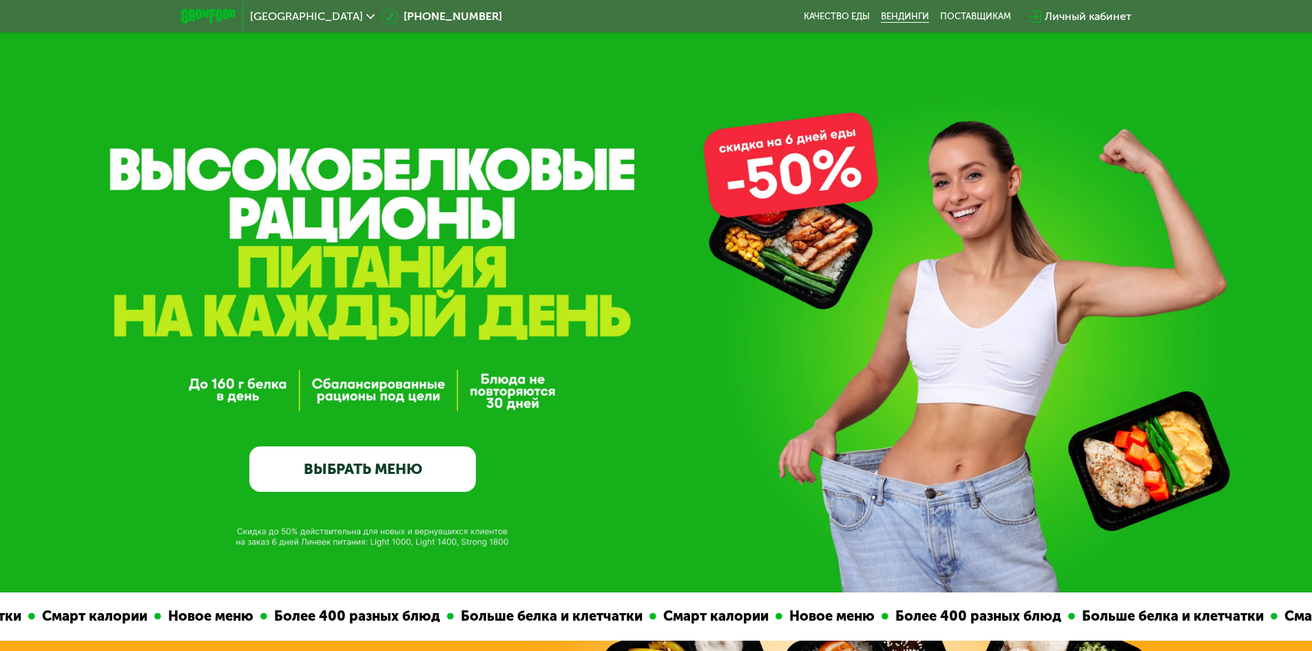
click at [914, 17] on link "Вендинги" at bounding box center [905, 16] width 48 height 11
click at [302, 477] on link "ВЫБРАТЬ МЕНЮ" at bounding box center [362, 468] width 227 height 45
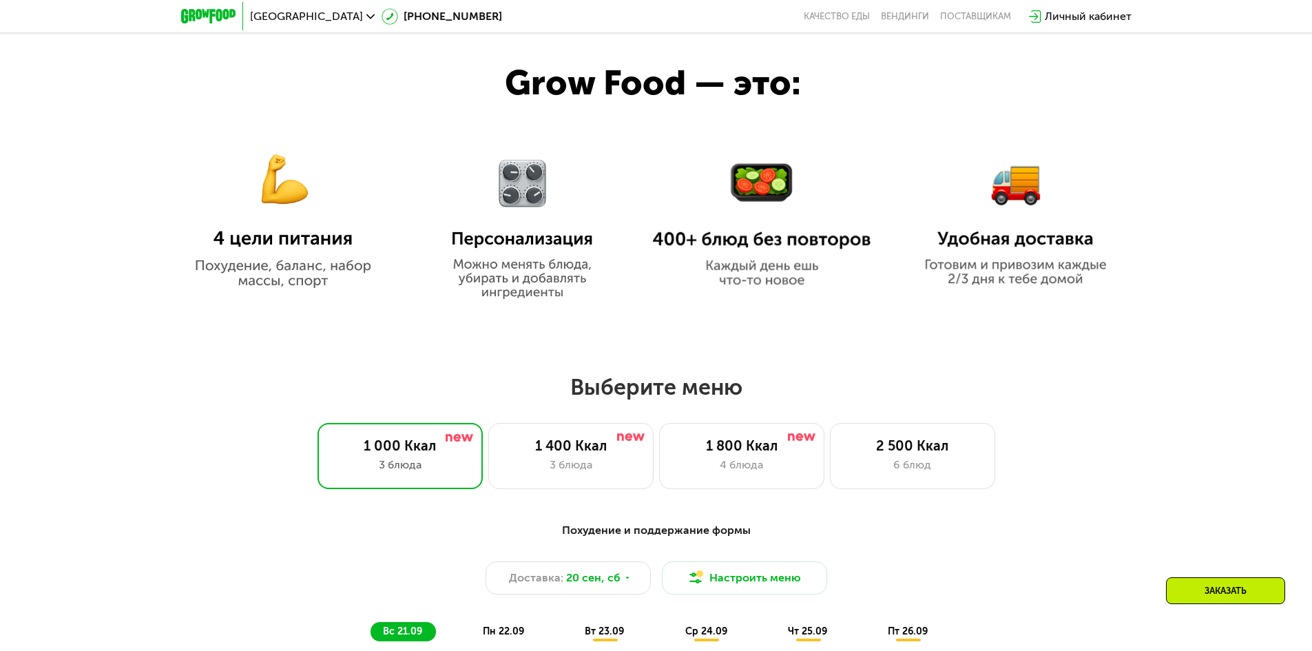
scroll to position [728, 0]
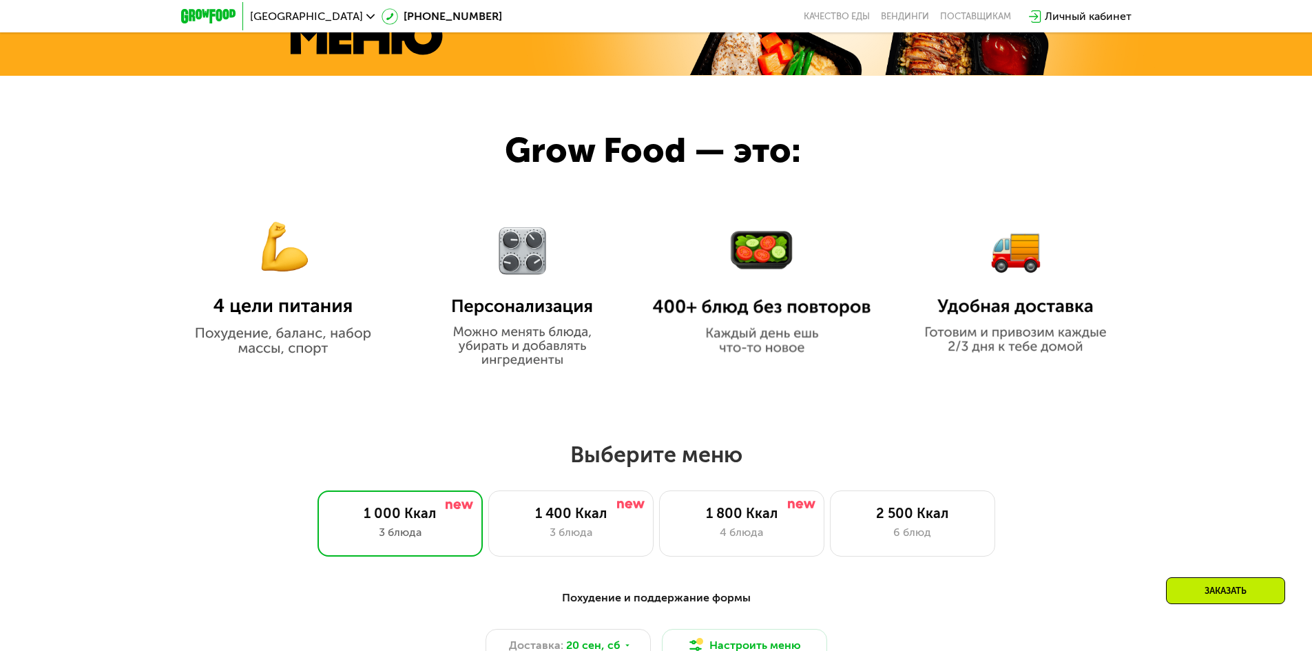
click at [487, 288] on img at bounding box center [522, 285] width 171 height 162
click at [515, 333] on img at bounding box center [522, 285] width 171 height 162
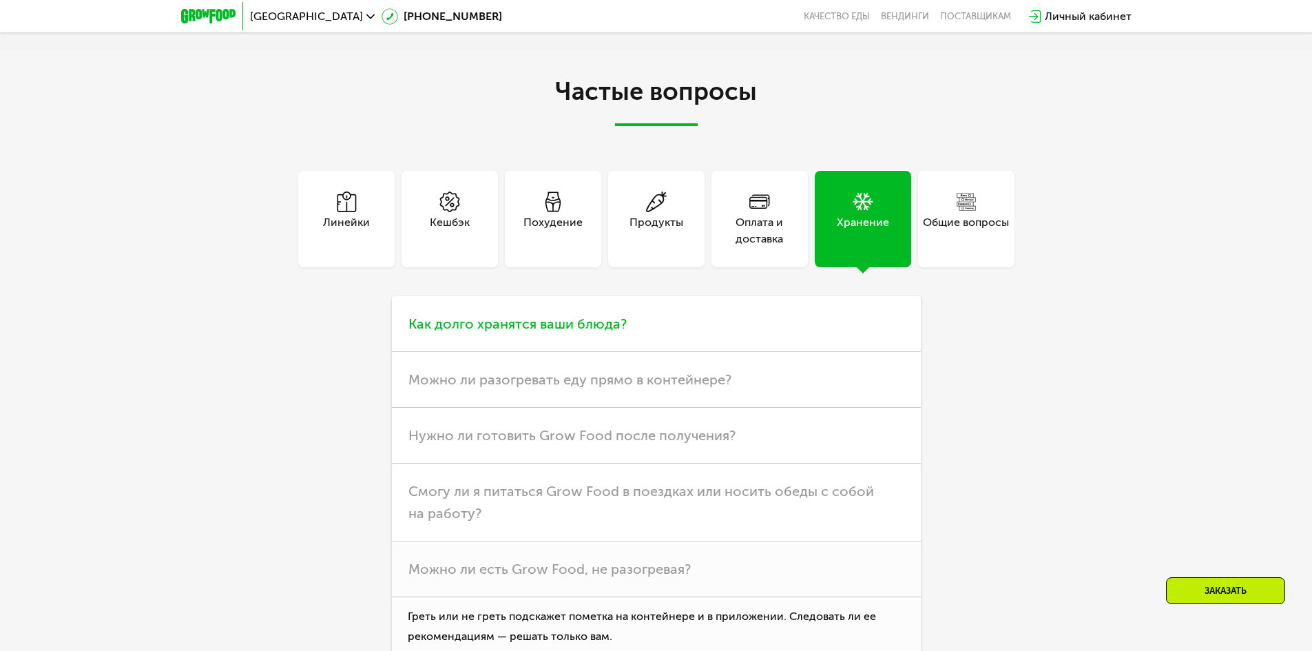
scroll to position [4033, 0]
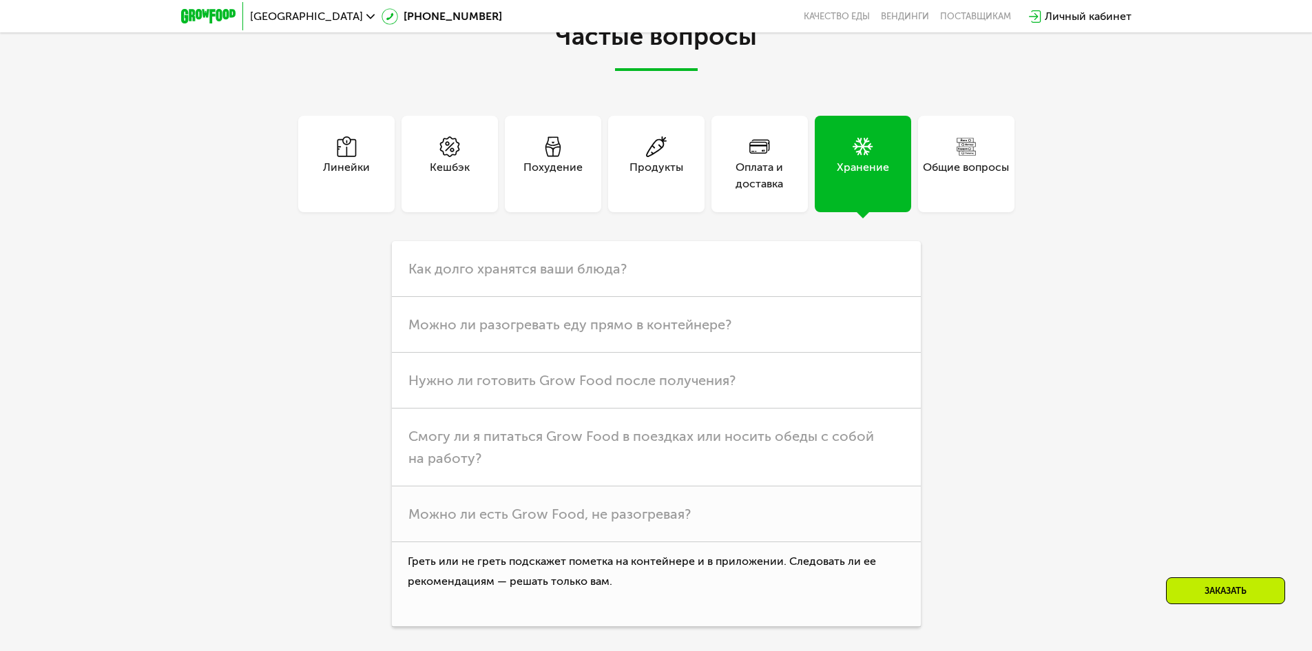
click at [540, 169] on div "Похудение" at bounding box center [552, 175] width 59 height 33
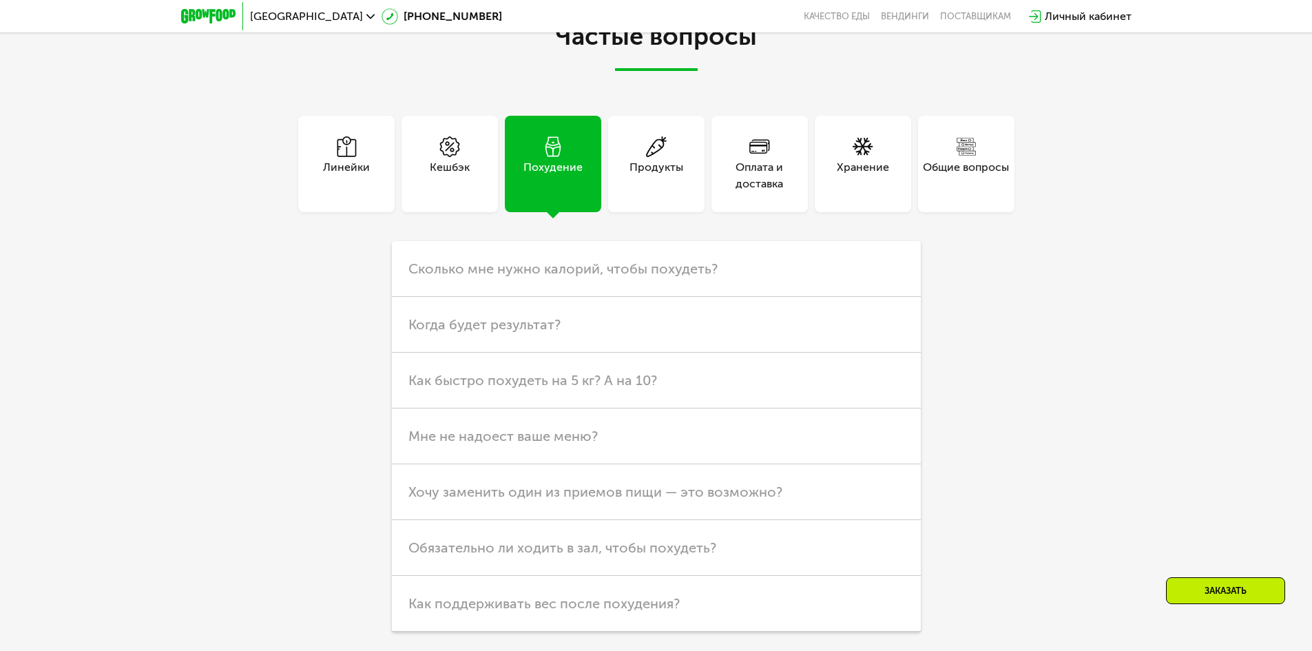
scroll to position [4102, 0]
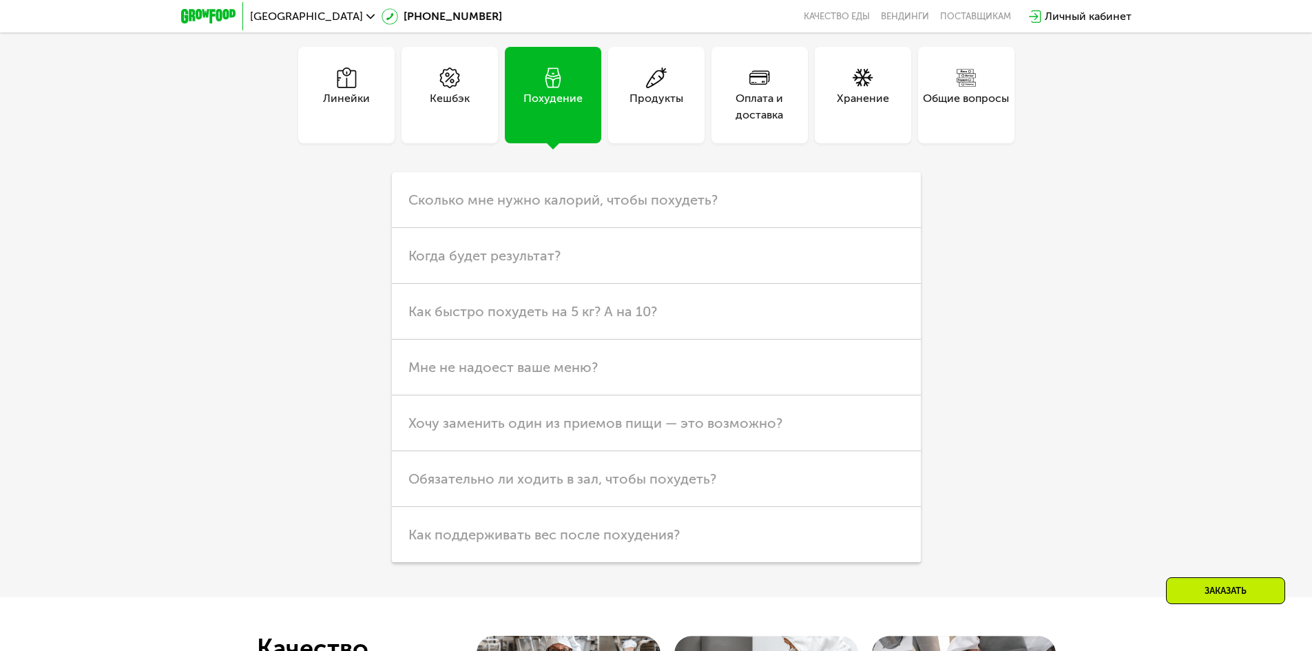
click at [371, 93] on div "Линейки" at bounding box center [346, 95] width 96 height 96
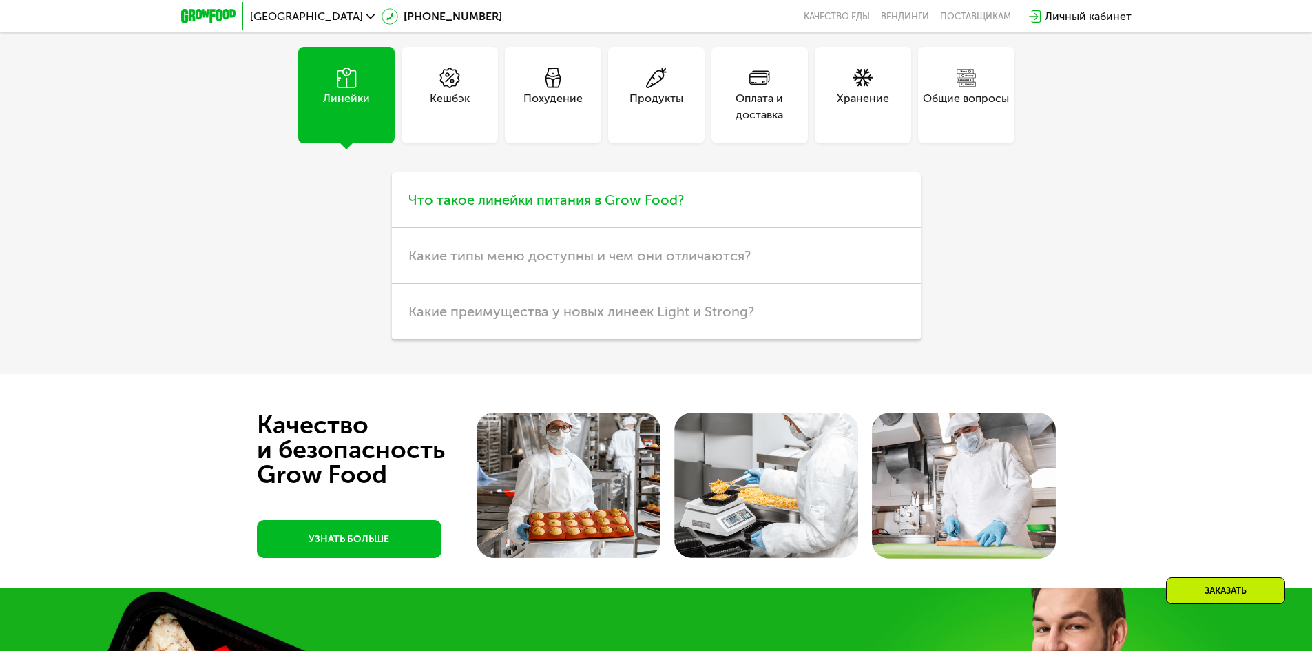
click at [555, 207] on span "Что такое линейки питания в Grow Food?" at bounding box center [545, 199] width 275 height 17
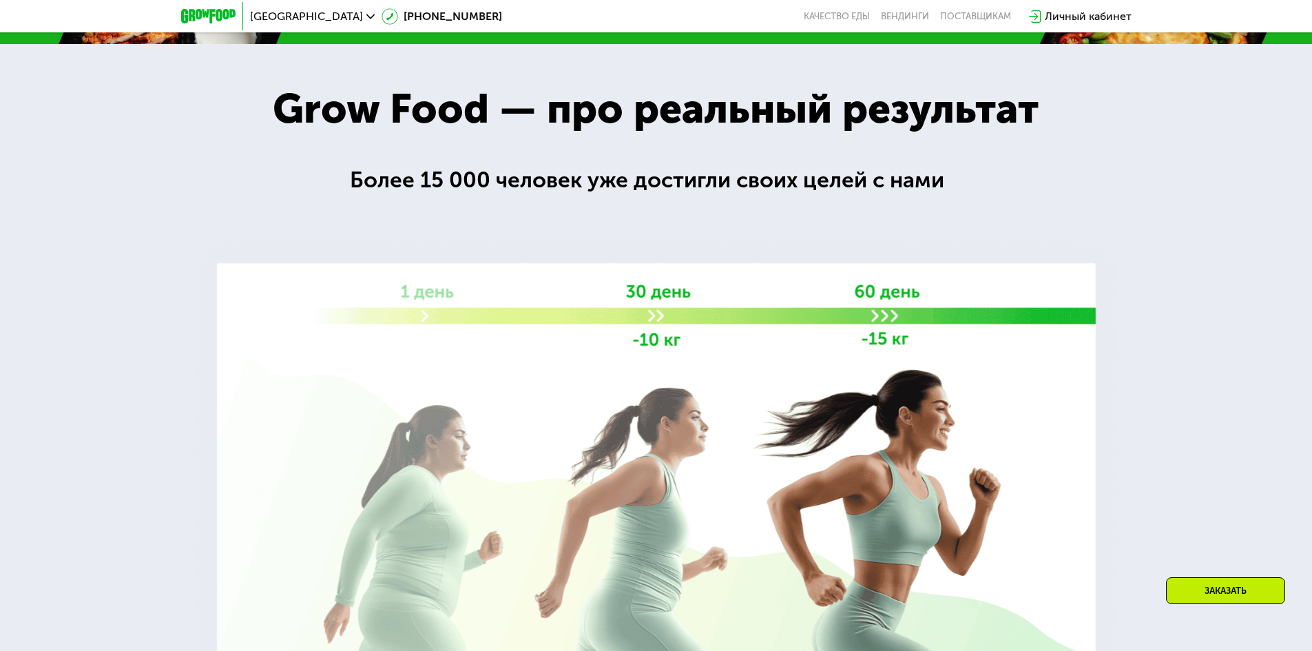
click at [1206, 593] on div "Заказать" at bounding box center [1225, 590] width 119 height 27
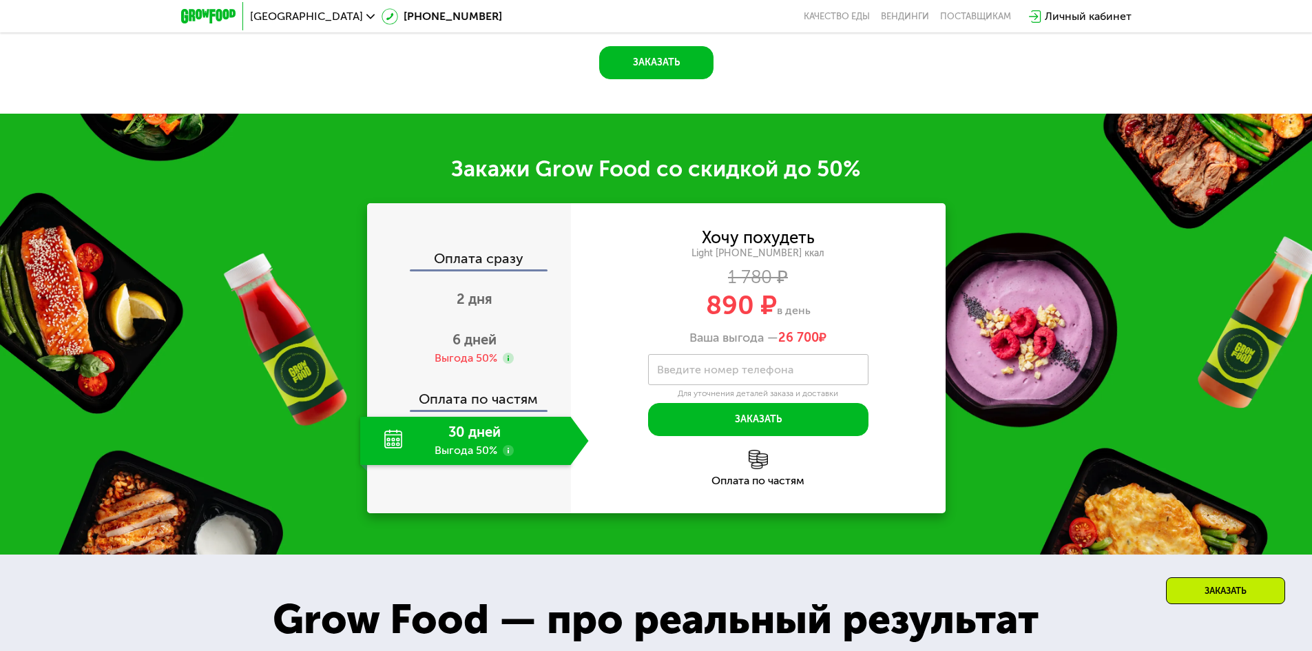
scroll to position [1782, 0]
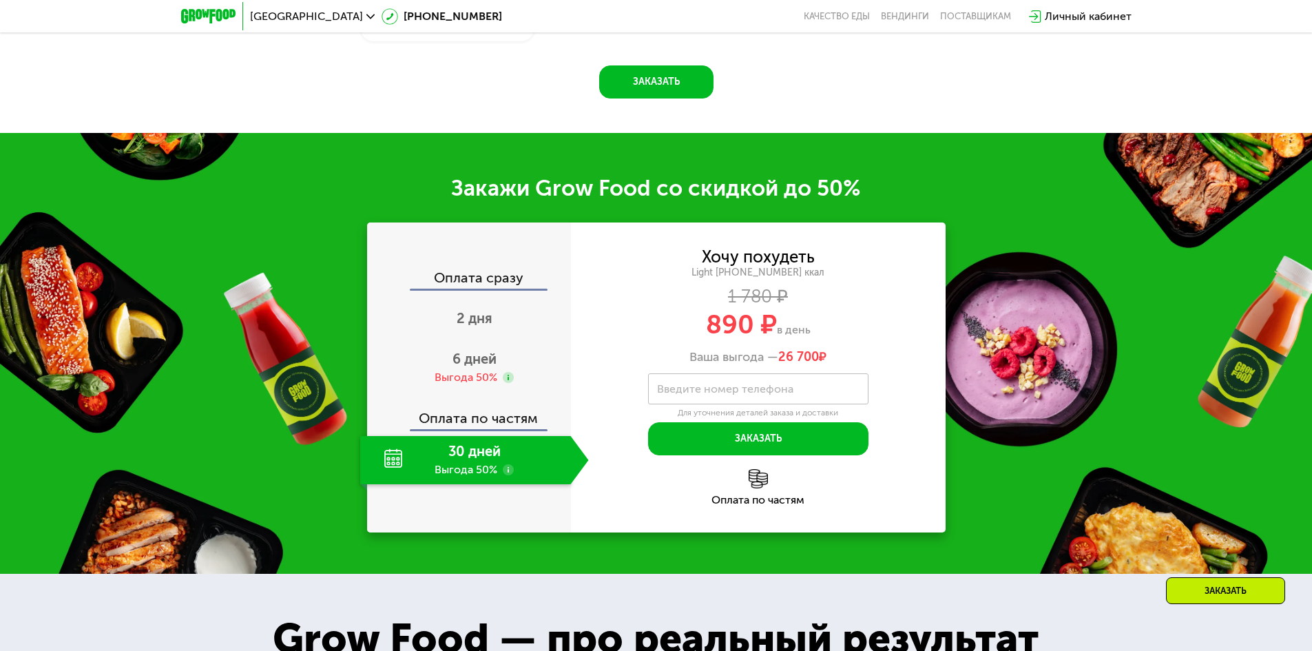
click at [490, 467] on div "30 дней Выгода 50%" at bounding box center [465, 460] width 211 height 48
click at [738, 439] on button "Заказать" at bounding box center [758, 438] width 220 height 33
click at [746, 392] on label "Введите номер телефона" at bounding box center [725, 389] width 136 height 8
click at [746, 392] on input "Введите номер телефона" at bounding box center [758, 388] width 220 height 31
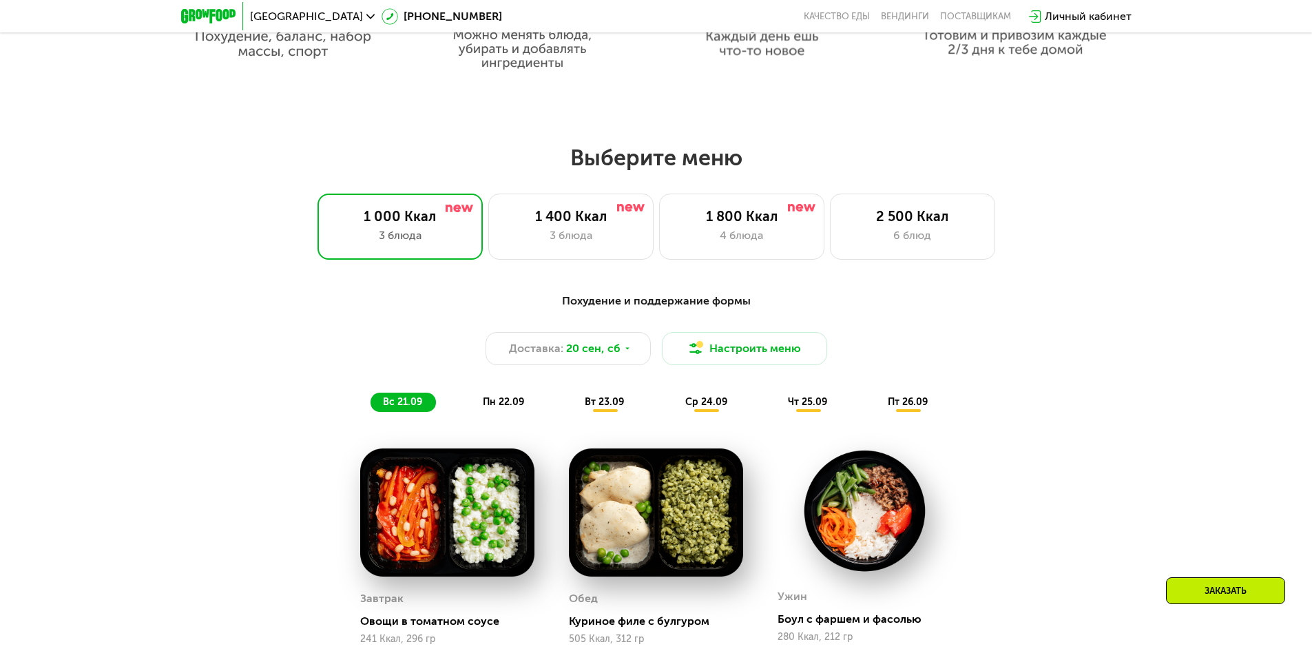
scroll to position [956, 0]
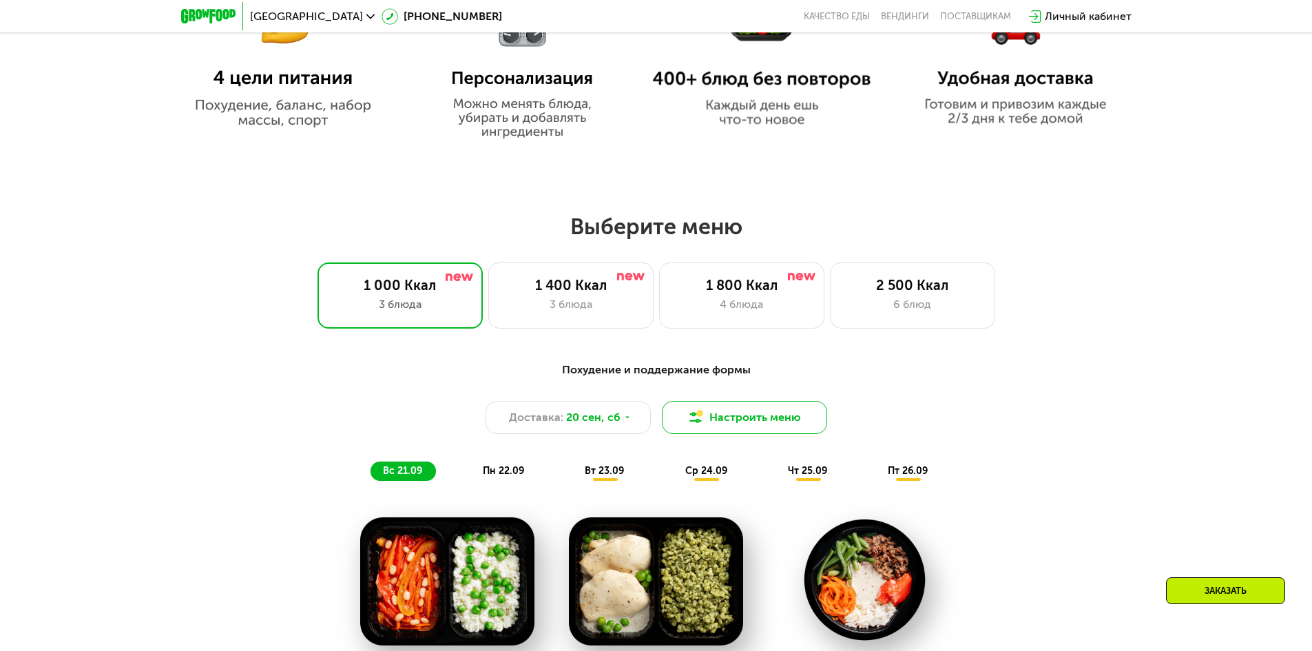
click at [752, 420] on button "Настроить меню" at bounding box center [744, 417] width 165 height 33
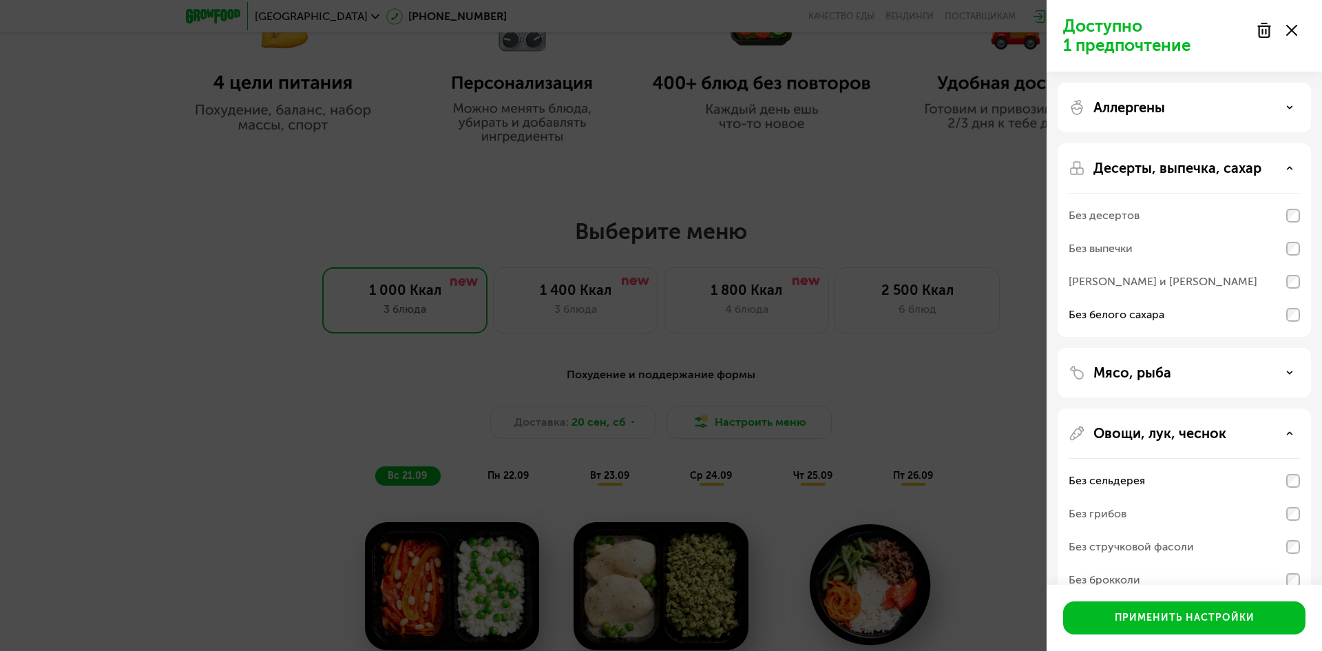
click at [1287, 34] on use at bounding box center [1291, 30] width 11 height 11
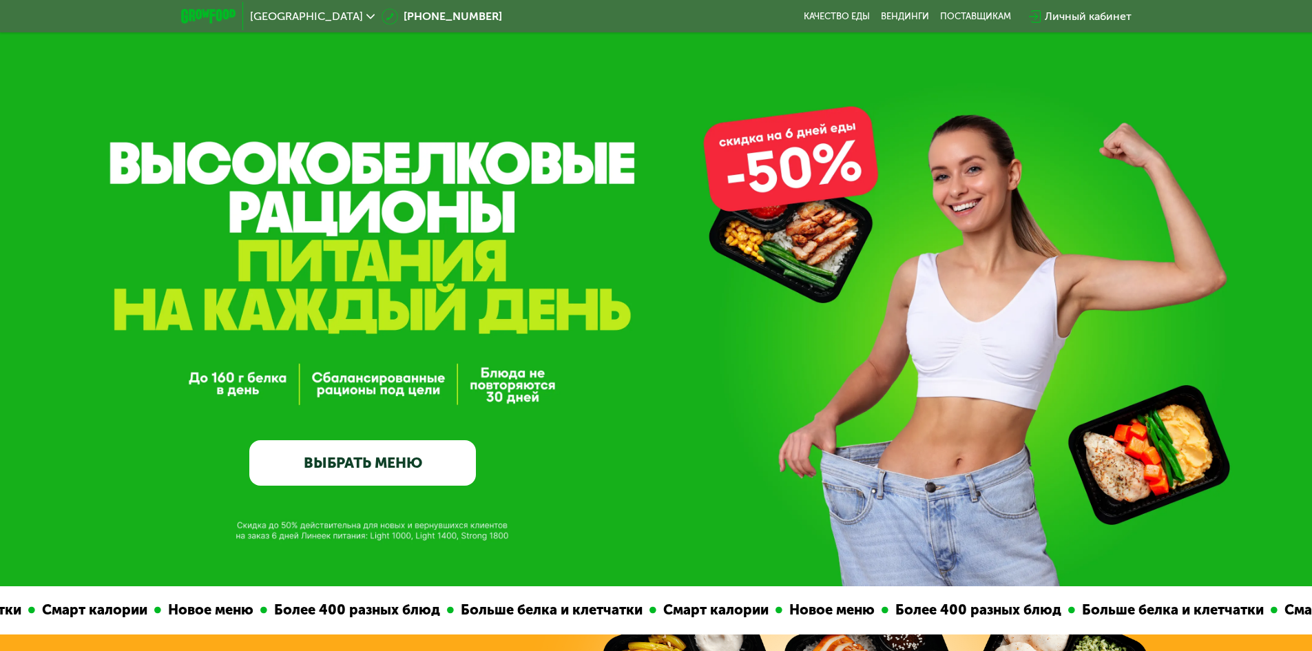
scroll to position [0, 0]
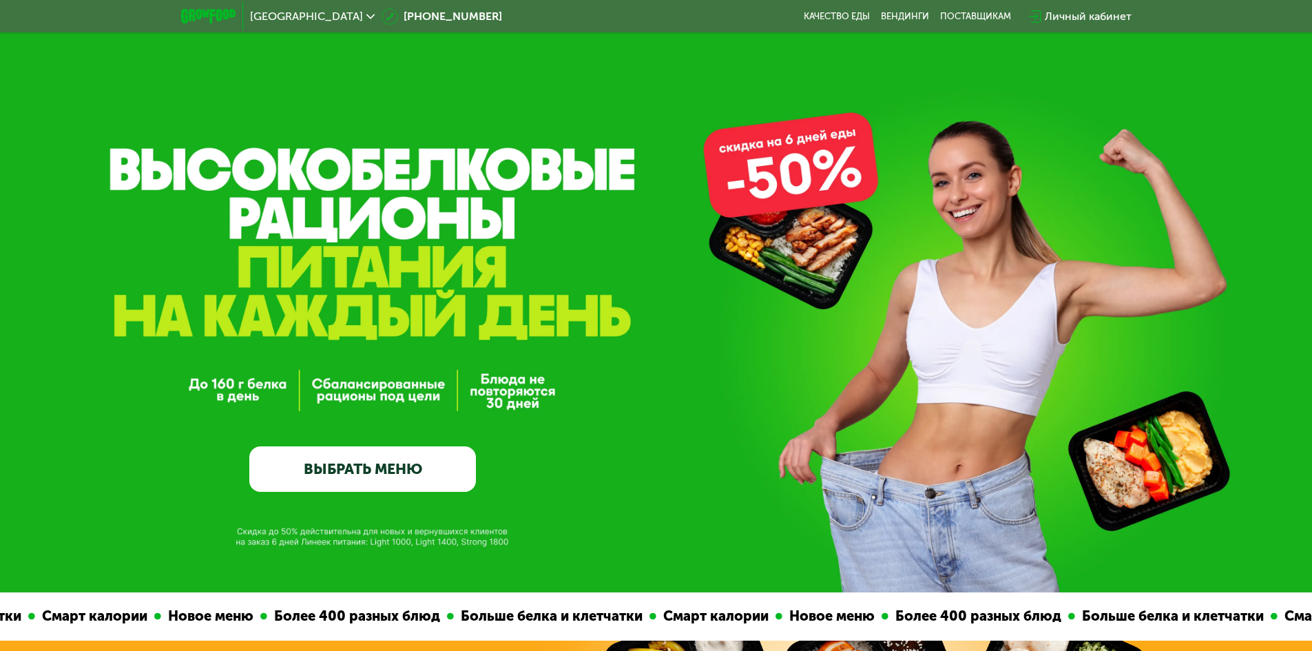
click at [1086, 15] on div "Личный кабинет" at bounding box center [1087, 16] width 87 height 17
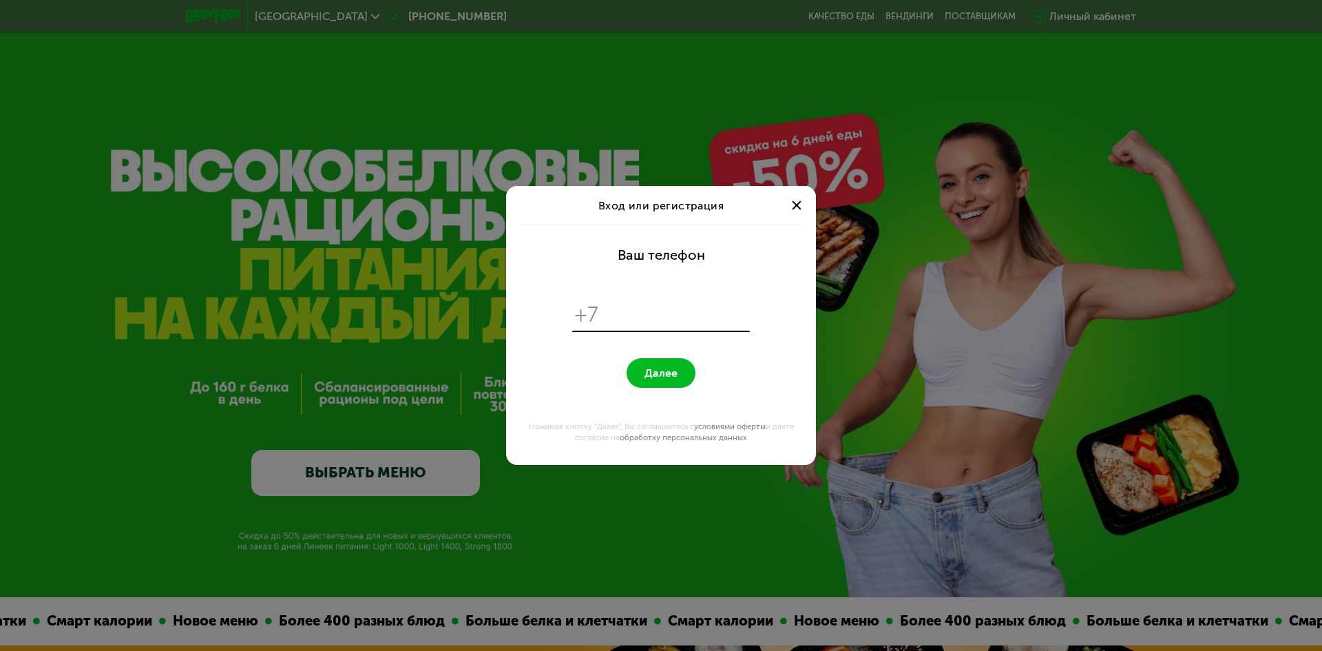
click at [796, 208] on div at bounding box center [796, 205] width 17 height 17
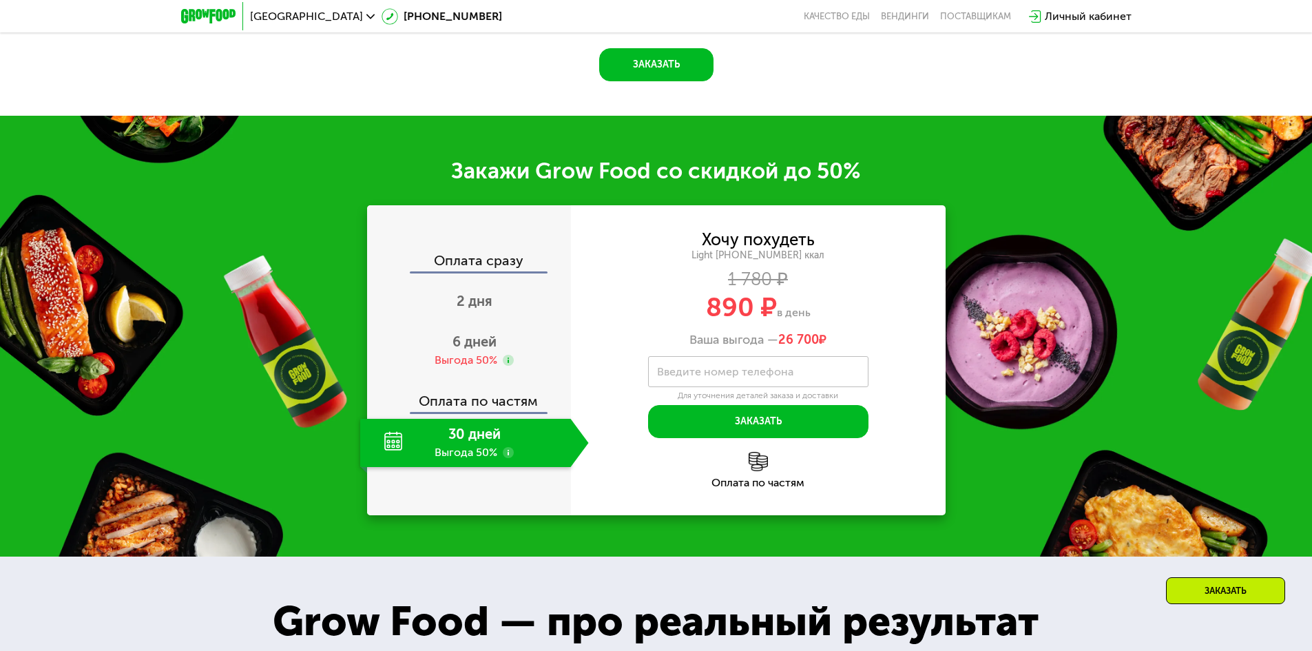
scroll to position [1859, 0]
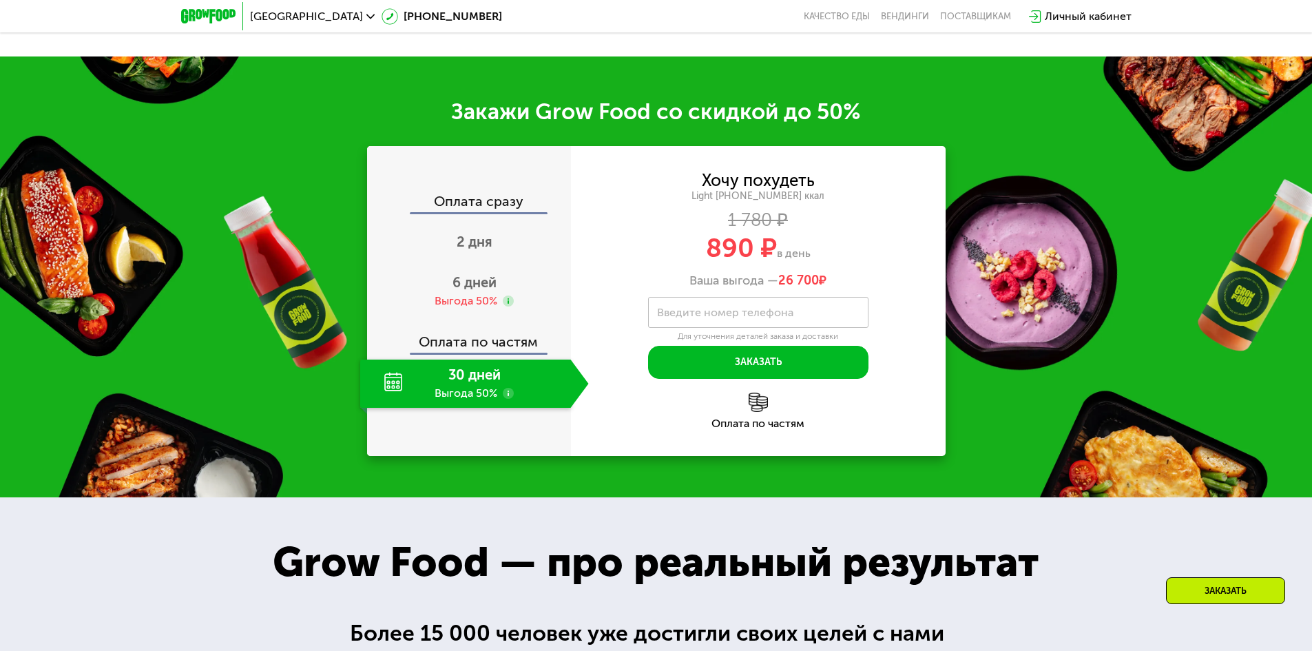
click at [758, 411] on img at bounding box center [757, 401] width 19 height 19
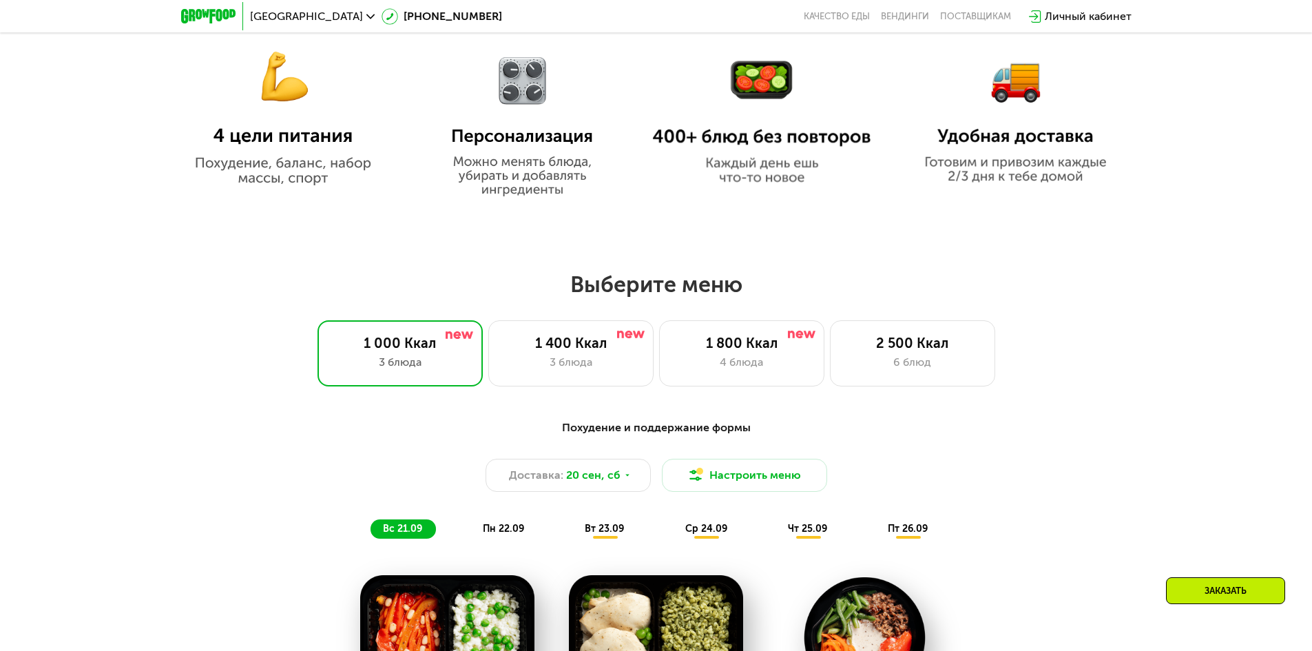
scroll to position [757, 0]
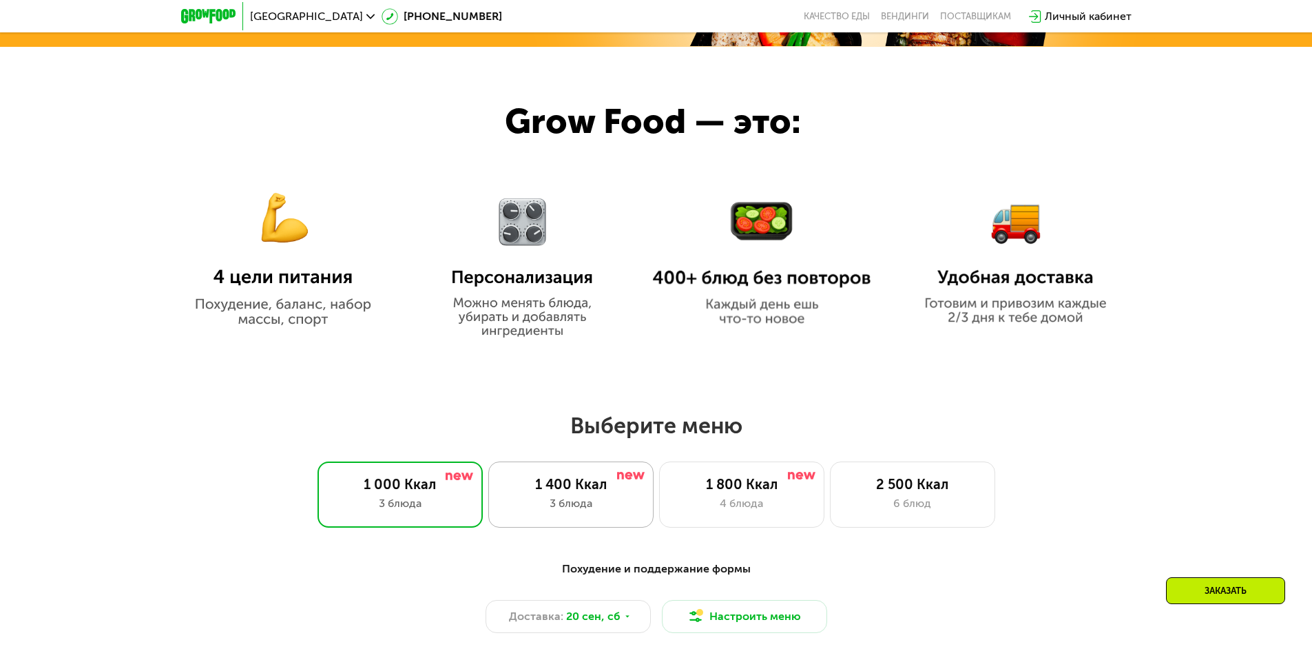
click at [554, 505] on div "3 блюда" at bounding box center [571, 503] width 136 height 17
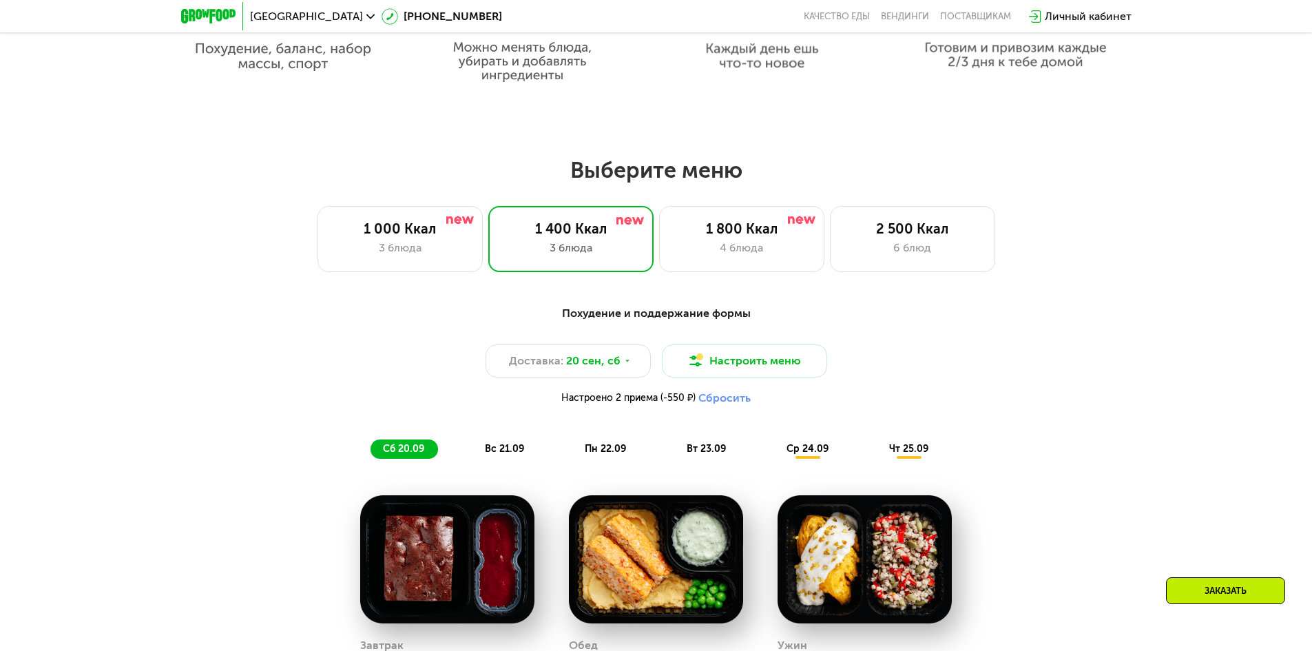
scroll to position [1033, 0]
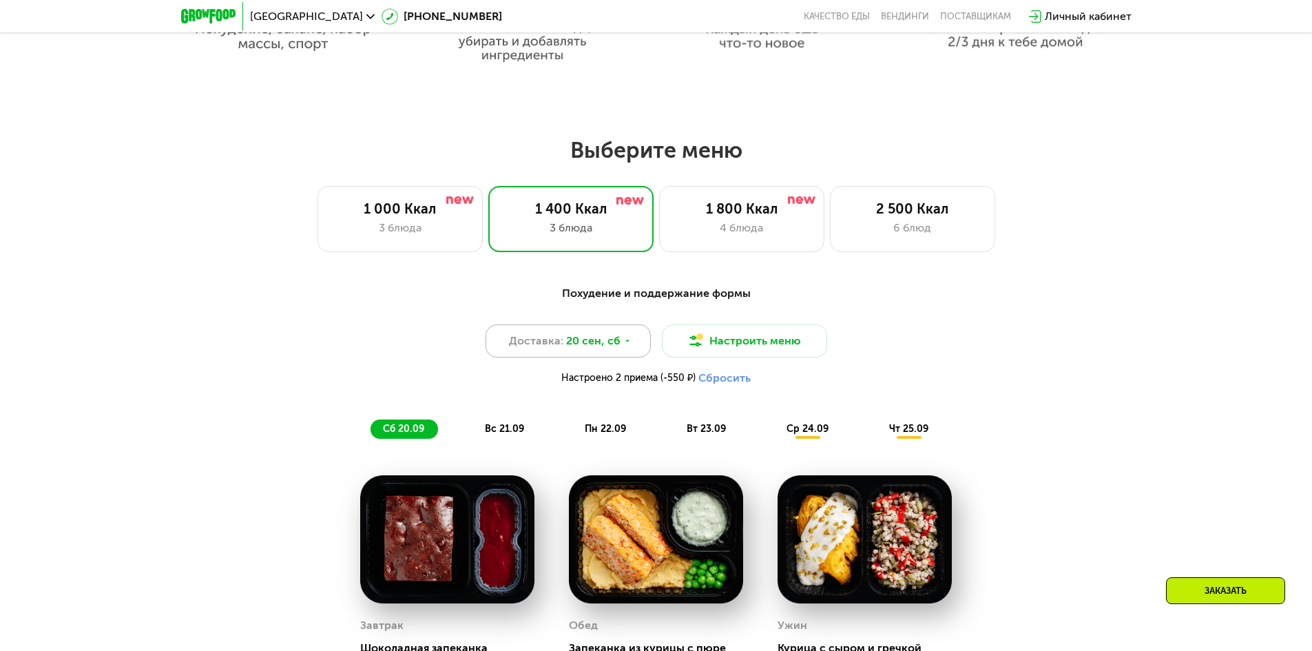
click at [627, 345] on icon at bounding box center [627, 341] width 8 height 8
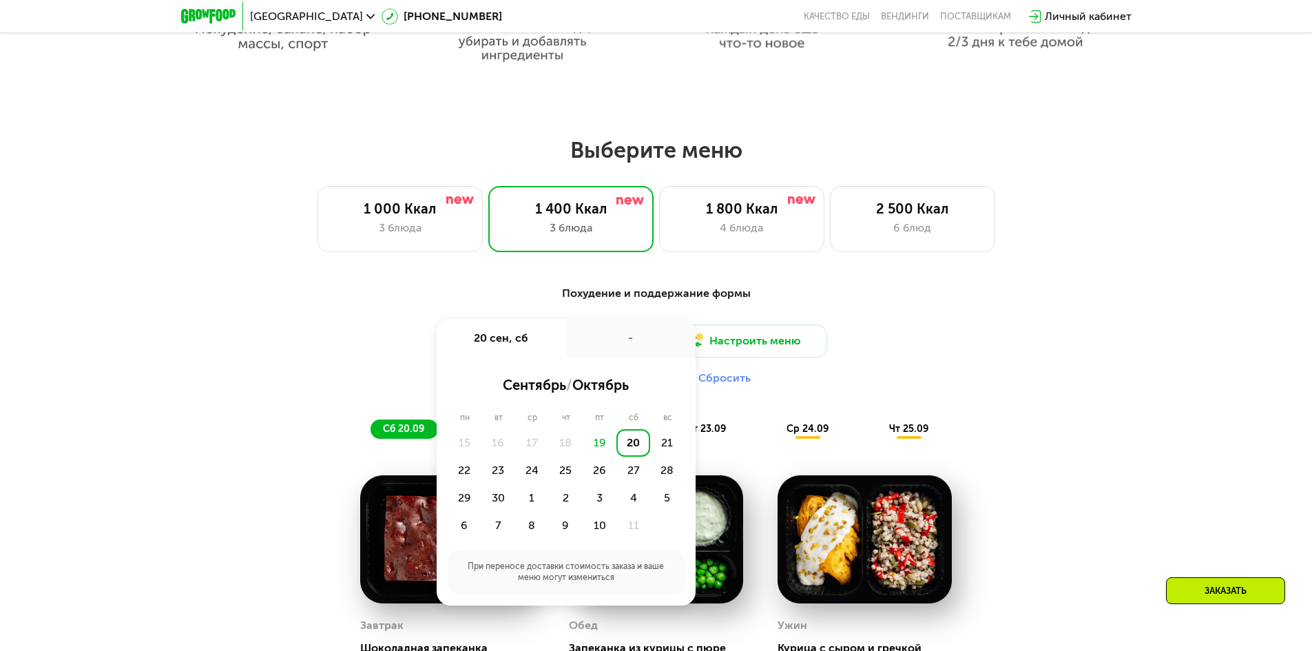
click at [633, 330] on div "-" at bounding box center [630, 338] width 129 height 39
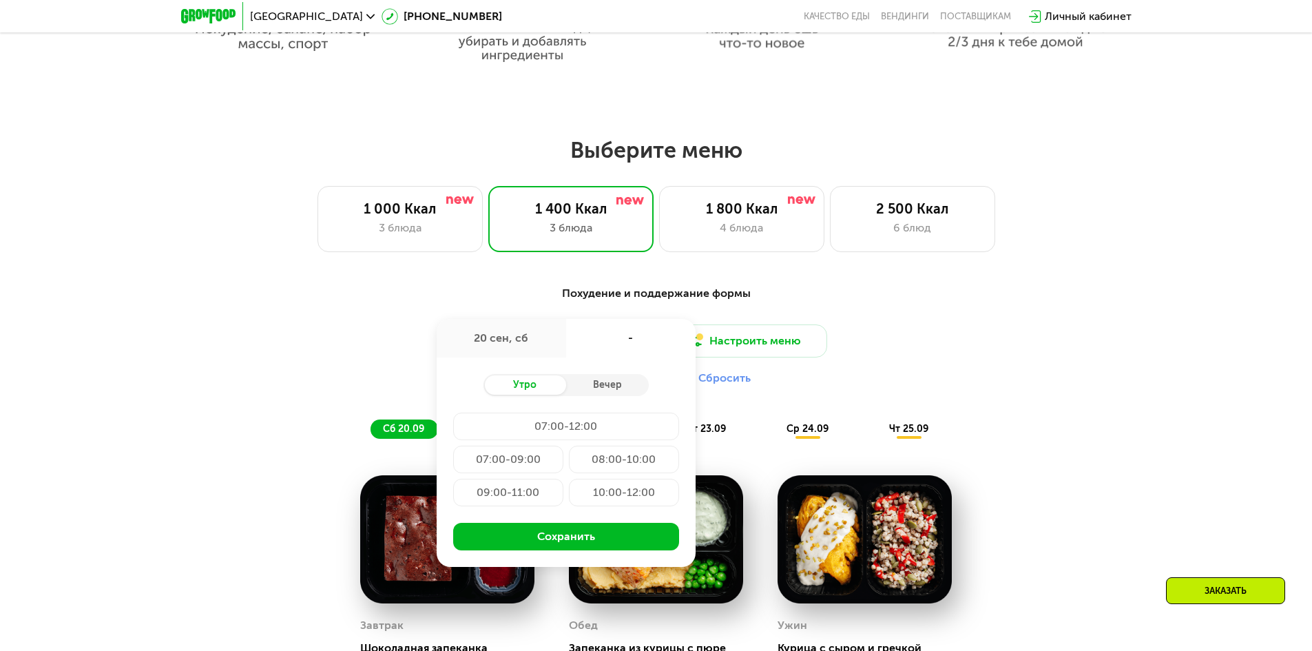
click at [879, 298] on div "Похудение и поддержание формы" at bounding box center [656, 293] width 815 height 17
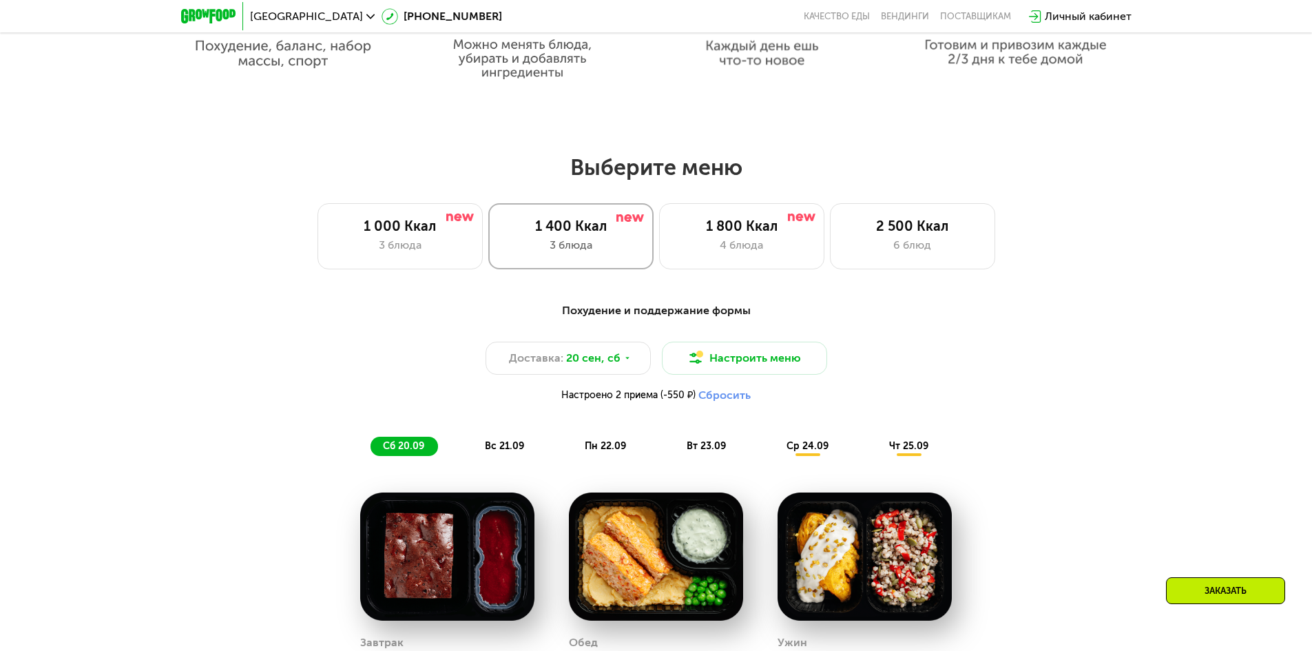
scroll to position [1102, 0]
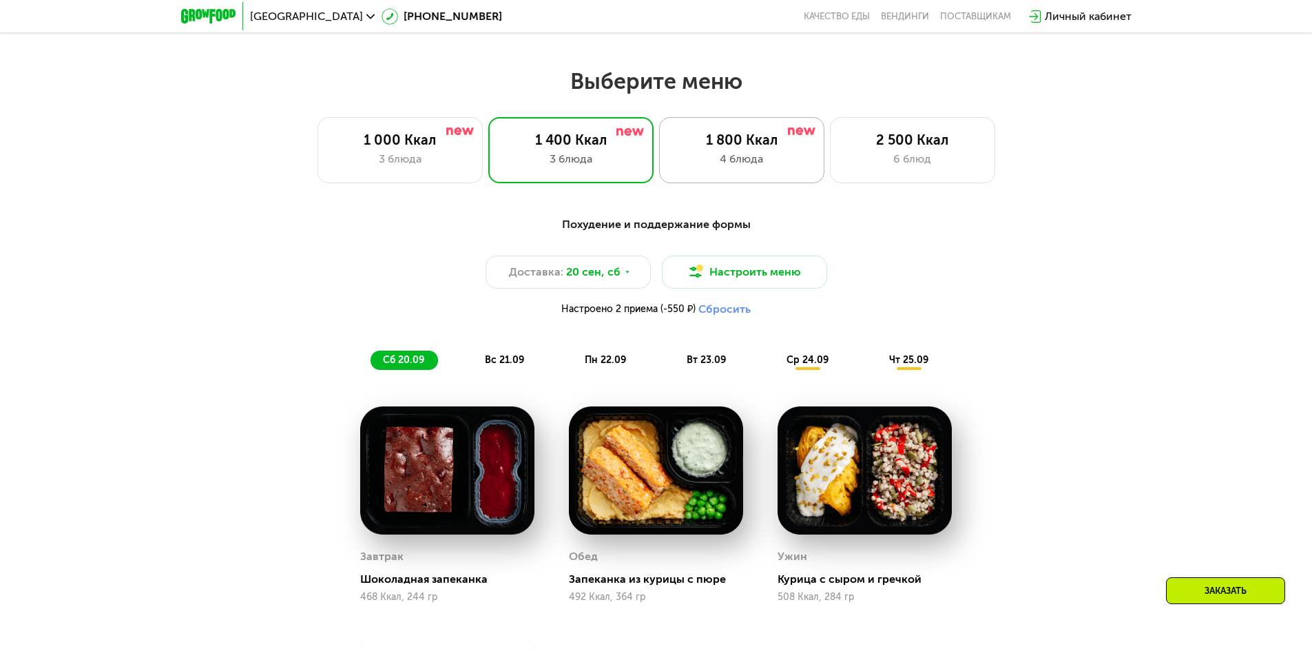
click at [725, 164] on div "4 блюда" at bounding box center [741, 159] width 136 height 17
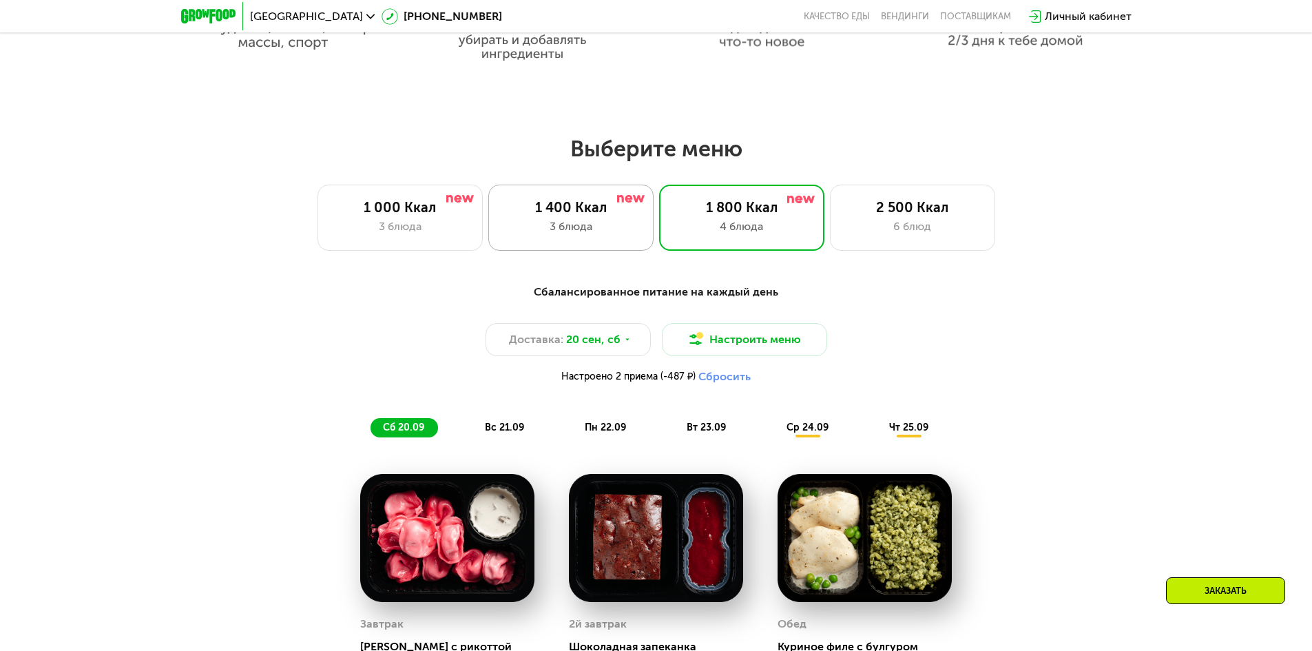
scroll to position [1033, 0]
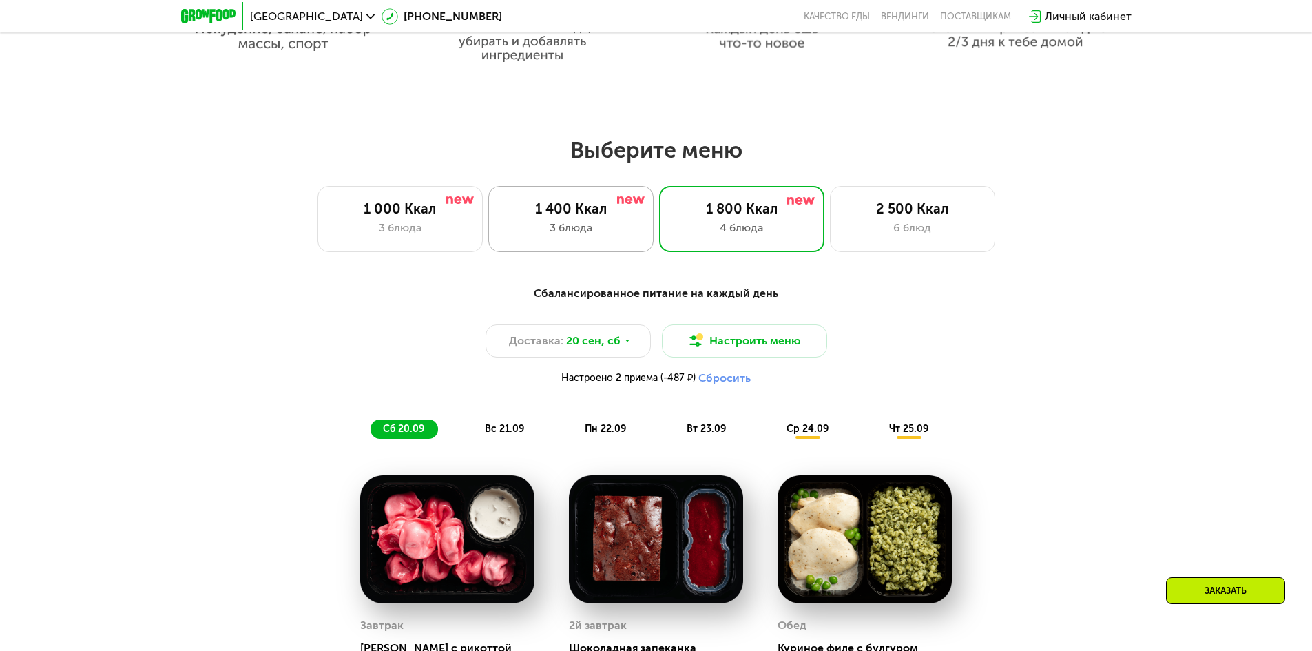
click at [590, 217] on div "1 400 Ккал" at bounding box center [571, 208] width 136 height 17
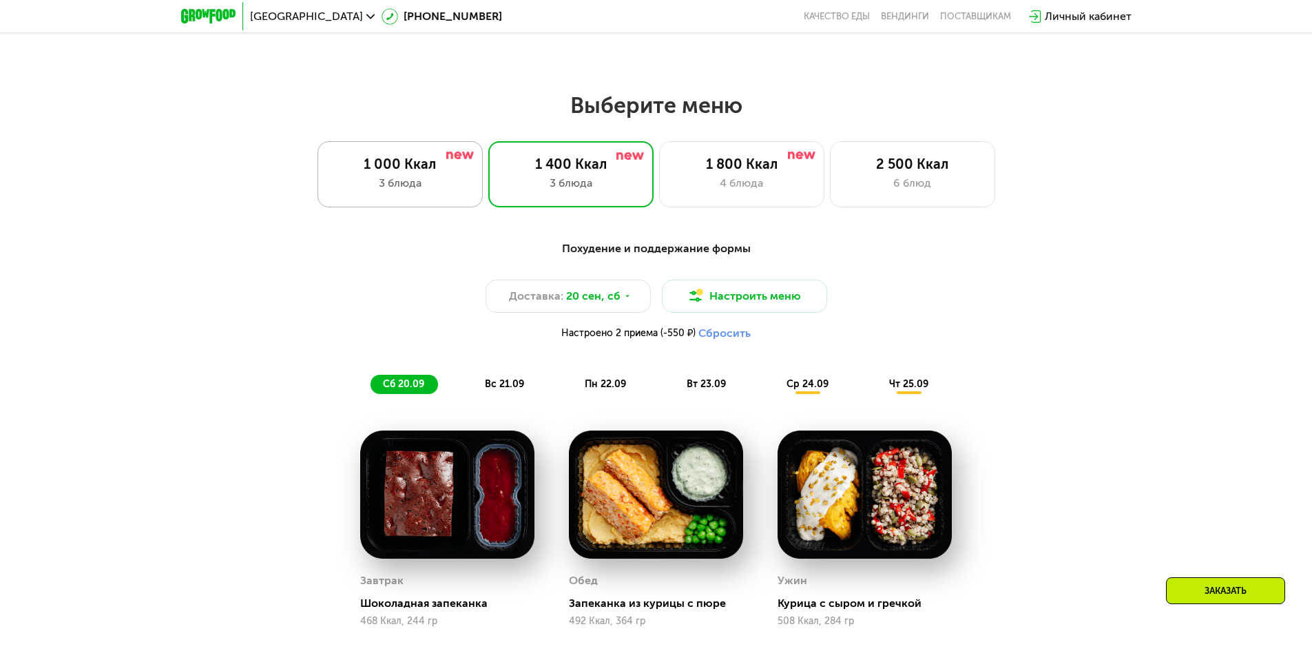
scroll to position [964, 0]
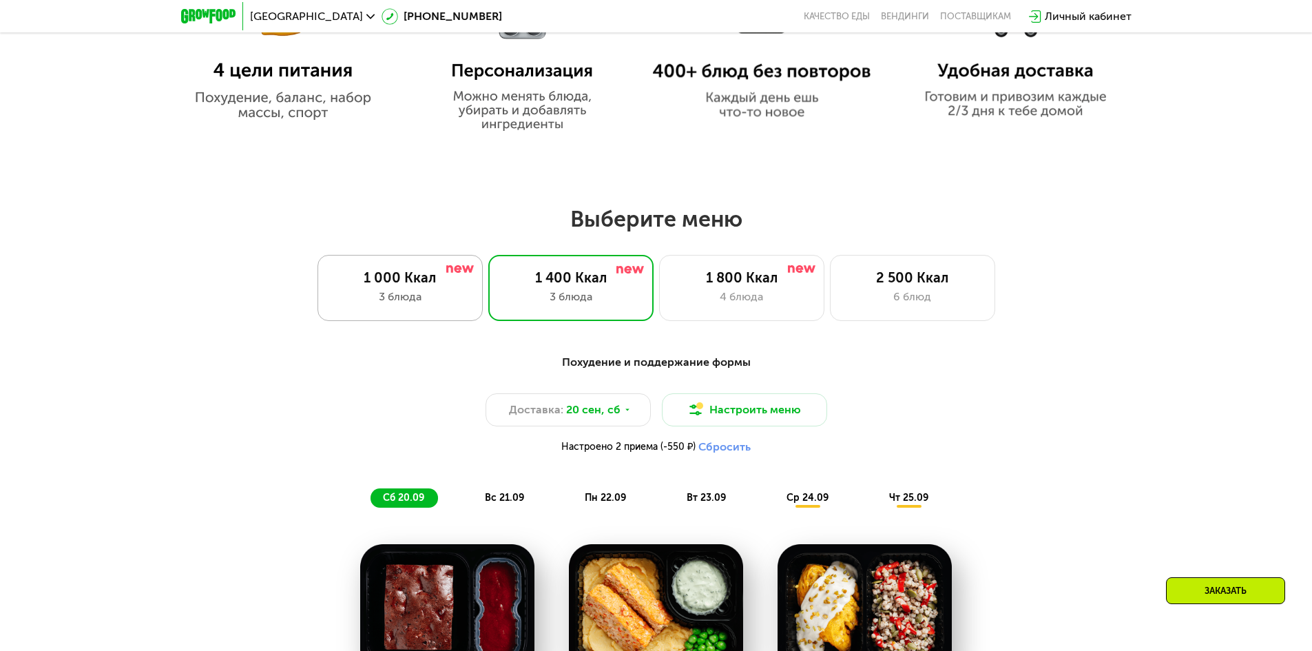
click at [406, 302] on div "3 блюда" at bounding box center [400, 296] width 136 height 17
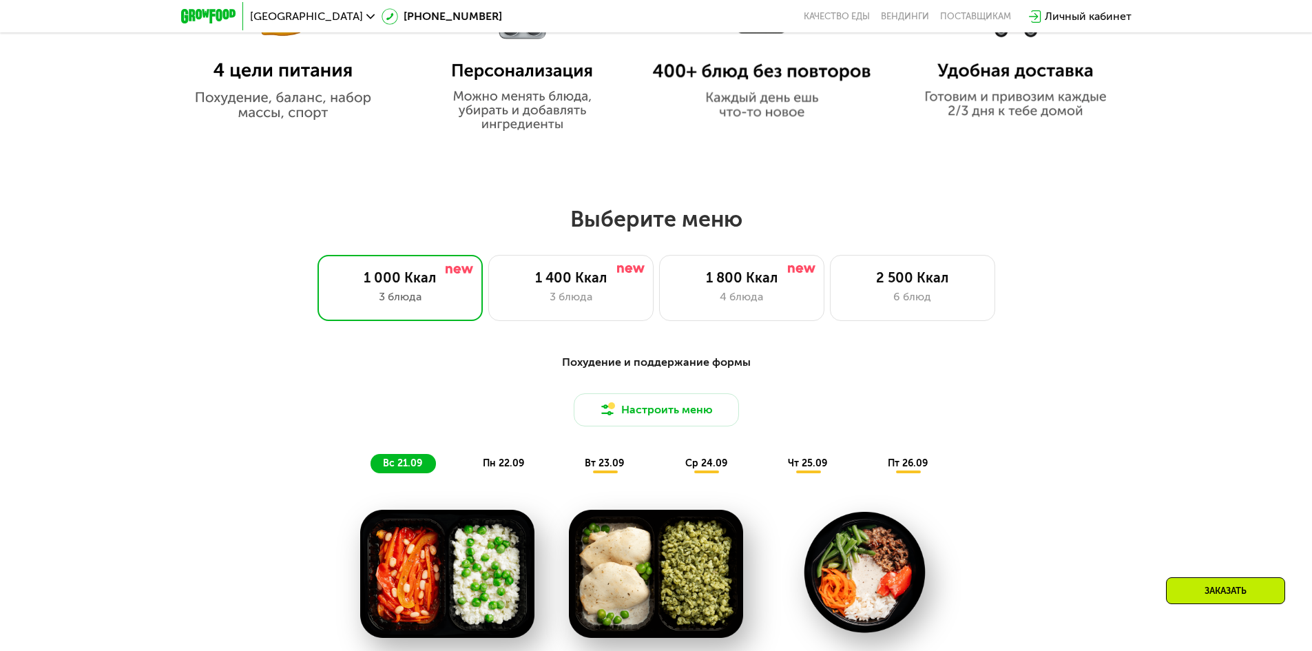
scroll to position [1102, 0]
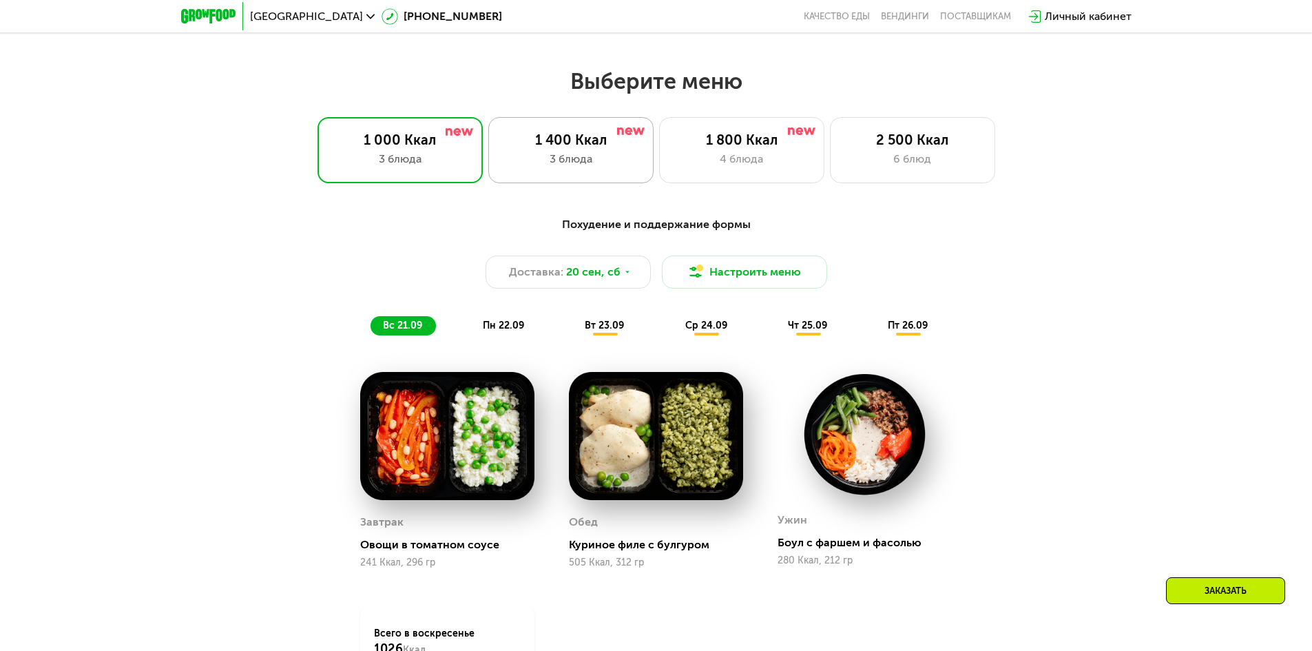
click at [593, 147] on div "1 400 Ккал" at bounding box center [571, 140] width 136 height 17
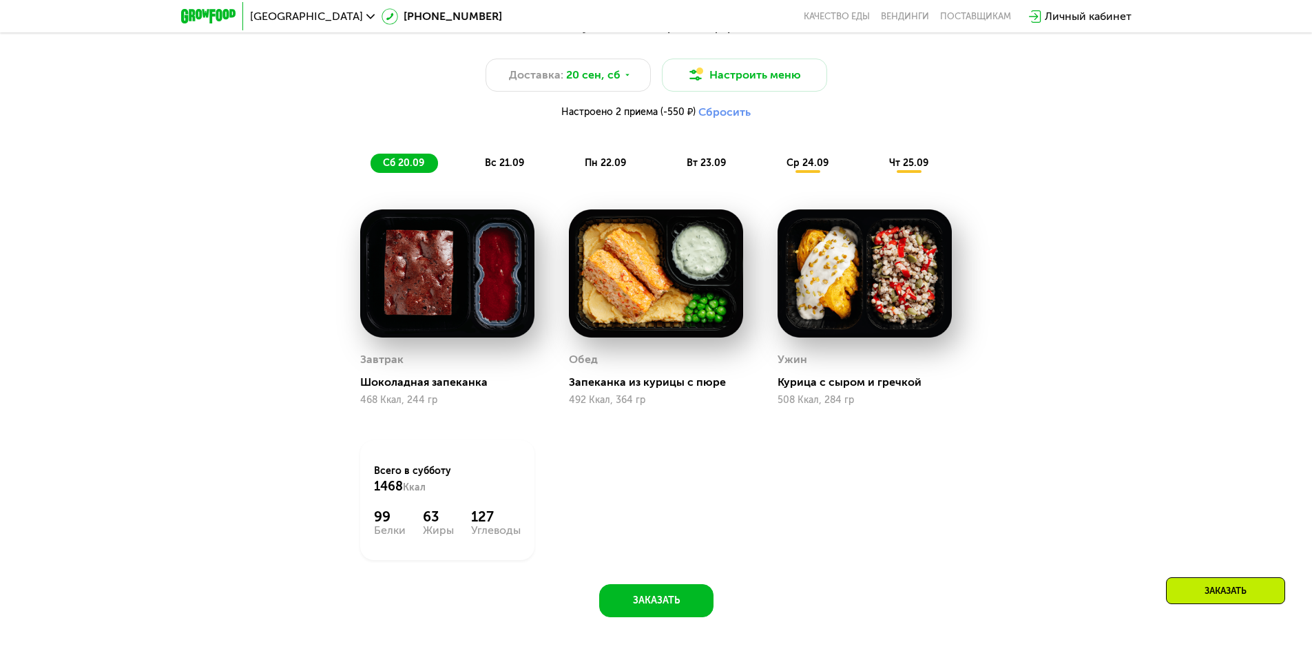
scroll to position [1170, 0]
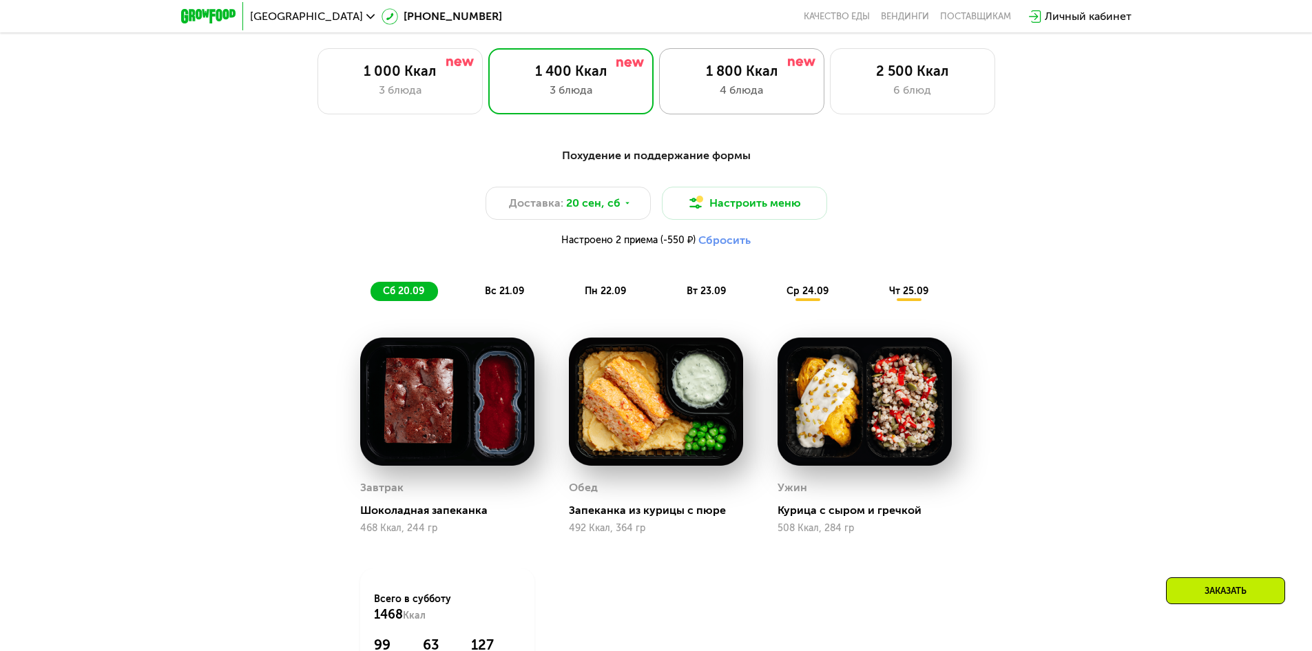
click at [692, 85] on div "1 800 Ккал 4 блюда" at bounding box center [741, 81] width 165 height 66
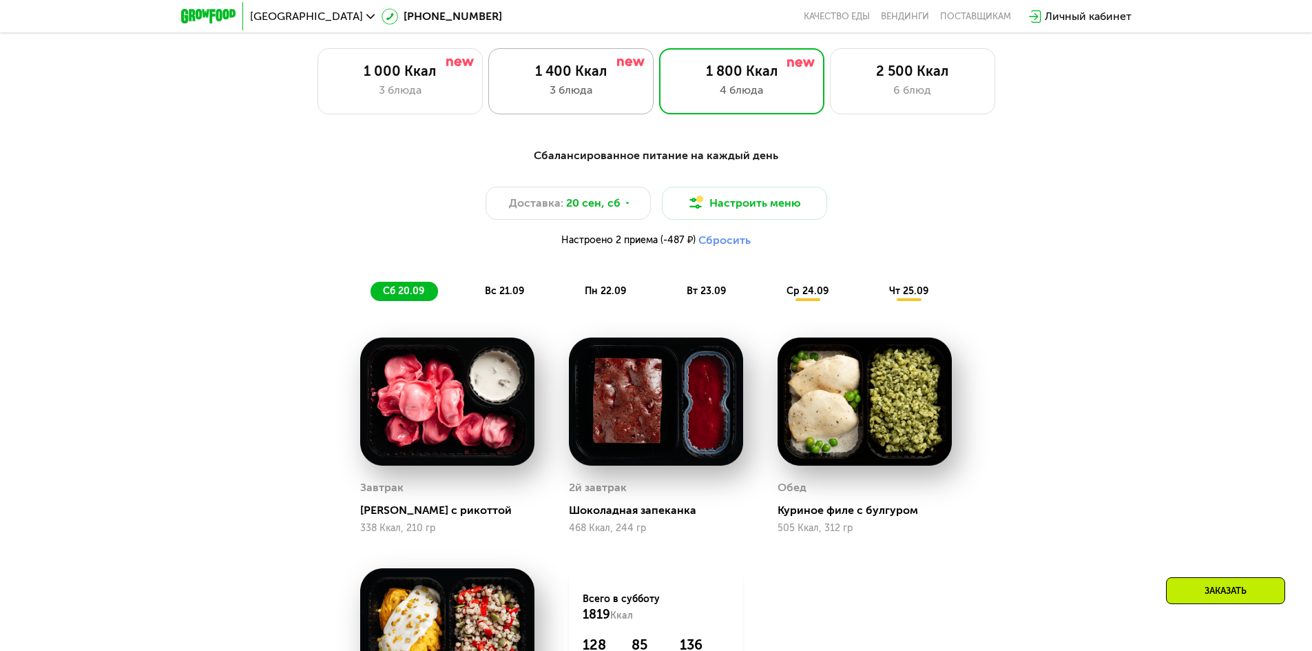
click at [566, 91] on div "3 блюда" at bounding box center [571, 90] width 136 height 17
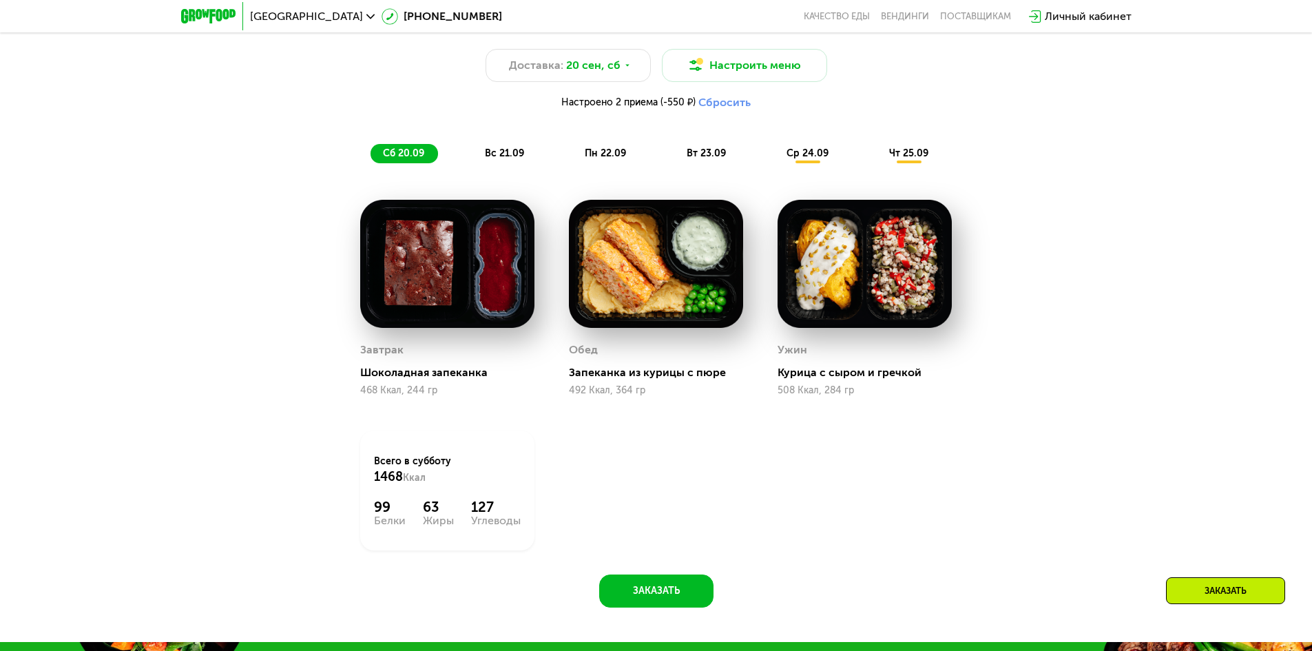
scroll to position [1377, 0]
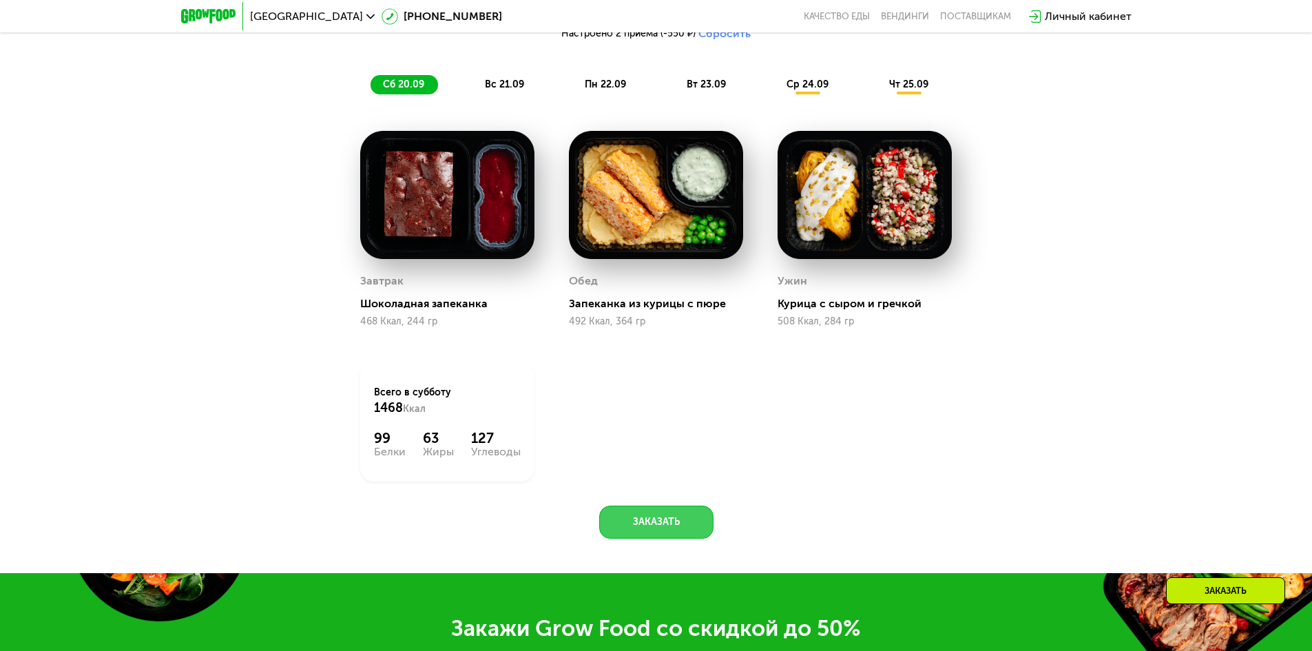
click at [680, 520] on button "Заказать" at bounding box center [656, 521] width 114 height 33
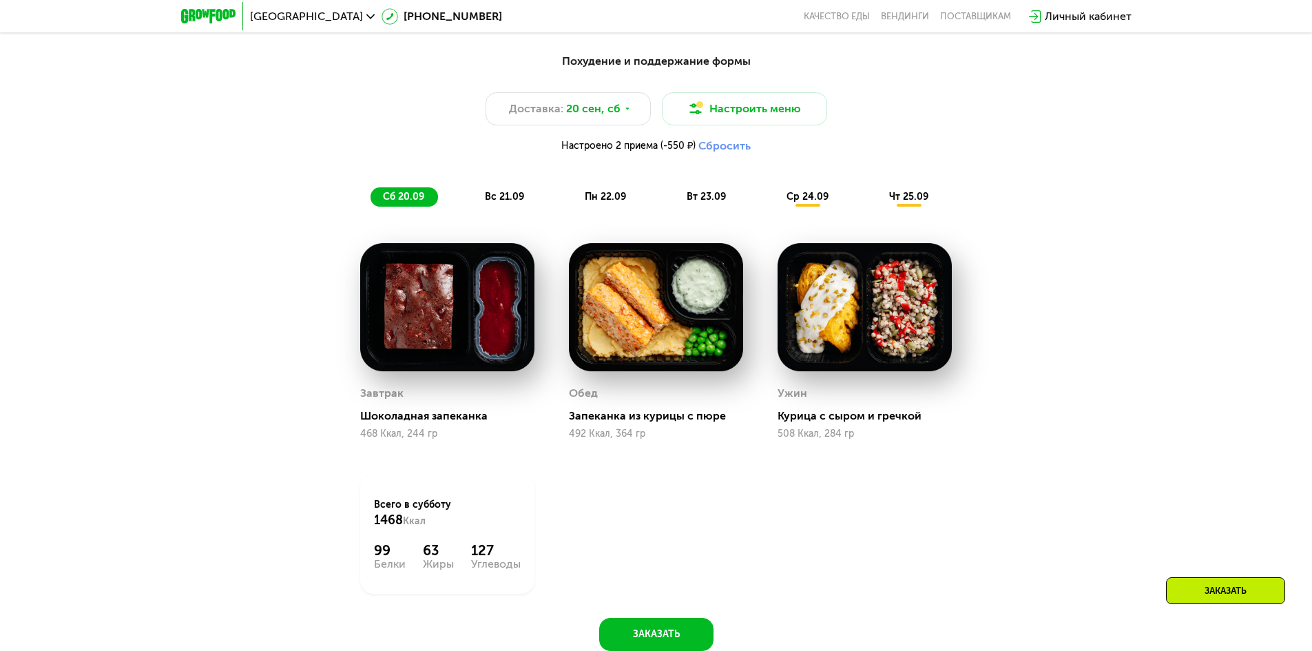
scroll to position [1060, 0]
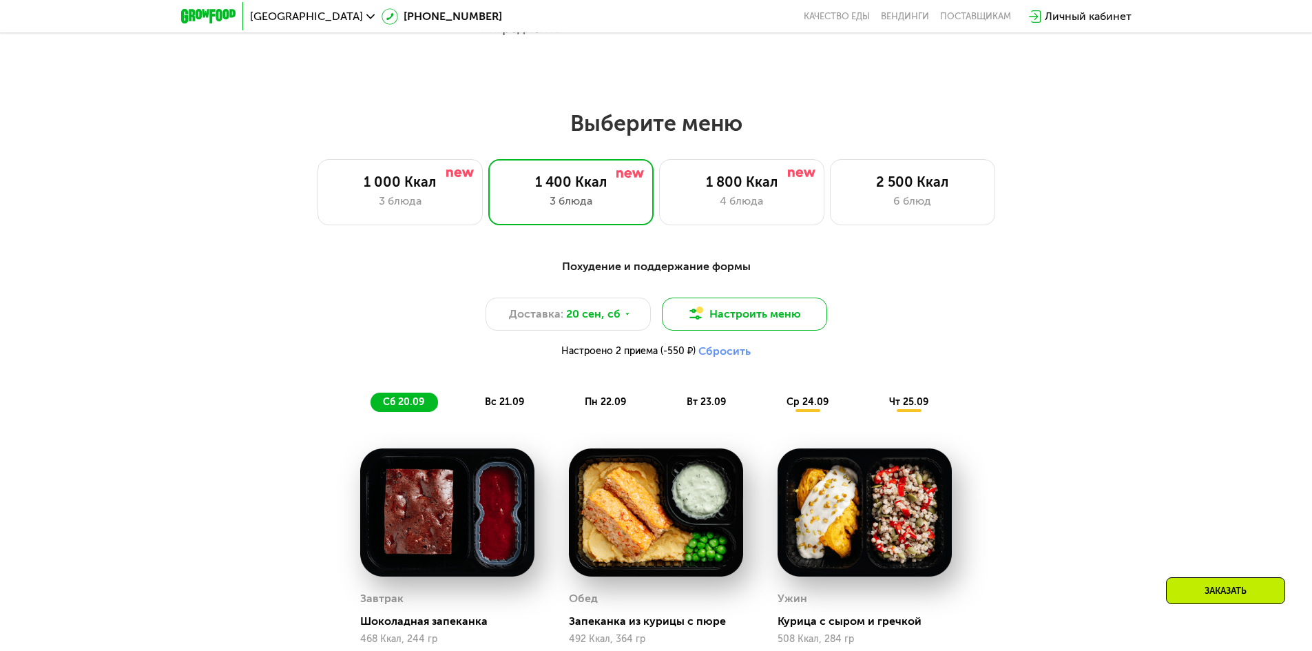
click at [776, 317] on button "Настроить меню" at bounding box center [744, 313] width 165 height 33
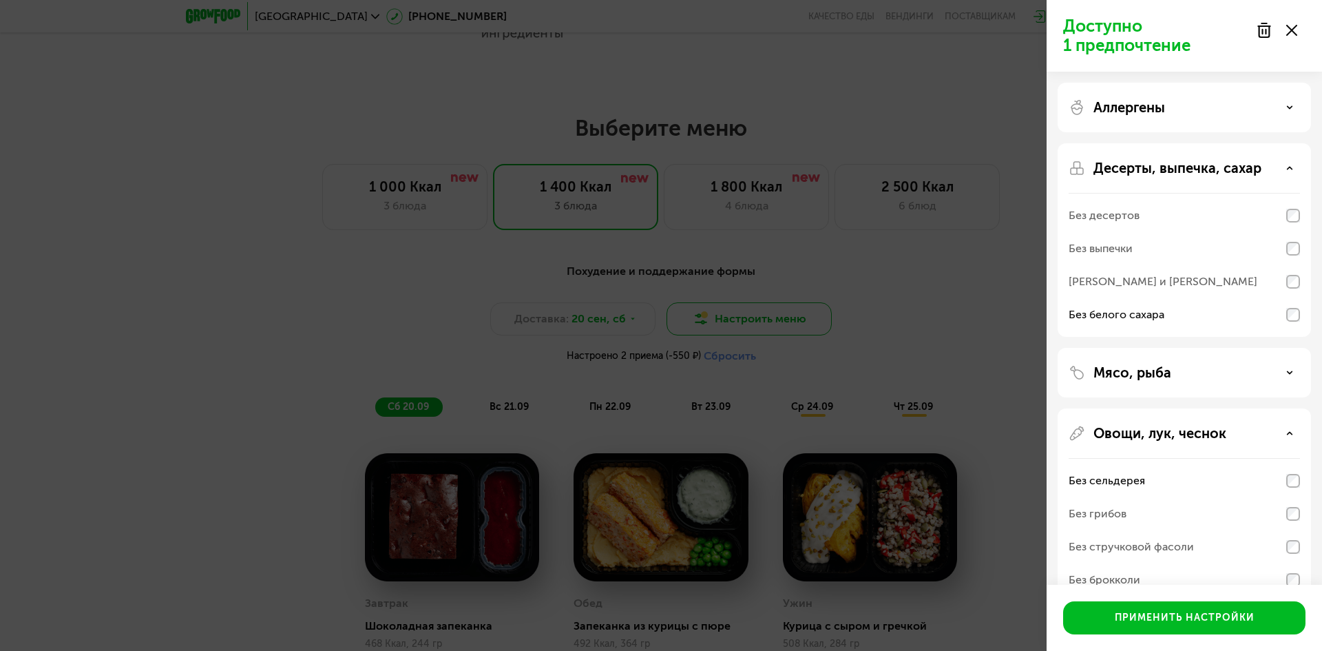
click at [776, 317] on div "Доступно 1 предпочтение Аллергены Десерты, выпечка, сахар Без десертов Без выпе…" at bounding box center [661, 325] width 1322 height 651
